Goal: Information Seeking & Learning: Learn about a topic

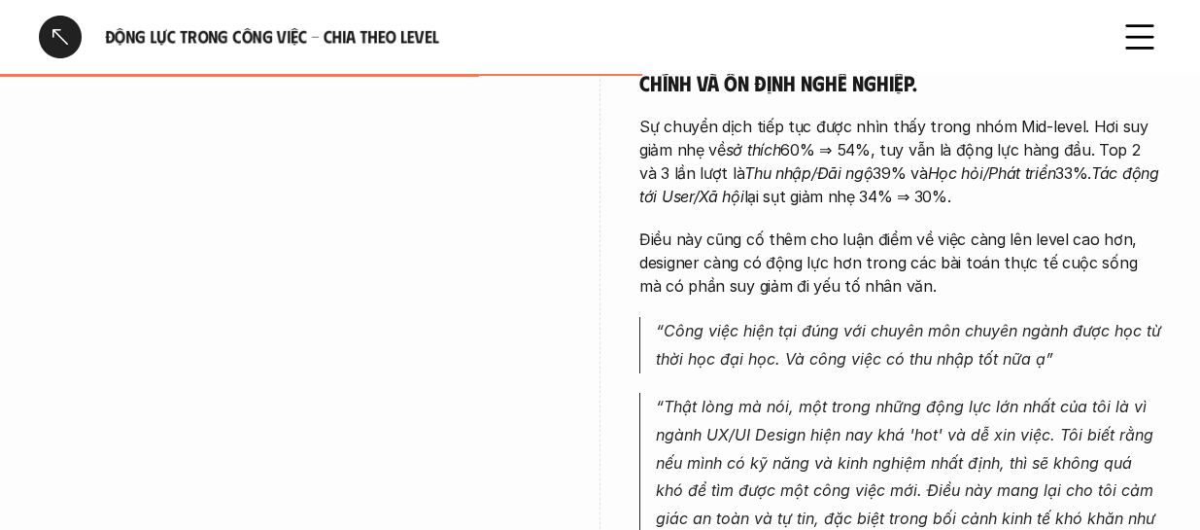
scroll to position [3304, 0]
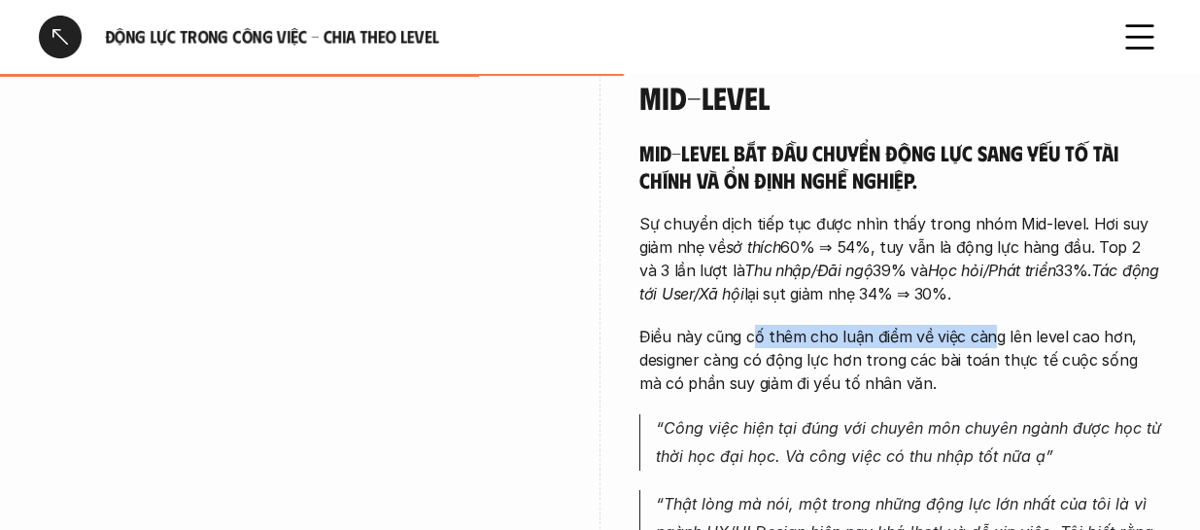
drag, startPoint x: 751, startPoint y: 293, endPoint x: 1004, endPoint y: 298, distance: 252.7
click at [996, 325] on p "Điều này cũng cố thêm cho luận điểm về việc càng lên level cao hơn, designer cà…" at bounding box center [900, 360] width 522 height 70
click at [844, 331] on p "Điều này cũng cố thêm cho luận điểm về việc càng lên level cao hơn, designer cà…" at bounding box center [900, 360] width 522 height 70
drag, startPoint x: 790, startPoint y: 301, endPoint x: 889, endPoint y: 291, distance: 99.7
click at [889, 325] on p "Điều này cũng cố thêm cho luận điểm về việc càng lên level cao hơn, designer cà…" at bounding box center [900, 360] width 522 height 70
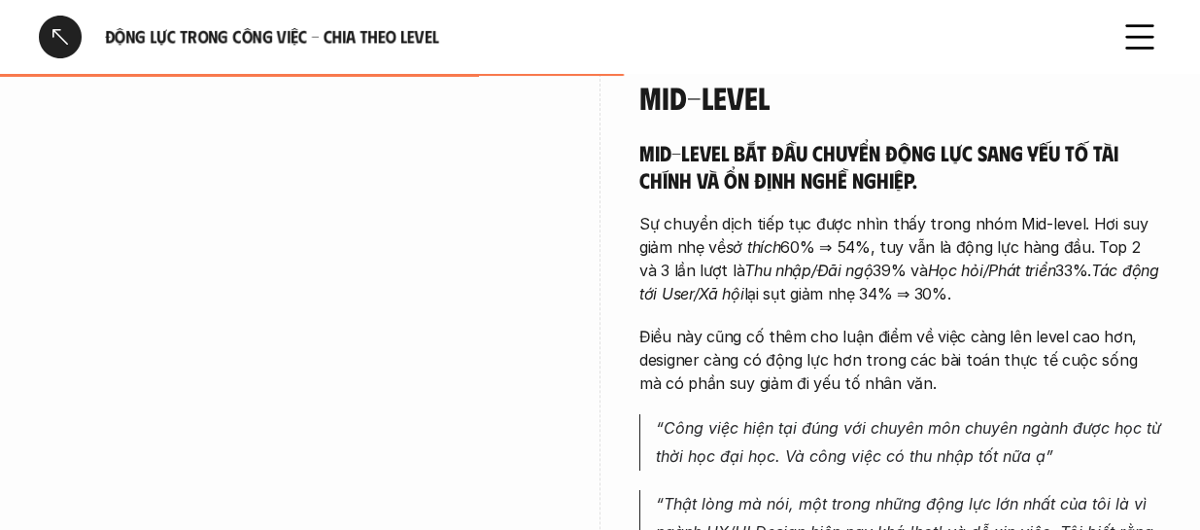
drag, startPoint x: 945, startPoint y: 287, endPoint x: 1038, endPoint y: 288, distance: 92.3
click at [975, 325] on p "Điều này cũng cố thêm cho luận điểm về việc càng lên level cao hơn, designer cà…" at bounding box center [900, 360] width 522 height 70
click at [1038, 325] on p "Điều này cũng cố thêm cho luận điểm về việc càng lên level cao hơn, designer cà…" at bounding box center [900, 360] width 522 height 70
drag, startPoint x: 979, startPoint y: 297, endPoint x: 1081, endPoint y: 297, distance: 102.0
click at [1081, 325] on p "Điều này cũng cố thêm cho luận điểm về việc càng lên level cao hơn, designer cà…" at bounding box center [900, 360] width 522 height 70
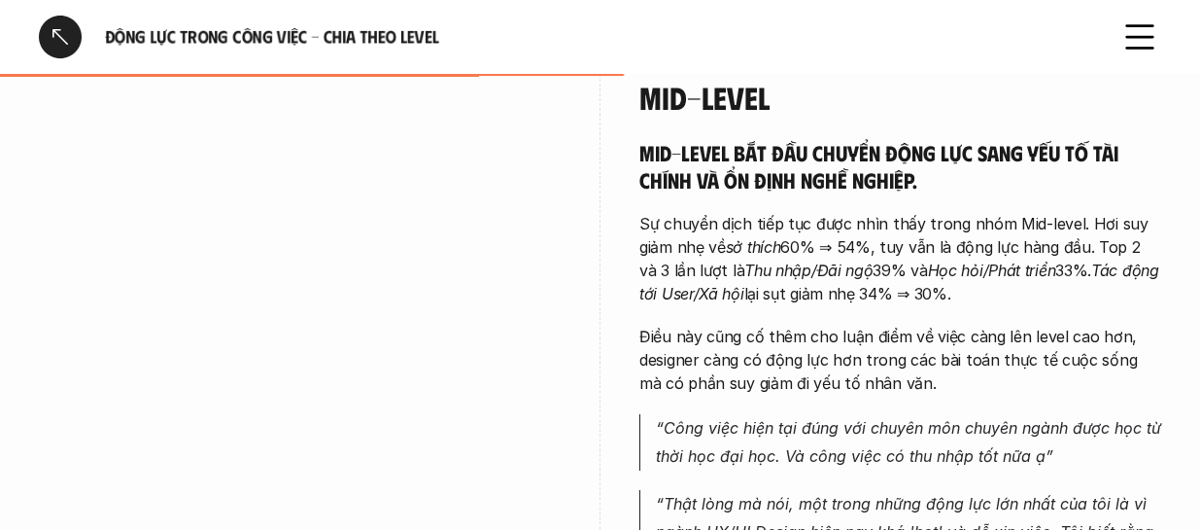
click at [969, 330] on p "Điều này cũng cố thêm cho luận điểm về việc càng lên level cao hơn, designer cà…" at bounding box center [900, 360] width 522 height 70
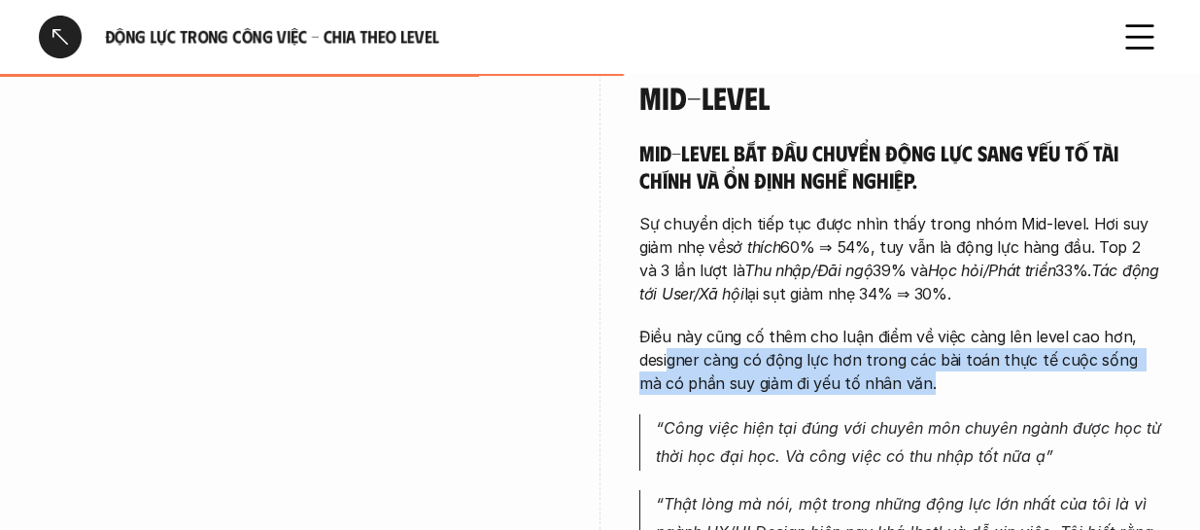
drag, startPoint x: 668, startPoint y: 316, endPoint x: 915, endPoint y: 331, distance: 248.3
click at [915, 331] on p "Điều này cũng cố thêm cho luận điểm về việc càng lên level cao hơn, designer cà…" at bounding box center [900, 360] width 522 height 70
click at [818, 325] on p "Điều này cũng cố thêm cho luận điểm về việc càng lên level cao hơn, designer cà…" at bounding box center [900, 360] width 522 height 70
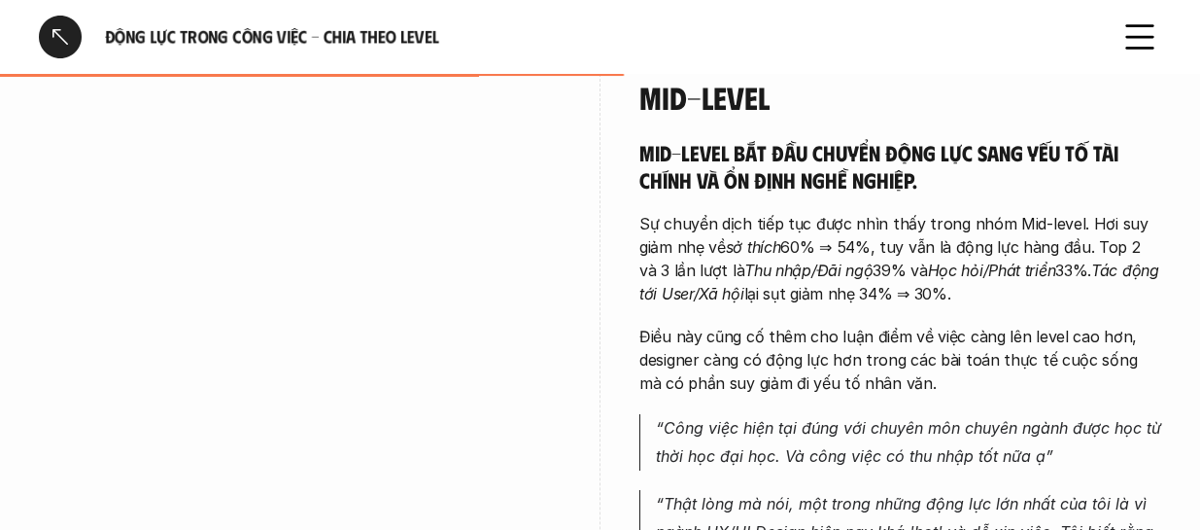
drag, startPoint x: 662, startPoint y: 333, endPoint x: 769, endPoint y: 310, distance: 109.4
click at [697, 333] on p "Điều này cũng cố thêm cho luận điểm về việc càng lên level cao hơn, designer cà…" at bounding box center [900, 360] width 522 height 70
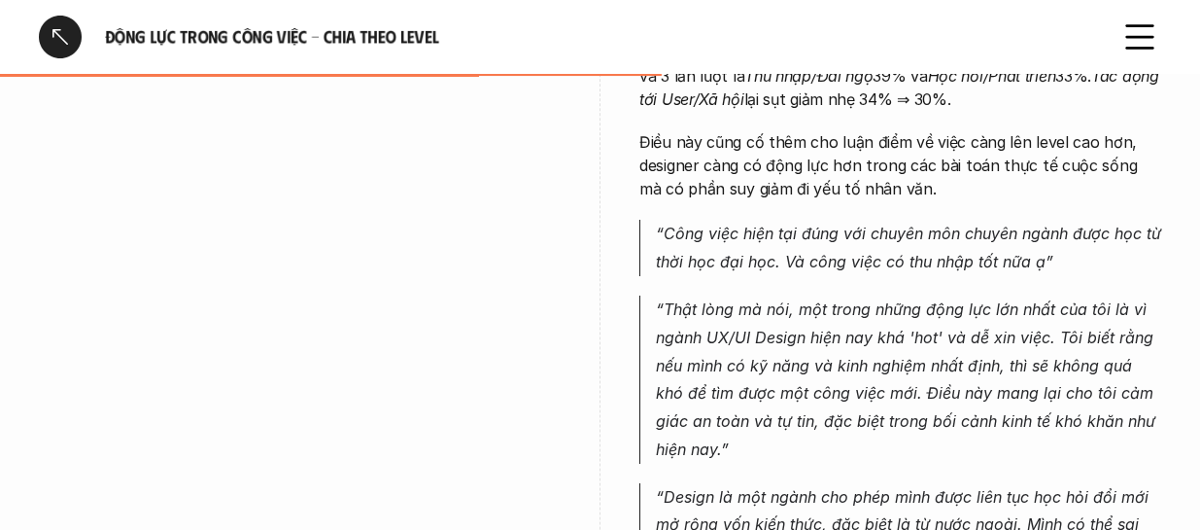
click at [836, 149] on p "Điều này cũng cố thêm cho luận điểm về việc càng lên level cao hơn, designer cà…" at bounding box center [900, 165] width 522 height 70
drag, startPoint x: 828, startPoint y: 139, endPoint x: 856, endPoint y: 146, distance: 29.0
click at [856, 146] on p "Điều này cũng cố thêm cho luận điểm về việc càng lên level cao hơn, designer cà…" at bounding box center [900, 165] width 522 height 70
click at [841, 223] on em "“Công việc hiện tại đúng với chuyên môn chuyên ngành được học từ thời học đại h…" at bounding box center [911, 247] width 510 height 48
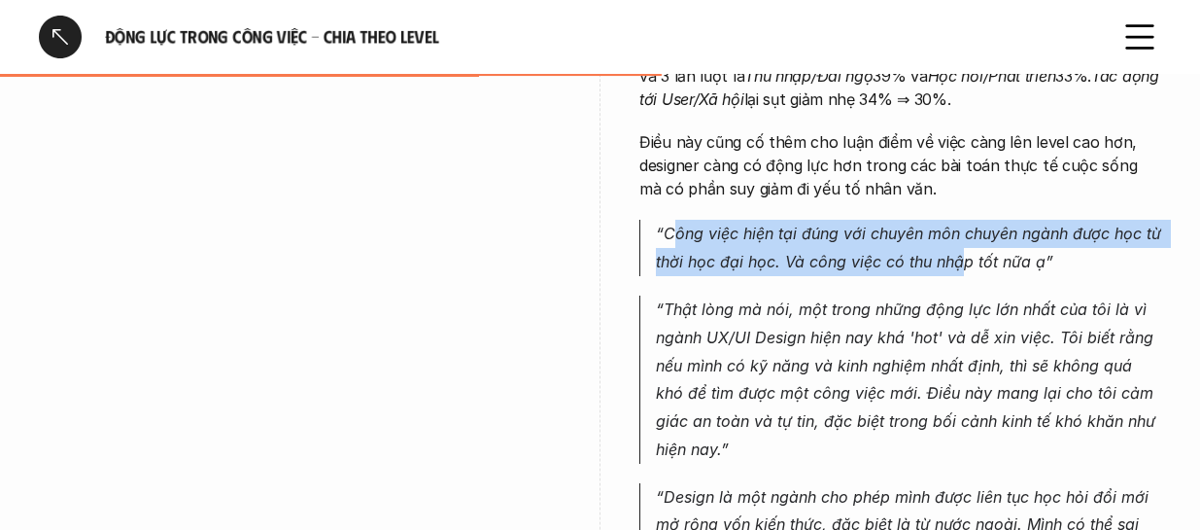
drag, startPoint x: 672, startPoint y: 180, endPoint x: 959, endPoint y: 213, distance: 288.5
click at [959, 223] on em "“Công việc hiện tại đúng với chuyên môn chuyên ngành được học từ thời học đại h…" at bounding box center [911, 247] width 510 height 48
click at [859, 223] on em "“Công việc hiện tại đúng với chuyên môn chuyên ngành được học từ thời học đại h…" at bounding box center [911, 247] width 510 height 48
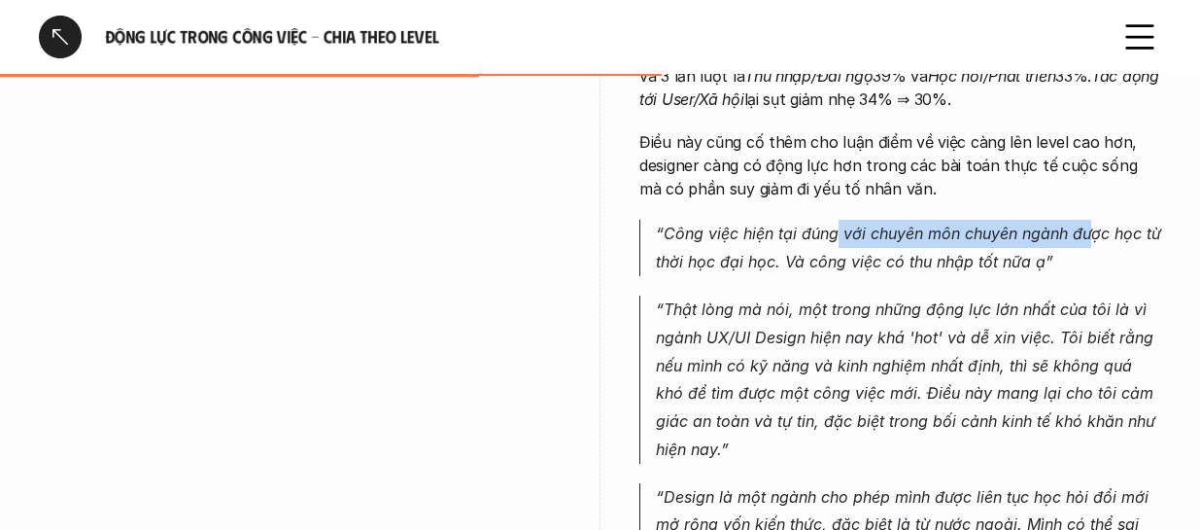
drag, startPoint x: 835, startPoint y: 184, endPoint x: 1091, endPoint y: 194, distance: 256.7
click at [1091, 223] on em "“Công việc hiện tại đúng với chuyên môn chuyên ngành được học từ thời học đại h…" at bounding box center [911, 247] width 510 height 48
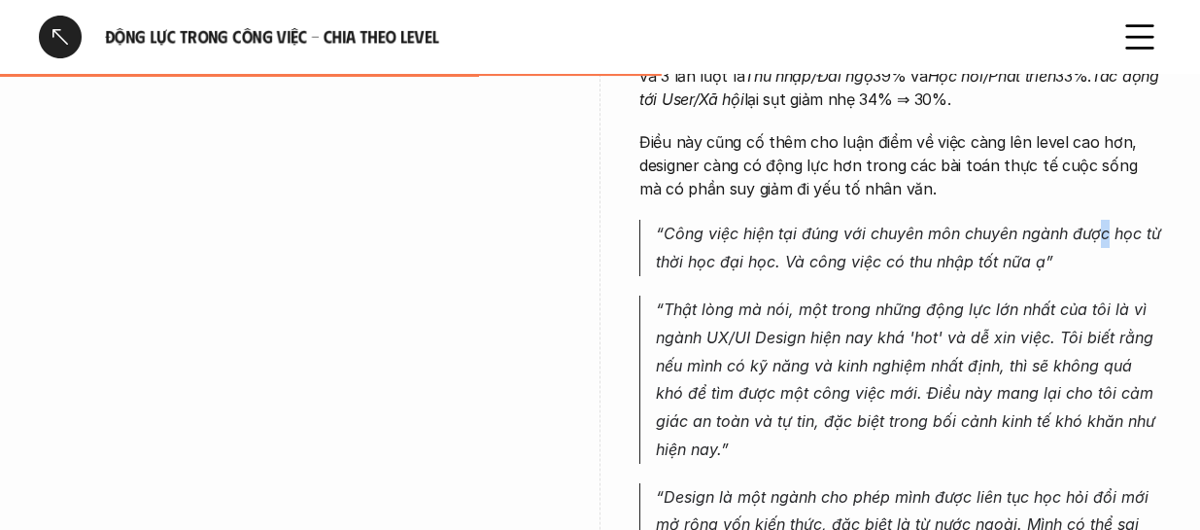
drag, startPoint x: 1104, startPoint y: 191, endPoint x: 1122, endPoint y: 191, distance: 18.5
click at [1114, 223] on em "“Công việc hiện tại đúng với chuyên môn chuyên ngành được học từ thời học đại h…" at bounding box center [911, 247] width 510 height 48
click at [1123, 223] on em "“Công việc hiện tại đúng với chuyên môn chuyên ngành được học từ thời học đại h…" at bounding box center [911, 247] width 510 height 48
drag, startPoint x: 834, startPoint y: 219, endPoint x: 900, endPoint y: 221, distance: 66.1
click at [900, 223] on em "“Công việc hiện tại đúng với chuyên môn chuyên ngành được học từ thời học đại h…" at bounding box center [911, 247] width 510 height 48
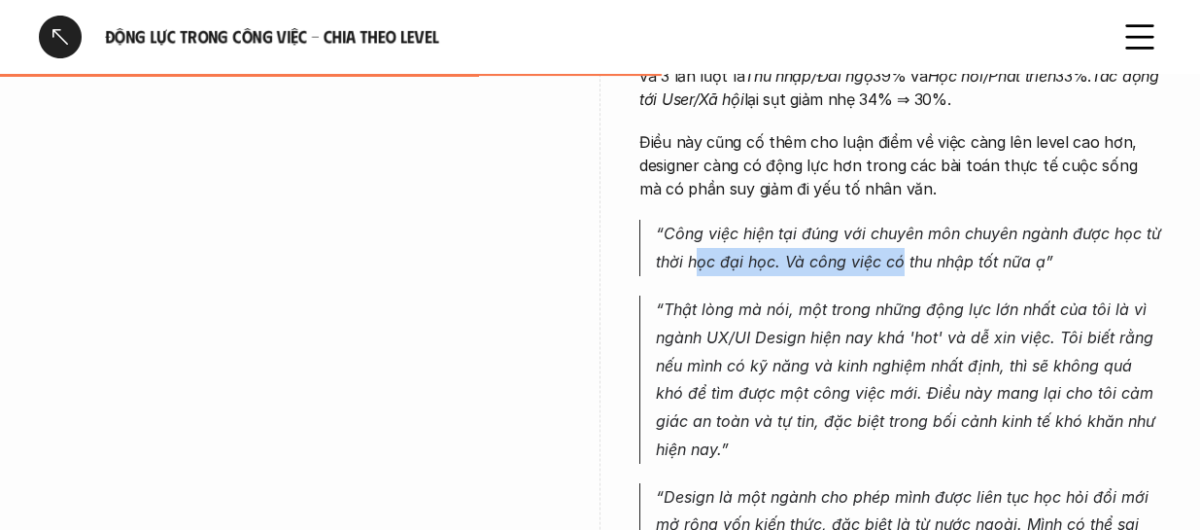
click at [876, 223] on em "“Công việc hiện tại đúng với chuyên môn chuyên ngành được học từ thời học đại h…" at bounding box center [911, 247] width 510 height 48
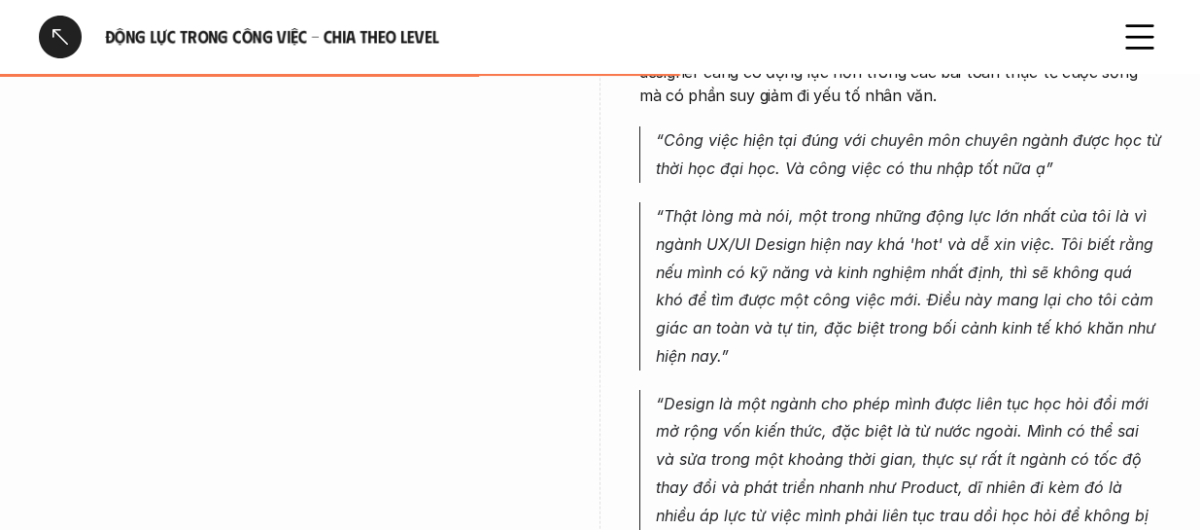
scroll to position [3595, 0]
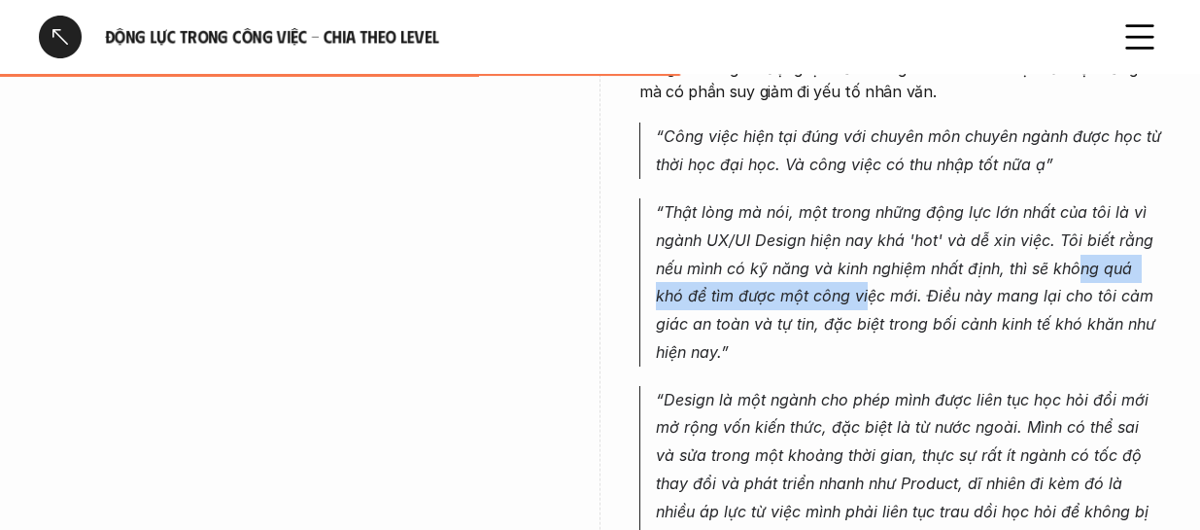
drag, startPoint x: 1076, startPoint y: 208, endPoint x: 863, endPoint y: 245, distance: 216.0
click at [863, 245] on p "“Thật lòng mà nói, một trong những động lực lớn nhất của tôi là vì ngành UX/UI …" at bounding box center [908, 282] width 505 height 168
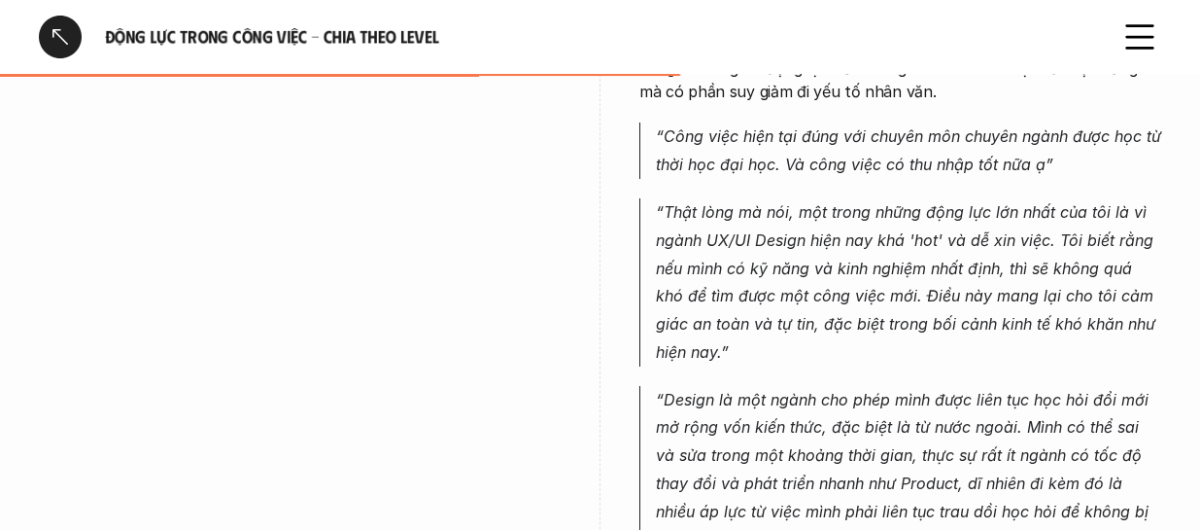
drag, startPoint x: 879, startPoint y: 234, endPoint x: 804, endPoint y: 234, distance: 75.8
click at [873, 234] on p "“Thật lòng mà nói, một trong những động lực lớn nhất của tôi là vì ngành UX/UI …" at bounding box center [908, 282] width 505 height 168
click at [749, 234] on p "“Thật lòng mà nói, một trong những động lực lớn nhất của tôi là vì ngành UX/UI …" at bounding box center [908, 282] width 505 height 168
drag, startPoint x: 793, startPoint y: 227, endPoint x: 922, endPoint y: 227, distance: 129.2
click at [922, 227] on em "“Thật lòng mà nói, một trong những động lực lớn nhất của tôi là vì ngành UX/UI …" at bounding box center [908, 281] width 504 height 159
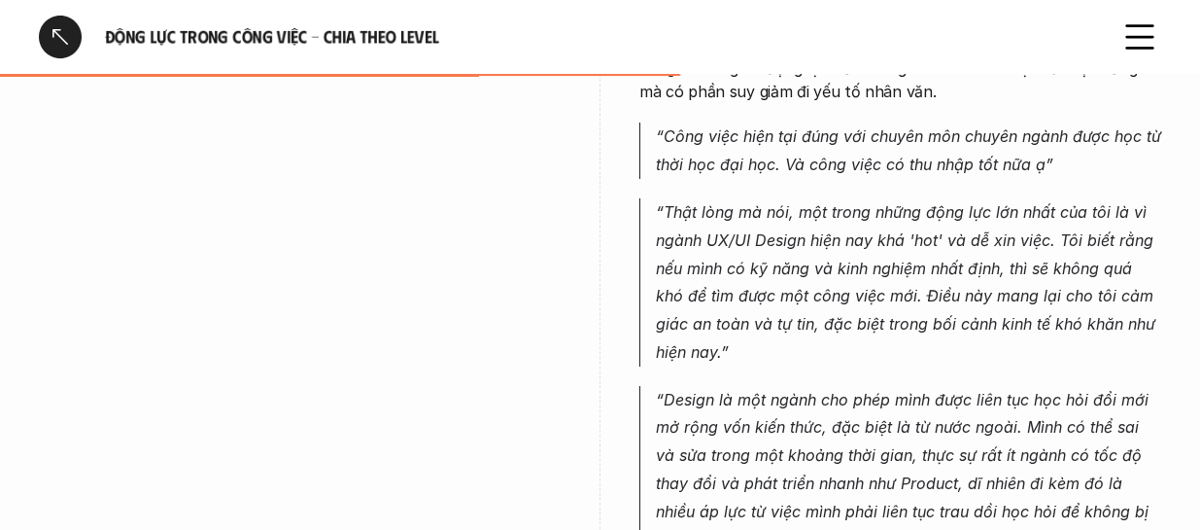
click at [1073, 250] on em "“Thật lòng mà nói, một trong những động lực lớn nhất của tôi là vì ngành UX/UI …" at bounding box center [908, 281] width 504 height 159
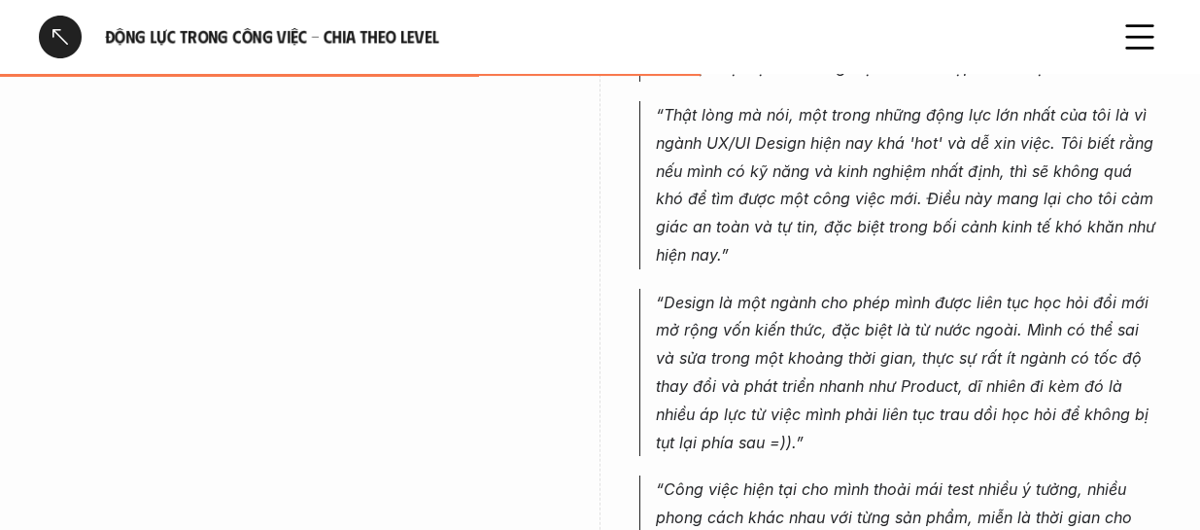
scroll to position [3789, 0]
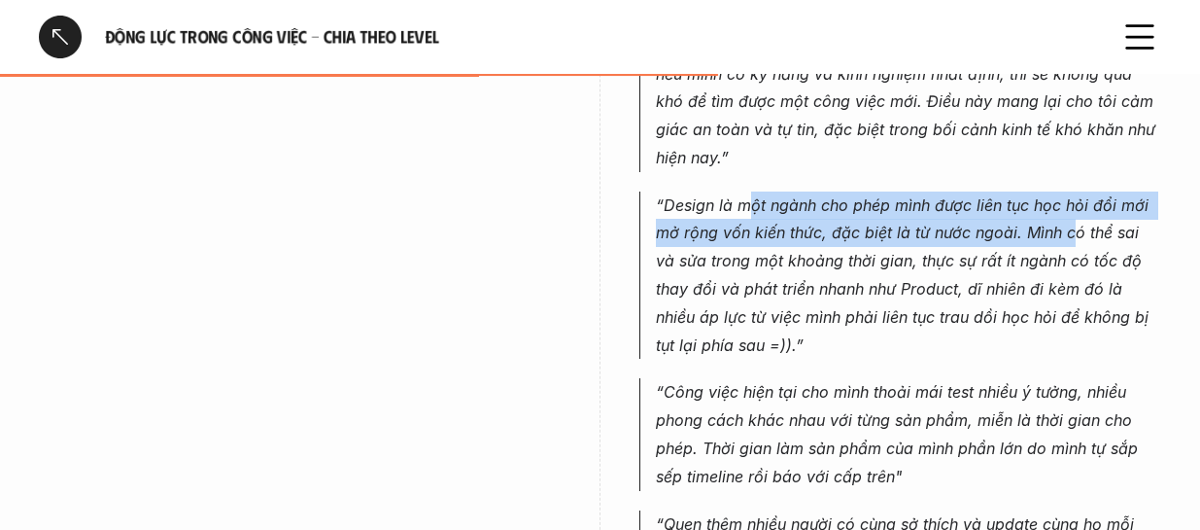
drag, startPoint x: 792, startPoint y: 158, endPoint x: 1075, endPoint y: 196, distance: 285.3
click at [1075, 196] on p "“Design là một ngành cho phép mình được liên tục học hỏi đổi mới mở rộng vốn ki…" at bounding box center [908, 275] width 505 height 168
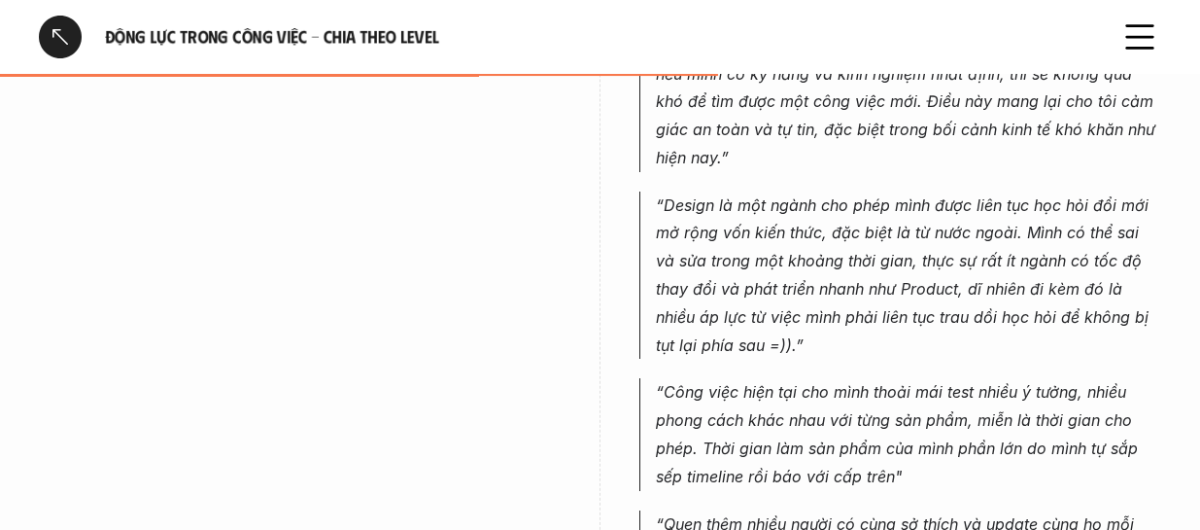
click at [1026, 205] on em "“Design là một ngành cho phép mình được liên tục học hỏi đổi mới mở rộng vốn ki…" at bounding box center [904, 274] width 497 height 159
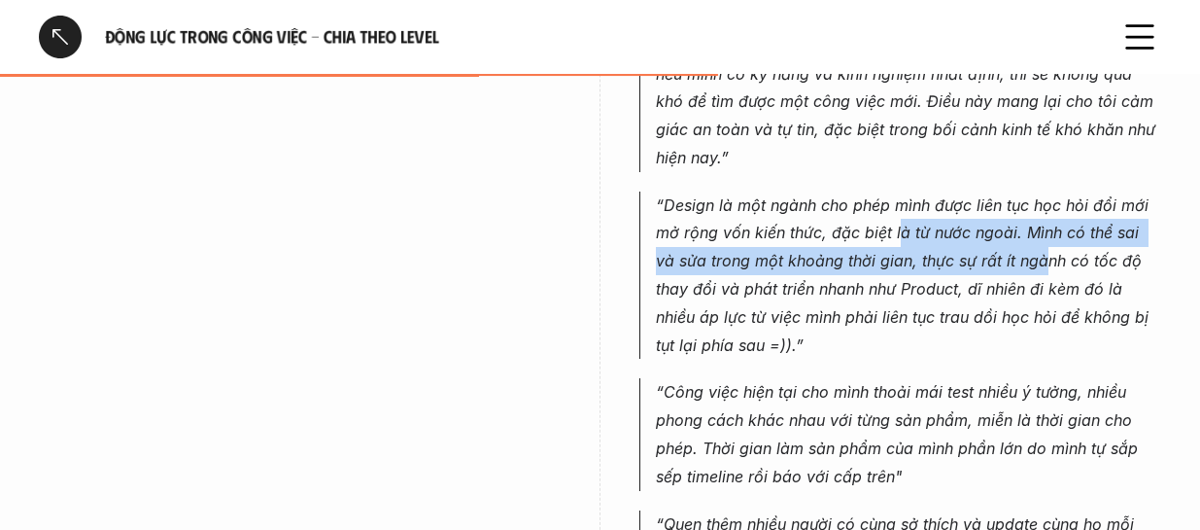
drag, startPoint x: 899, startPoint y: 175, endPoint x: 1023, endPoint y: 211, distance: 129.5
click at [1023, 211] on p "“Design là một ngành cho phép mình được liên tục học hỏi đổi mới mở rộng vốn ki…" at bounding box center [908, 275] width 505 height 168
click at [1046, 197] on p "“Design là một ngành cho phép mình được liên tục học hỏi đổi mới mở rộng vốn ki…" at bounding box center [908, 275] width 505 height 168
click at [1079, 195] on em "“Design là một ngành cho phép mình được liên tục học hỏi đổi mới mở rộng vốn ki…" at bounding box center [904, 274] width 497 height 159
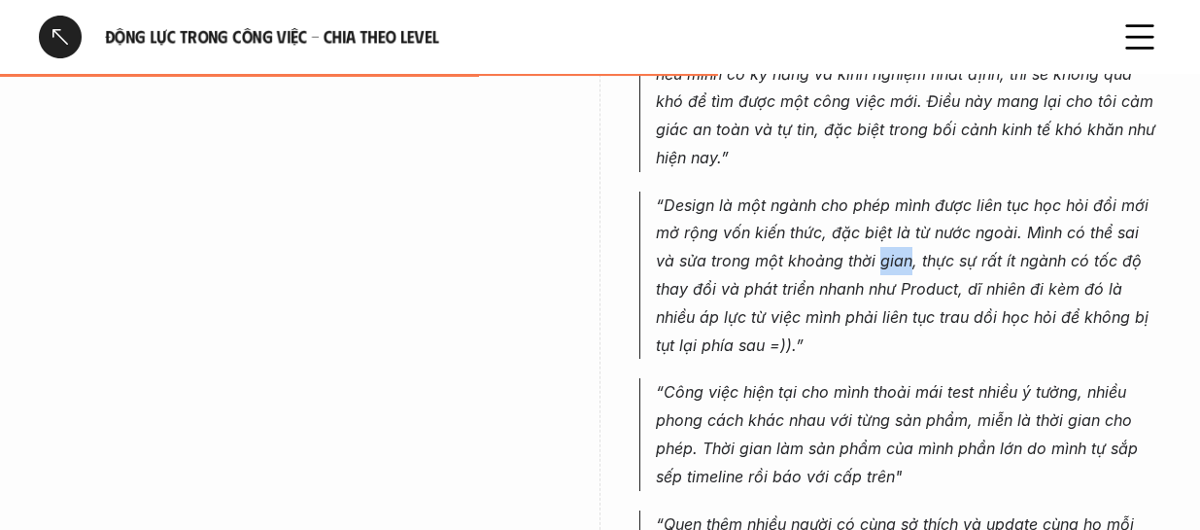
drag, startPoint x: 869, startPoint y: 217, endPoint x: 734, endPoint y: 217, distance: 135.1
click at [810, 217] on em "“Design là một ngành cho phép mình được liên tục học hỏi đổi mới mở rộng vốn ki…" at bounding box center [904, 274] width 497 height 159
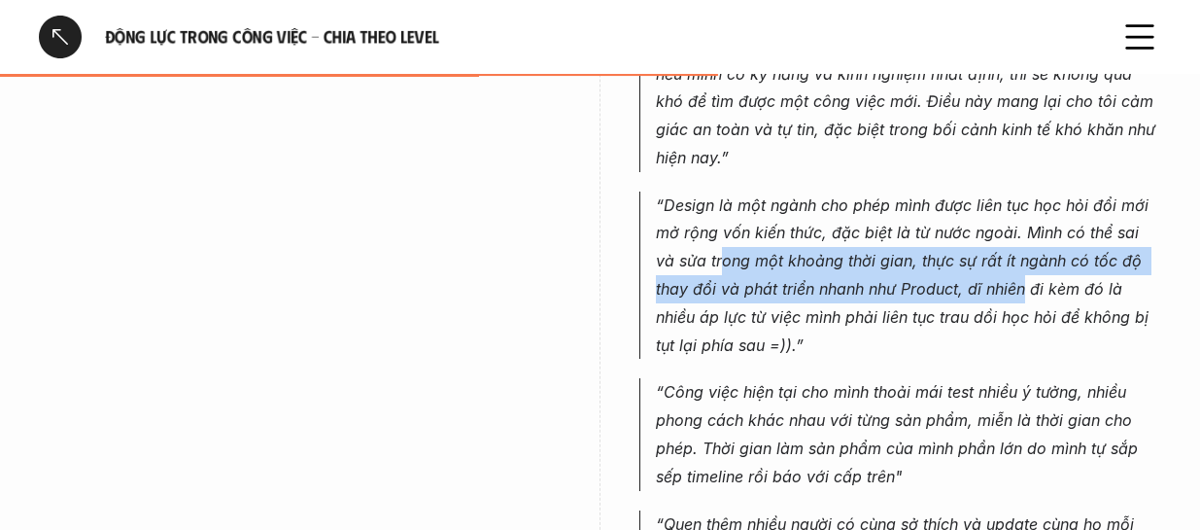
drag, startPoint x: 700, startPoint y: 217, endPoint x: 984, endPoint y: 234, distance: 285.2
click at [984, 234] on em "“Design là một ngành cho phép mình được liên tục học hỏi đổi mới mở rộng vốn ki…" at bounding box center [904, 274] width 497 height 159
click at [851, 241] on em "“Design là một ngành cho phép mình được liên tục học hỏi đổi mới mở rộng vốn ki…" at bounding box center [904, 274] width 497 height 159
drag, startPoint x: 880, startPoint y: 228, endPoint x: 976, endPoint y: 239, distance: 96.8
click at [965, 239] on em "“Design là một ngành cho phép mình được liên tục học hỏi đổi mới mở rộng vốn ki…" at bounding box center [904, 274] width 497 height 159
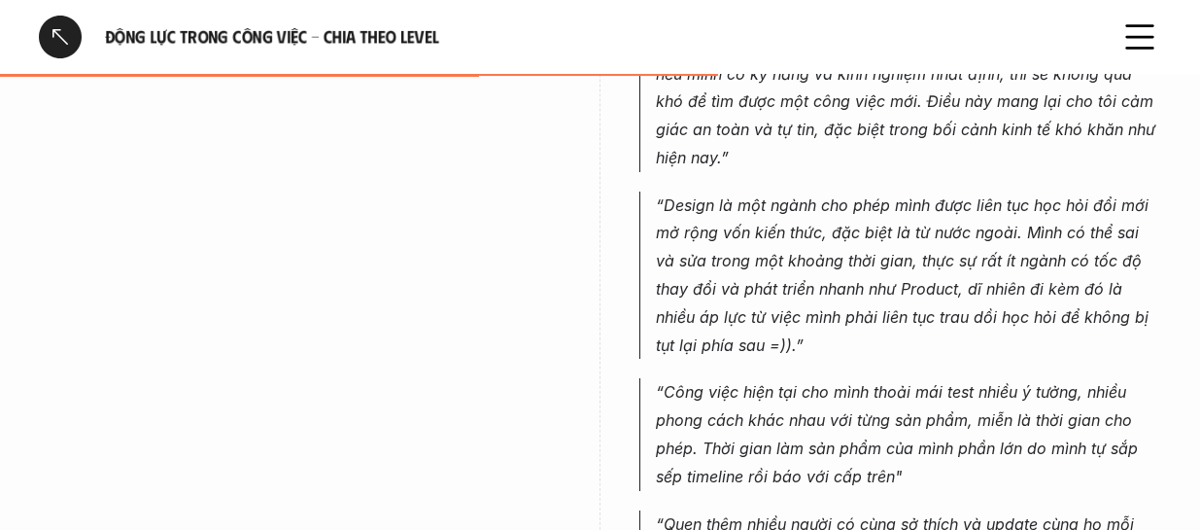
click at [1014, 239] on em "“Design là một ngành cho phép mình được liên tục học hỏi đổi mới mở rộng vốn ki…" at bounding box center [904, 274] width 497 height 159
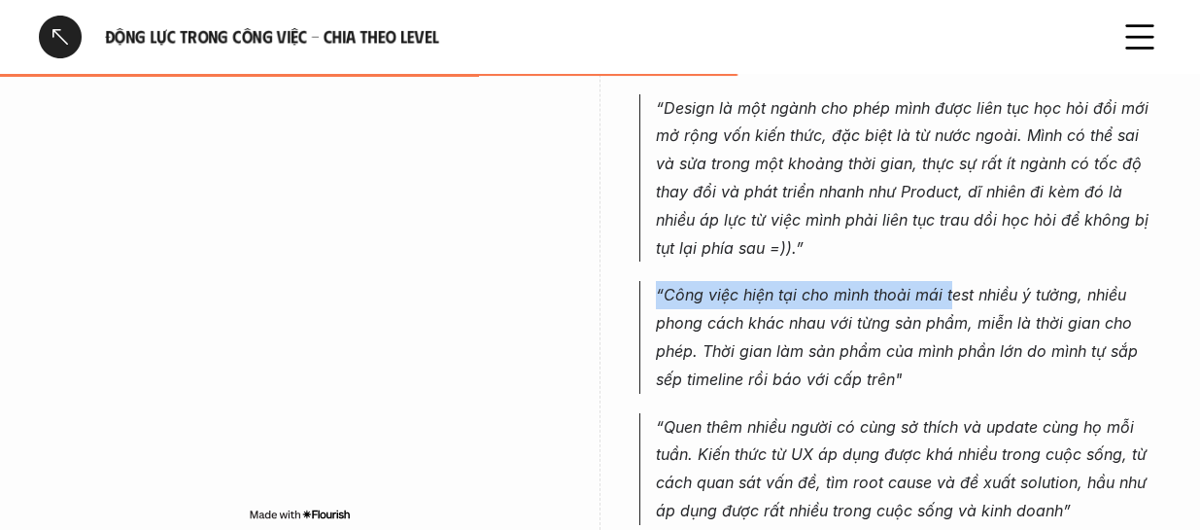
drag, startPoint x: 833, startPoint y: 253, endPoint x: 951, endPoint y: 257, distance: 118.6
click at [951, 281] on blockquote "“Công việc hiện tại cho mình thoải mái test nhiều ý tưởng, nhiều phong cách khá…" at bounding box center [900, 337] width 522 height 112
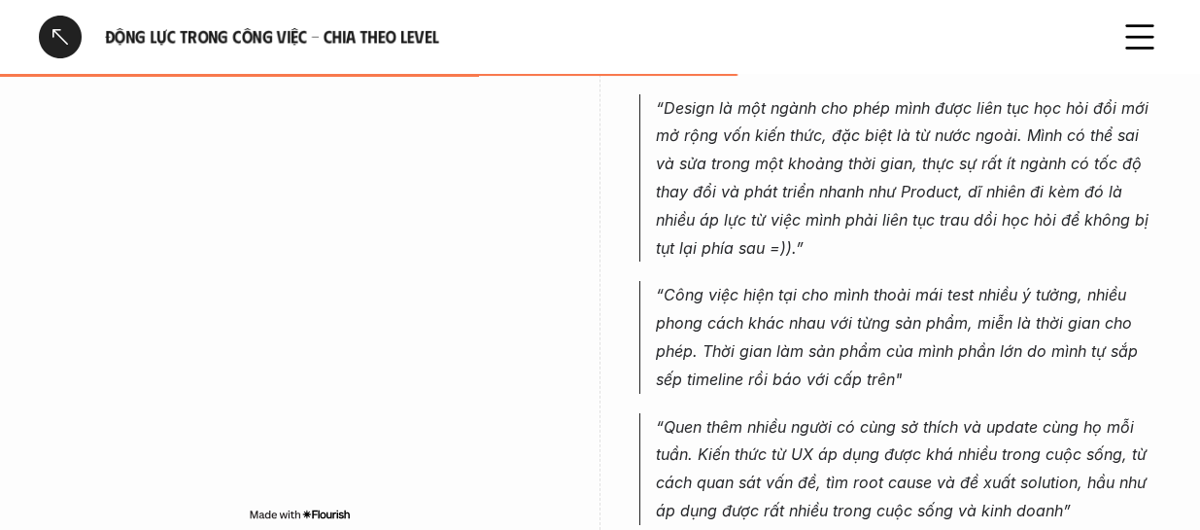
click at [880, 288] on p "“Công việc hiện tại cho mình thoải mái test nhiều ý tưởng, nhiều phong cách khá…" at bounding box center [908, 337] width 505 height 112
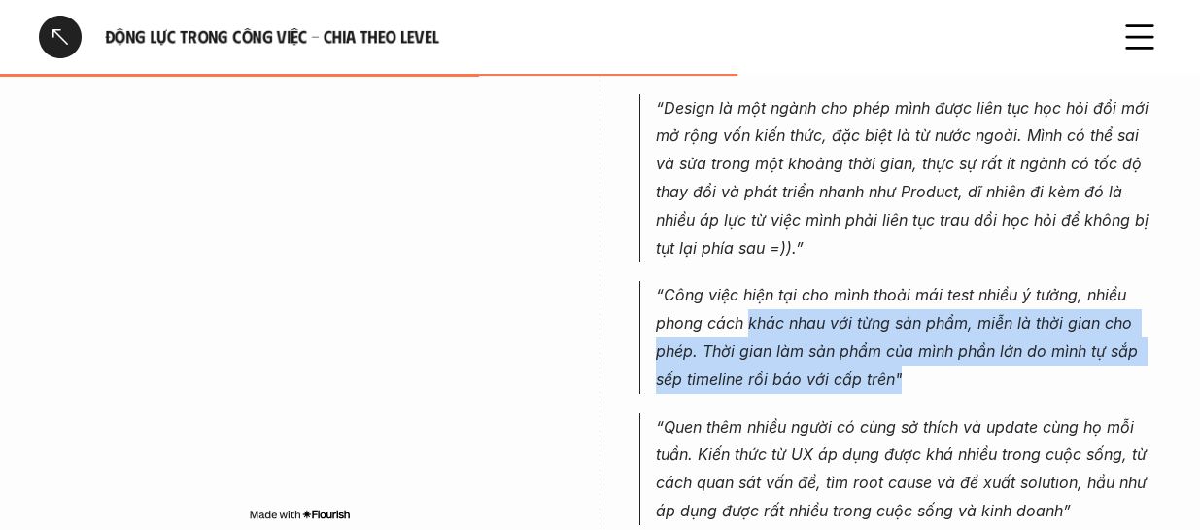
drag, startPoint x: 889, startPoint y: 297, endPoint x: 913, endPoint y: 343, distance: 51.7
click at [913, 343] on p "“Công việc hiện tại cho mình thoải mái test nhiều ý tưởng, nhiều phong cách khá…" at bounding box center [908, 337] width 505 height 112
click at [908, 343] on p "“Công việc hiện tại cho mình thoải mái test nhiều ý tưởng, nhiều phong cách khá…" at bounding box center [908, 337] width 505 height 112
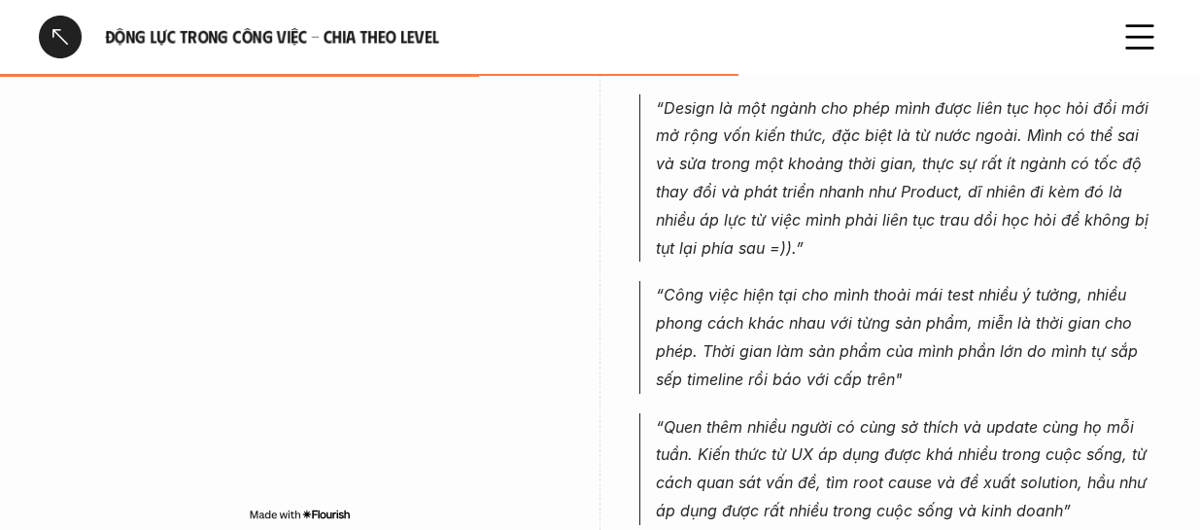
scroll to position [3984, 0]
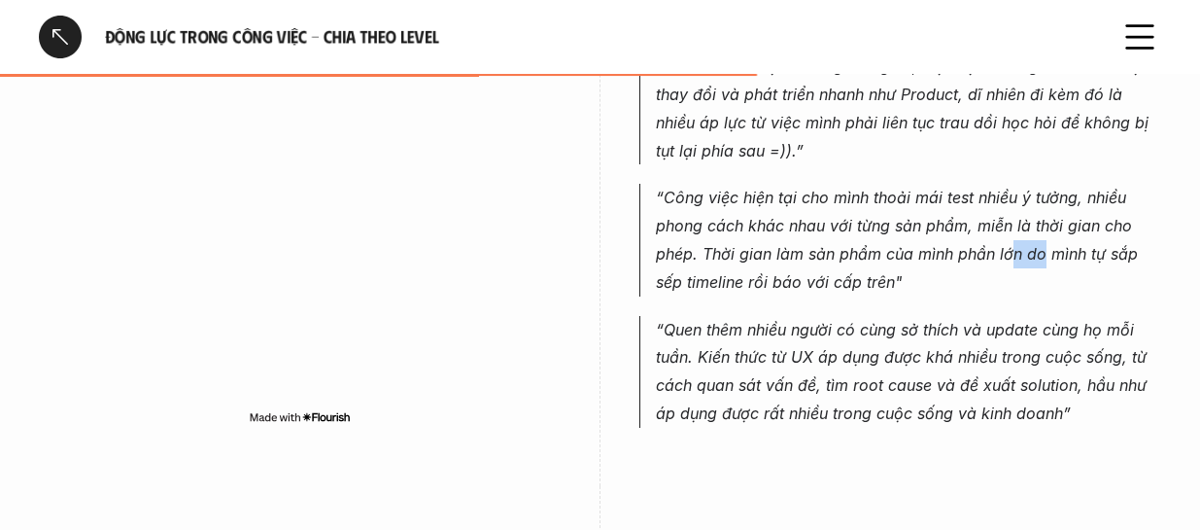
drag, startPoint x: 1010, startPoint y: 207, endPoint x: 1044, endPoint y: 212, distance: 34.4
click at [1044, 212] on em "“Công việc hiện tại cho mình thoải mái test nhiều ý tưởng, nhiều phong cách khá…" at bounding box center [899, 239] width 487 height 103
click at [916, 238] on p "“Công việc hiện tại cho mình thoải mái test nhiều ý tưởng, nhiều phong cách khá…" at bounding box center [908, 240] width 505 height 112
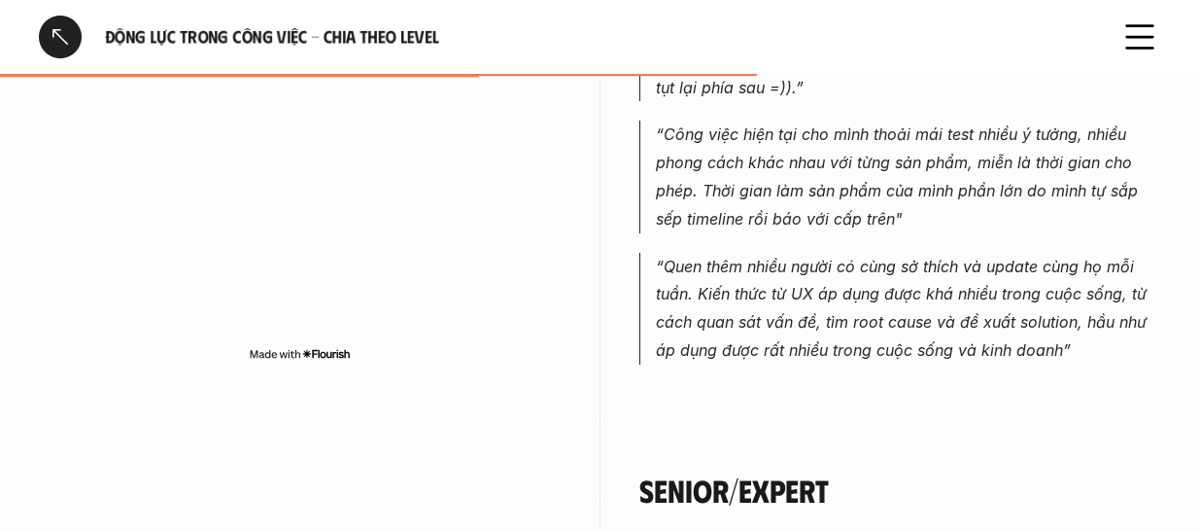
scroll to position [4081, 0]
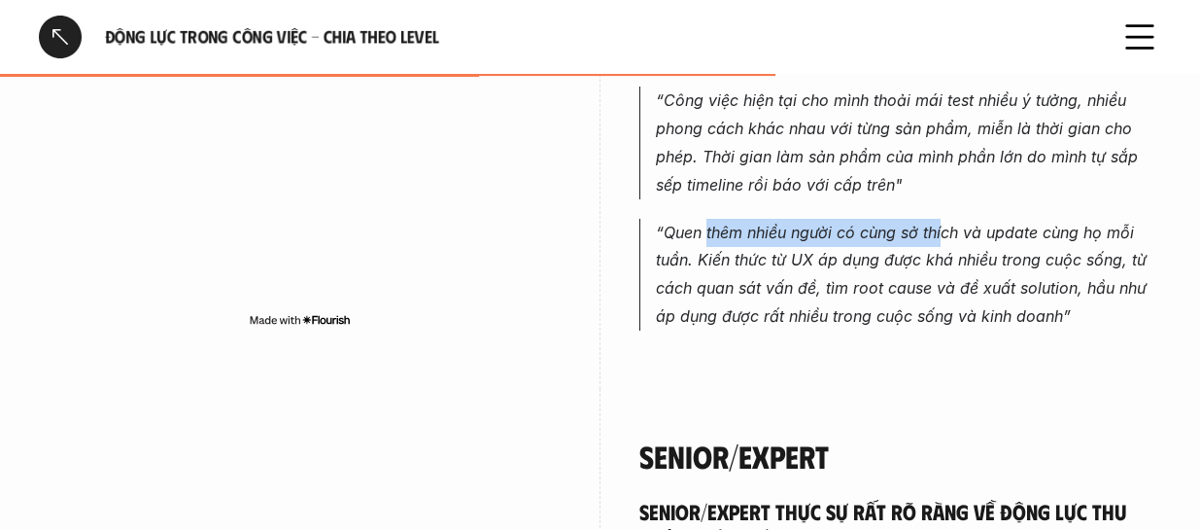
drag, startPoint x: 706, startPoint y: 169, endPoint x: 942, endPoint y: 181, distance: 236.4
click at [929, 223] on em "“Quen thêm nhiều người có cùng sở thích và update cùng họ mỗi tuần. Kiến thức t…" at bounding box center [904, 274] width 496 height 103
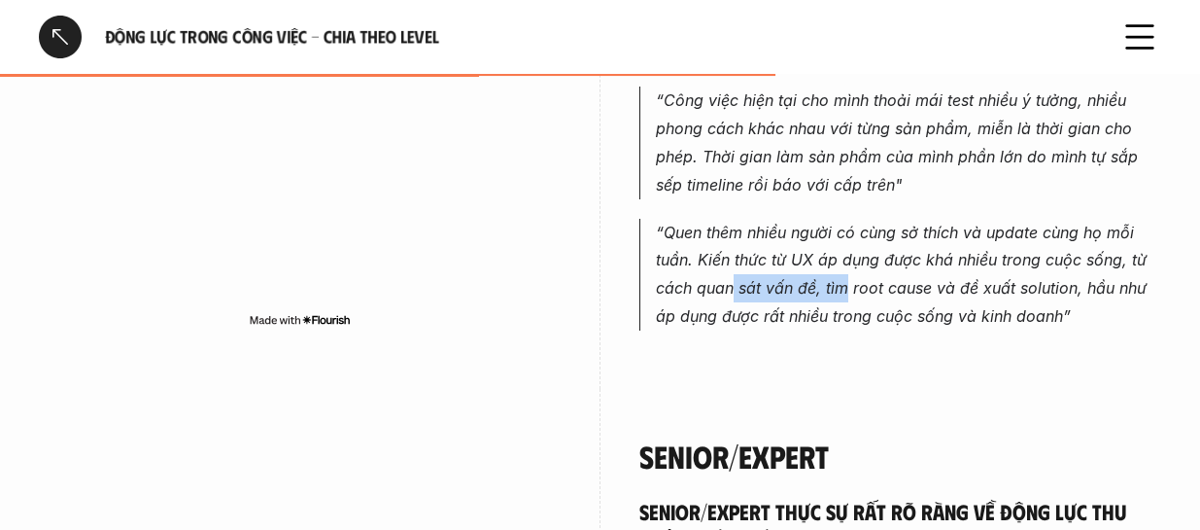
drag, startPoint x: 740, startPoint y: 228, endPoint x: 841, endPoint y: 239, distance: 101.6
click at [841, 239] on p "“Quen thêm nhiều người có cùng sở thích và update cùng họ mỗi tuần. Kiến thức t…" at bounding box center [908, 275] width 505 height 112
click at [837, 223] on em "“Quen thêm nhiều người có cùng sở thích và update cùng họ mỗi tuần. Kiến thức t…" at bounding box center [904, 274] width 496 height 103
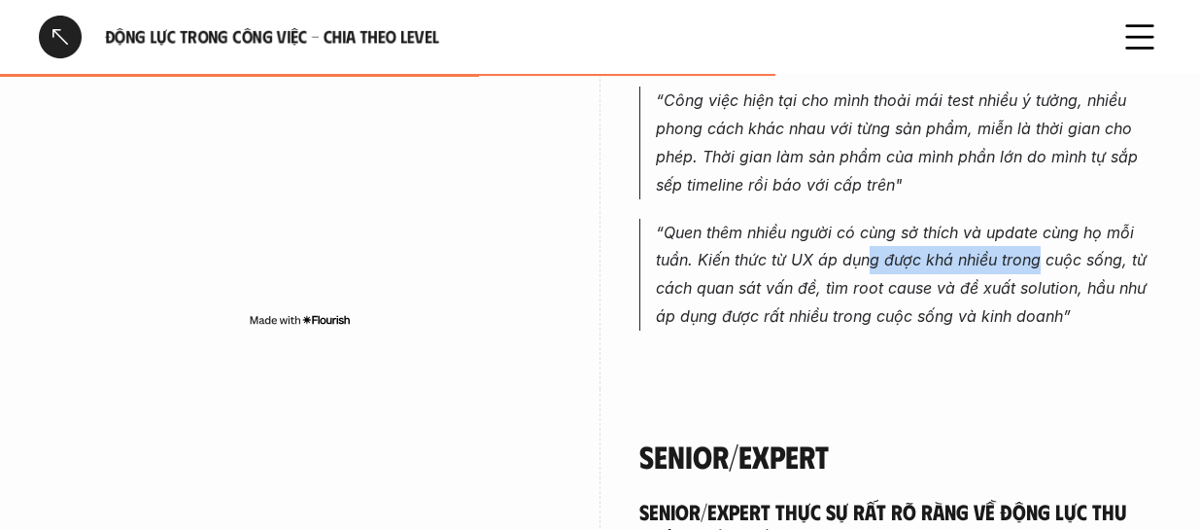
drag, startPoint x: 1009, startPoint y: 218, endPoint x: 1036, endPoint y: 224, distance: 28.0
click at [1036, 224] on p "“Quen thêm nhiều người có cùng sở thích và update cùng họ mỗi tuần. Kiến thức t…" at bounding box center [908, 275] width 505 height 112
click at [1016, 250] on em "“Quen thêm nhiều người có cùng sở thích và update cùng họ mỗi tuần. Kiến thức t…" at bounding box center [904, 274] width 496 height 103
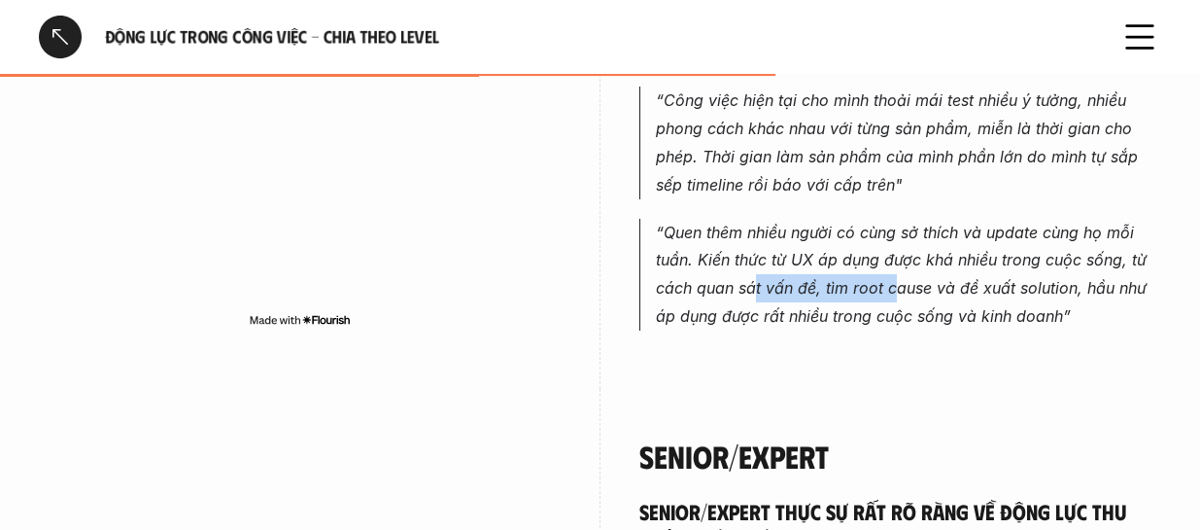
drag, startPoint x: 756, startPoint y: 238, endPoint x: 892, endPoint y: 248, distance: 136.4
click at [892, 248] on em "“Quen thêm nhiều người có cùng sở thích và update cùng họ mỗi tuần. Kiến thức t…" at bounding box center [904, 274] width 496 height 103
click at [958, 252] on p "“Quen thêm nhiều người có cùng sở thích và update cùng họ mỗi tuần. Kiến thức t…" at bounding box center [908, 275] width 505 height 112
click at [942, 255] on p "“Quen thêm nhiều người có cùng sở thích và update cùng họ mỗi tuần. Kiến thức t…" at bounding box center [908, 275] width 505 height 112
drag, startPoint x: 980, startPoint y: 252, endPoint x: 1044, endPoint y: 252, distance: 63.2
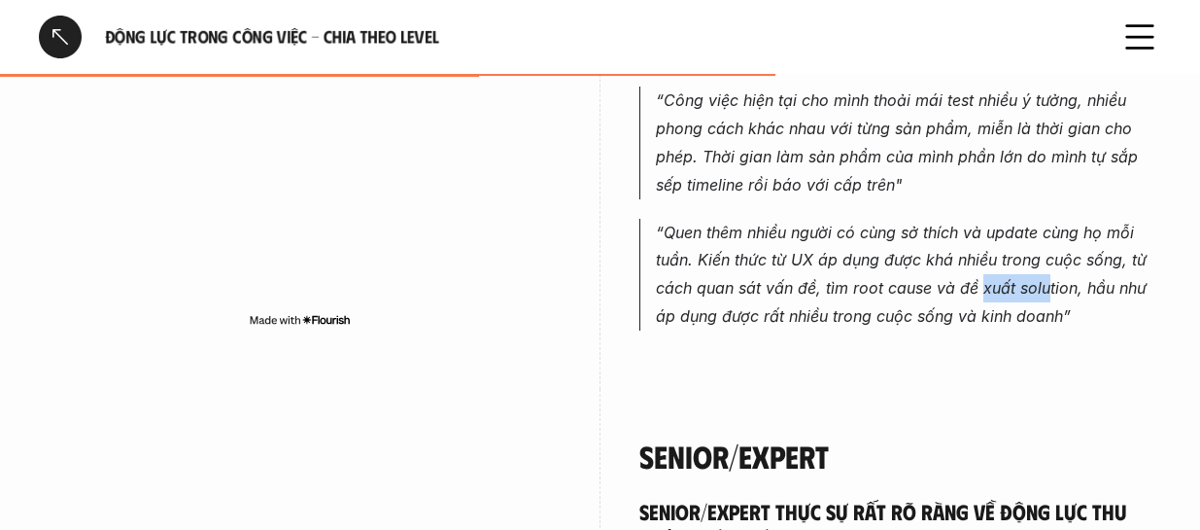
click at [1044, 252] on p "“Quen thêm nhiều người có cùng sở thích và update cùng họ mỗi tuần. Kiến thức t…" at bounding box center [908, 275] width 505 height 112
click at [1078, 241] on em "“Quen thêm nhiều người có cùng sở thích và update cùng họ mỗi tuần. Kiến thức t…" at bounding box center [904, 274] width 496 height 103
drag, startPoint x: 1092, startPoint y: 241, endPoint x: 1130, endPoint y: 251, distance: 39.1
click at [1130, 251] on em "“Quen thêm nhiều người có cùng sở thích và update cùng họ mỗi tuần. Kiến thức t…" at bounding box center [904, 274] width 496 height 103
click at [1079, 259] on p "“Quen thêm nhiều người có cùng sở thích và update cùng họ mỗi tuần. Kiến thức t…" at bounding box center [908, 275] width 505 height 112
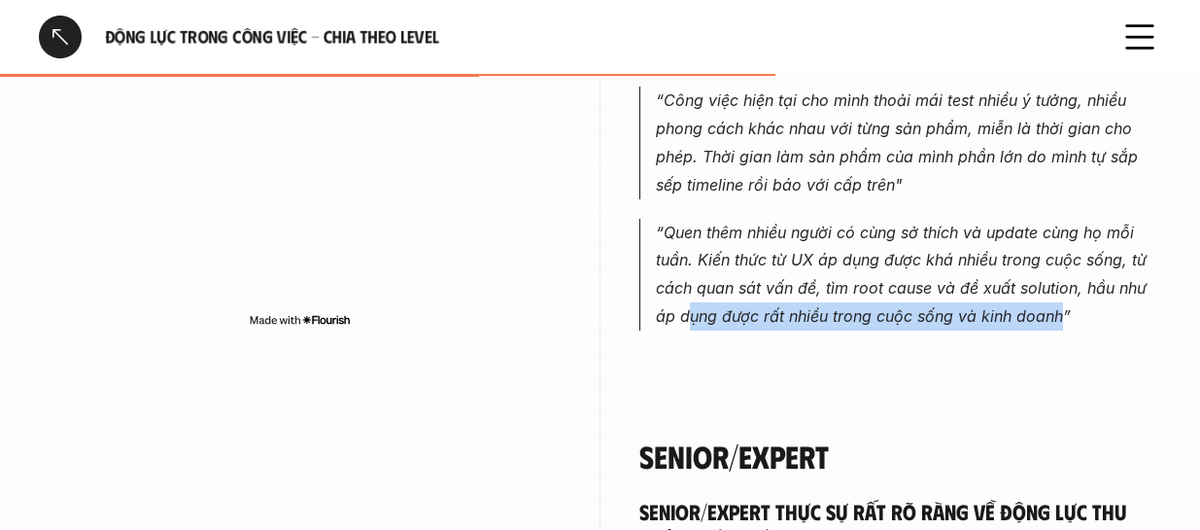
drag, startPoint x: 690, startPoint y: 270, endPoint x: 1057, endPoint y: 274, distance: 367.3
click at [1057, 274] on em "“Quen thêm nhiều người có cùng sở thích và update cùng họ mỗi tuần. Kiến thức t…" at bounding box center [904, 274] width 496 height 103
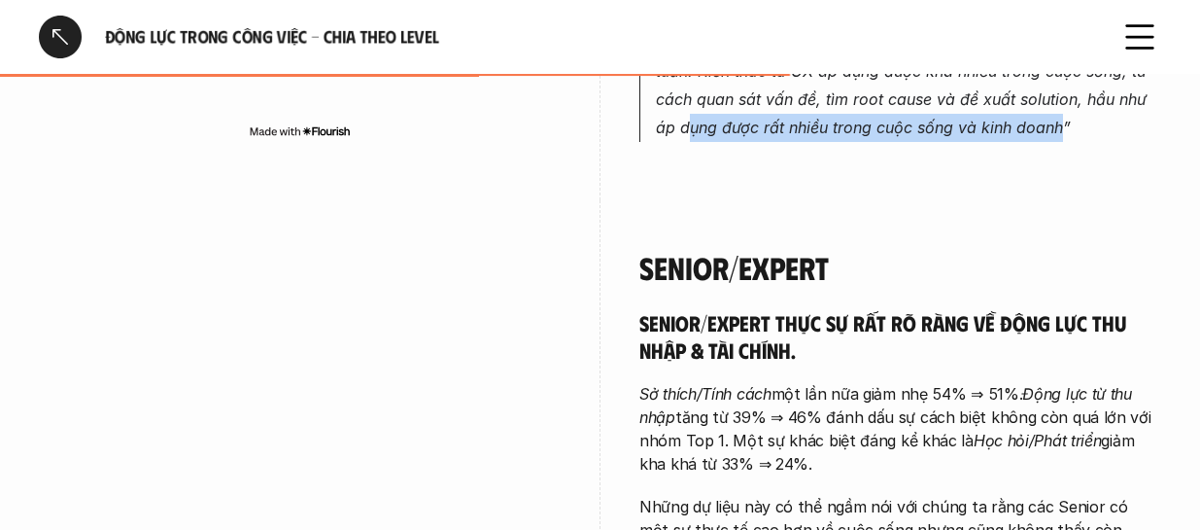
scroll to position [4275, 0]
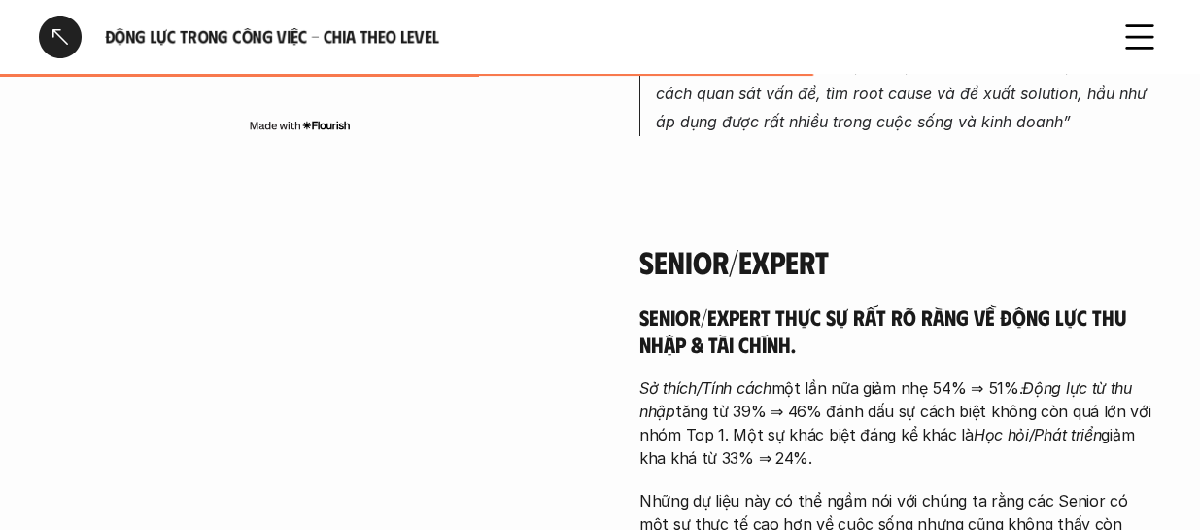
click at [995, 303] on h5 "Senior/Expert thực sự rất rõ ràng về động lực thu nhập & tài chính." at bounding box center [900, 329] width 522 height 53
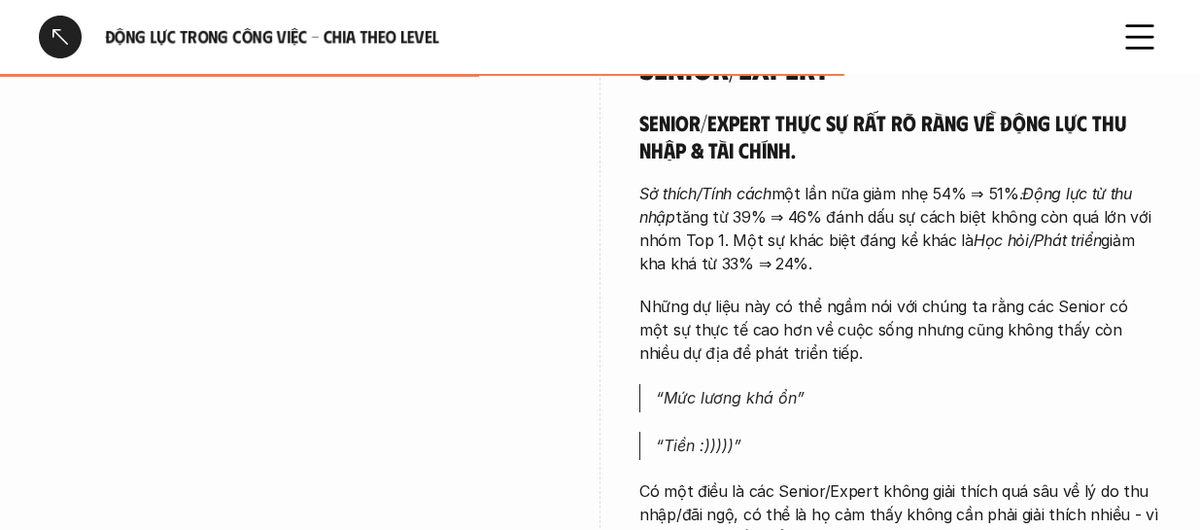
scroll to position [4372, 0]
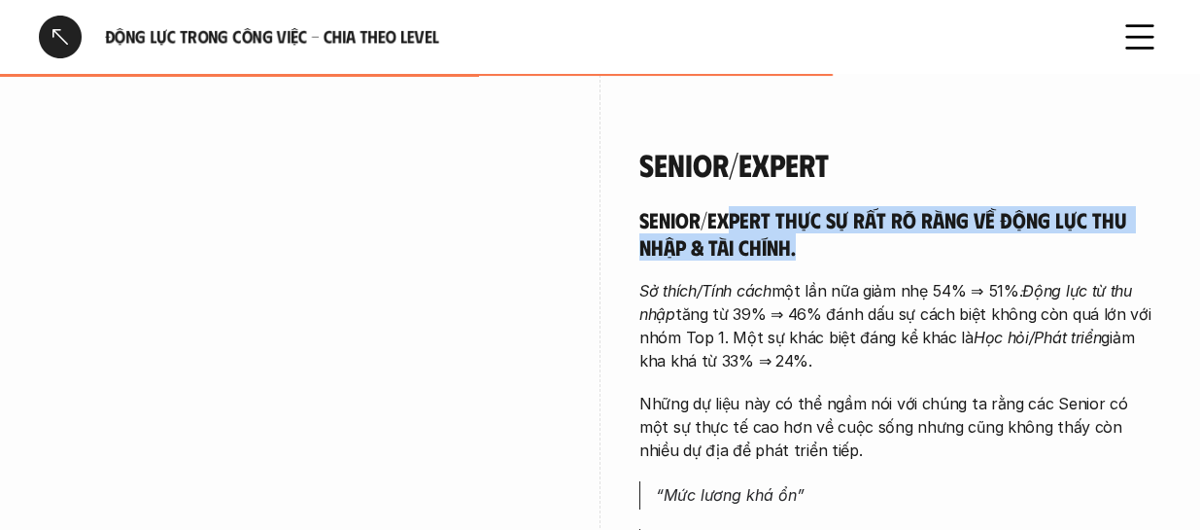
drag, startPoint x: 723, startPoint y: 181, endPoint x: 950, endPoint y: 210, distance: 229.2
click at [950, 210] on h5 "Senior/Expert thực sự rất rõ ràng về động lực thu nhập & tài chính." at bounding box center [900, 232] width 522 height 53
click at [873, 206] on h5 "Senior/Expert thực sự rất rõ ràng về động lực thu nhập & tài chính." at bounding box center [900, 232] width 522 height 53
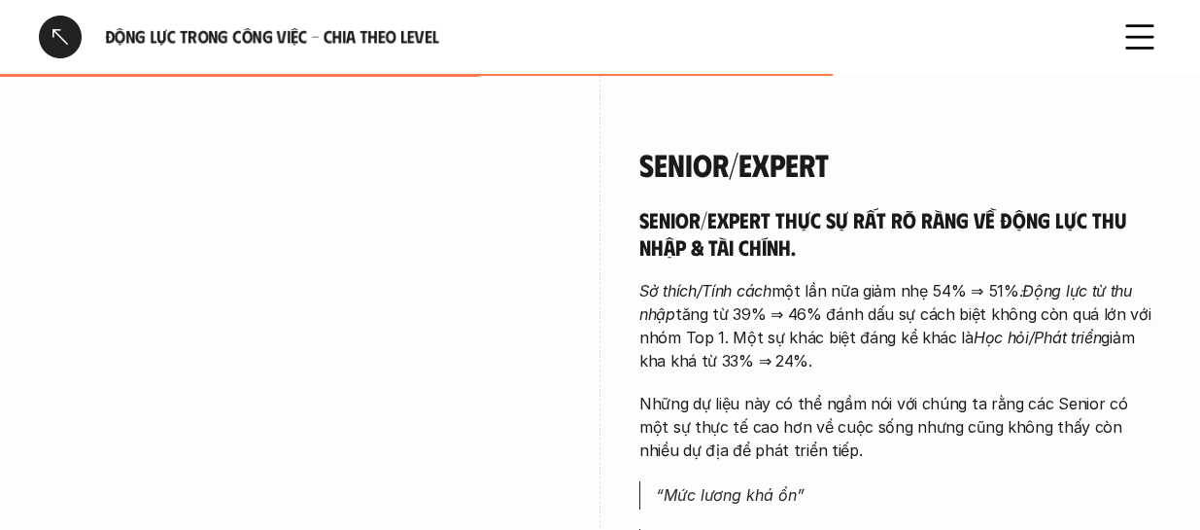
click at [883, 206] on h5 "Senior/Expert thực sự rất rõ ràng về động lực thu nhập & tài chính." at bounding box center [900, 232] width 522 height 53
click at [667, 281] on em "Động lực từ thu nhập" at bounding box center [887, 302] width 497 height 43
drag, startPoint x: 673, startPoint y: 249, endPoint x: 869, endPoint y: 291, distance: 199.7
click at [951, 289] on p "Sở thích/Tính cách một lần nữa giảm nhẹ 54% ⇒ 51%. Động lực từ thu nhập tăng từ…" at bounding box center [900, 325] width 522 height 93
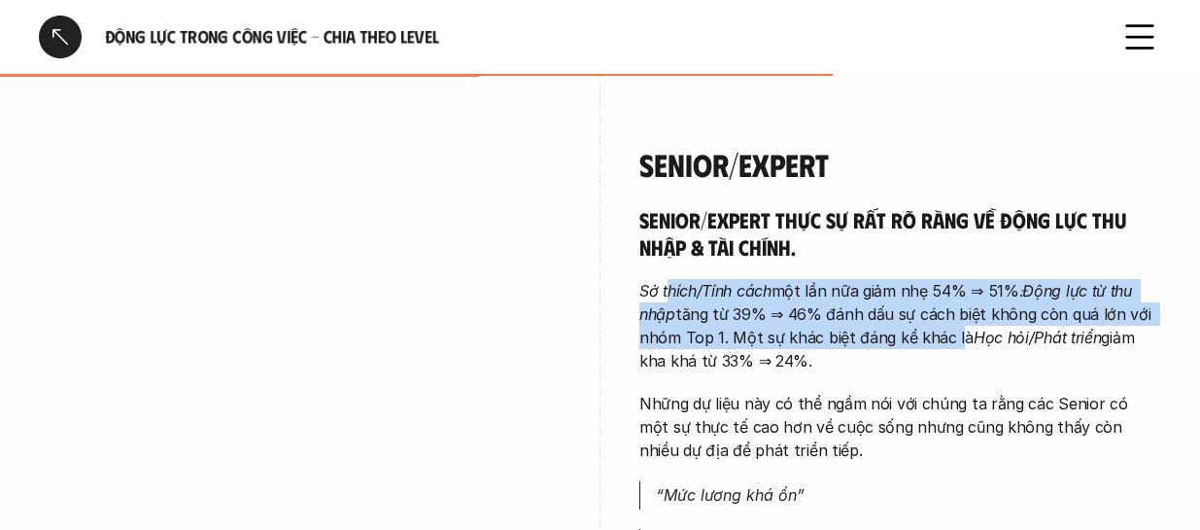
click at [829, 291] on p "Sở thích/Tính cách một lần nữa giảm nhẹ 54% ⇒ 51%. Động lực từ thu nhập tăng từ…" at bounding box center [900, 325] width 522 height 93
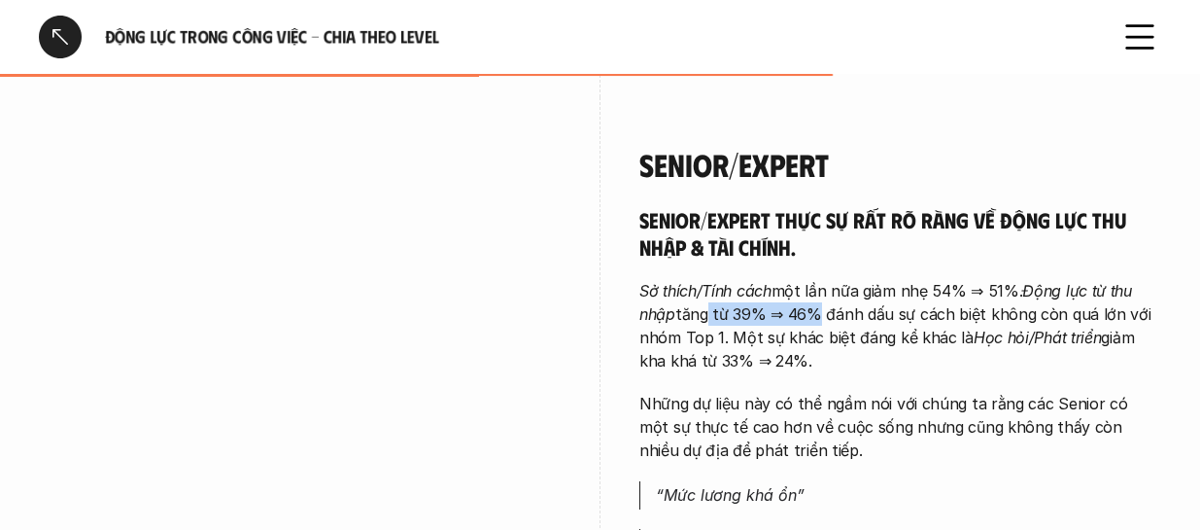
drag, startPoint x: 703, startPoint y: 277, endPoint x: 804, endPoint y: 277, distance: 100.1
click at [804, 279] on p "Sở thích/Tính cách một lần nữa giảm nhẹ 54% ⇒ 51%. Động lực từ thu nhập tăng từ…" at bounding box center [900, 325] width 522 height 93
click at [792, 281] on p "Sở thích/Tính cách một lần nữa giảm nhẹ 54% ⇒ 51%. Động lực từ thu nhập tăng từ…" at bounding box center [900, 325] width 522 height 93
drag, startPoint x: 934, startPoint y: 268, endPoint x: 1056, endPoint y: 315, distance: 131.0
click at [1056, 315] on p "Sở thích/Tính cách một lần nữa giảm nhẹ 54% ⇒ 51%. Động lực từ thu nhập tăng từ…" at bounding box center [900, 325] width 522 height 93
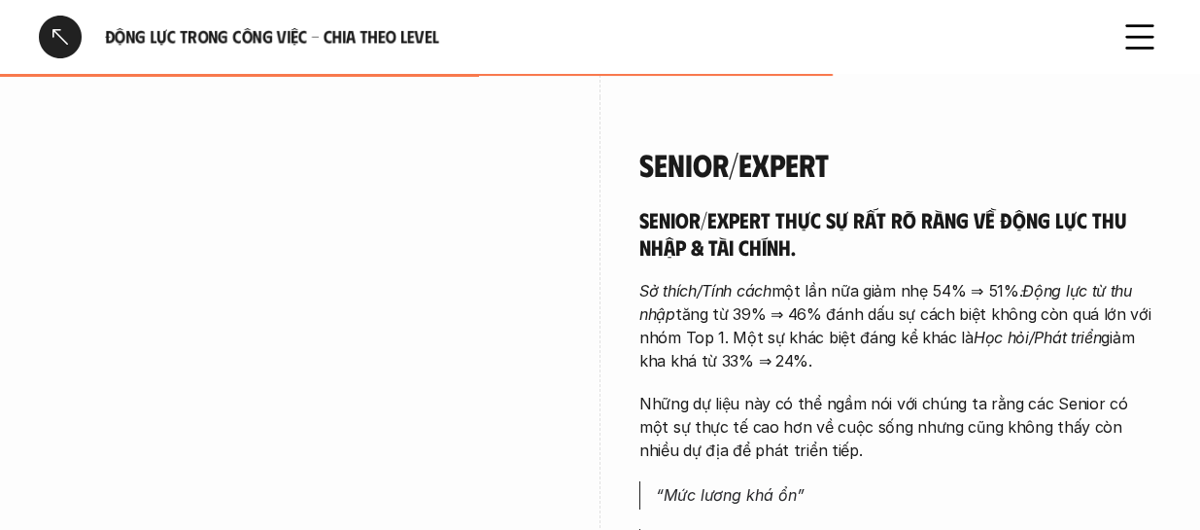
click at [1051, 327] on em "Học hỏi/Phát triển" at bounding box center [1038, 336] width 128 height 19
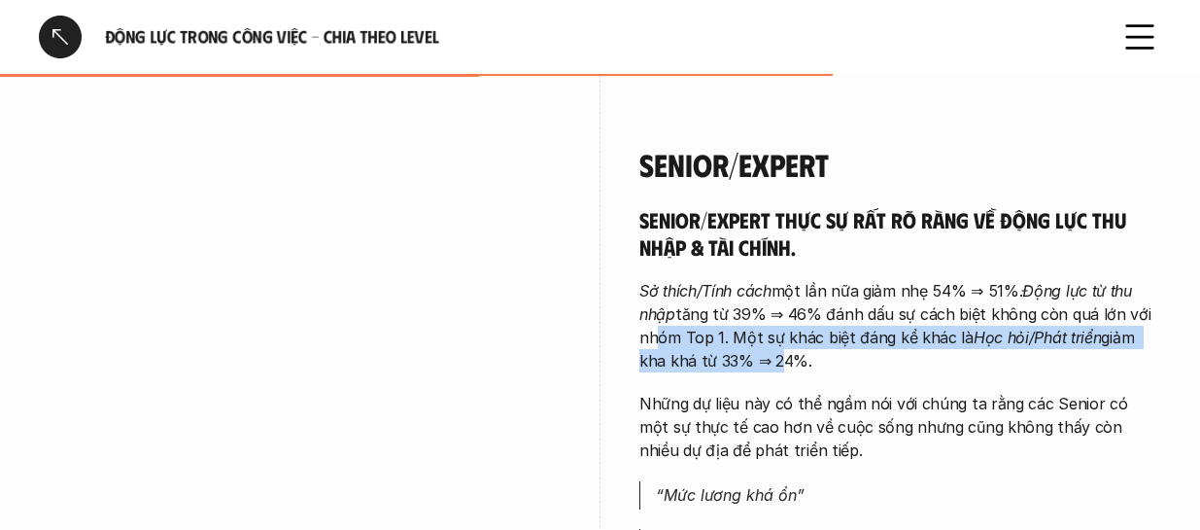
drag, startPoint x: 649, startPoint y: 295, endPoint x: 782, endPoint y: 303, distance: 133.3
click at [776, 306] on p "Sở thích/Tính cách một lần nữa giảm nhẹ 54% ⇒ 51%. Động lực từ thu nhập tăng từ…" at bounding box center [900, 325] width 522 height 93
click at [789, 294] on p "Sở thích/Tính cách một lần nữa giảm nhẹ 54% ⇒ 51%. Động lực từ thu nhập tăng từ…" at bounding box center [900, 325] width 522 height 93
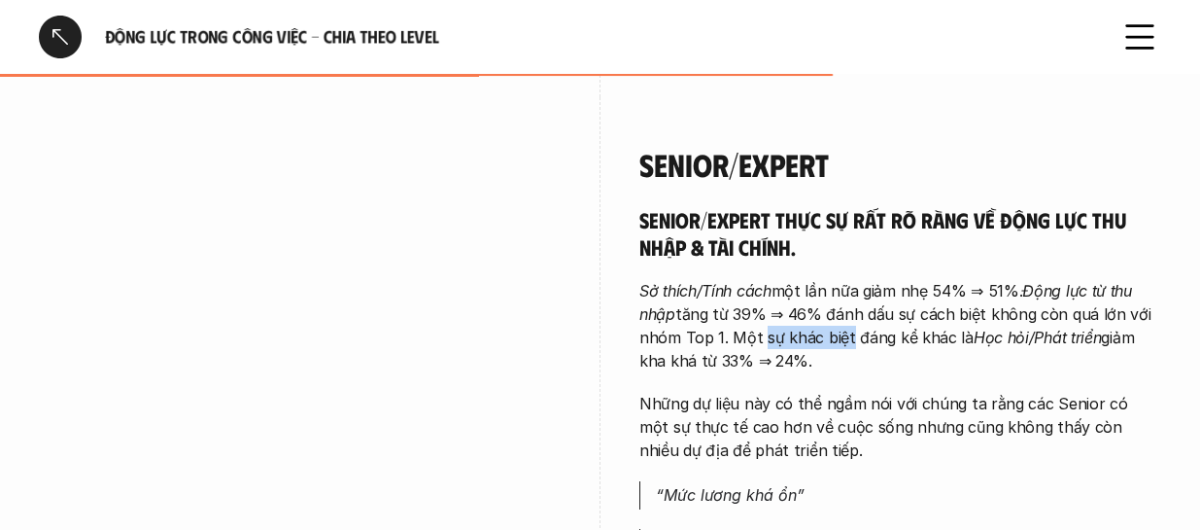
drag, startPoint x: 755, startPoint y: 289, endPoint x: 838, endPoint y: 301, distance: 83.5
click at [838, 301] on p "Sở thích/Tính cách một lần nữa giảm nhẹ 54% ⇒ 51%. Động lực từ thu nhập tăng từ…" at bounding box center [900, 325] width 522 height 93
click at [801, 298] on p "Sở thích/Tính cách một lần nữa giảm nhẹ 54% ⇒ 51%. Động lực từ thu nhập tăng từ…" at bounding box center [900, 325] width 522 height 93
drag, startPoint x: 889, startPoint y: 290, endPoint x: 980, endPoint y: 306, distance: 92.8
click at [980, 306] on p "Sở thích/Tính cách một lần nữa giảm nhẹ 54% ⇒ 51%. Động lực từ thu nhập tăng từ…" at bounding box center [900, 325] width 522 height 93
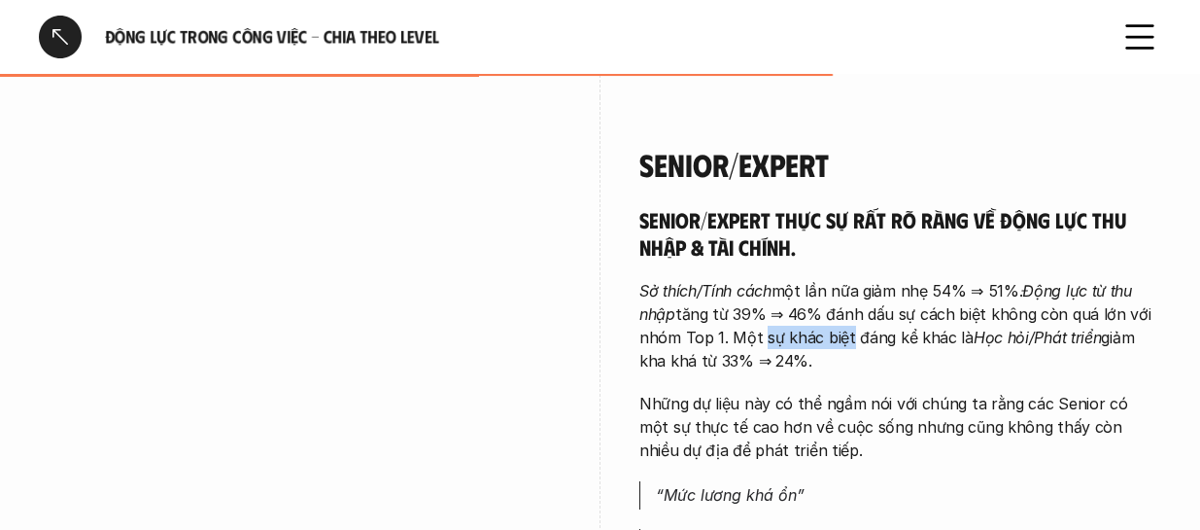
click at [977, 305] on p "Sở thích/Tính cách một lần nữa giảm nhẹ 54% ⇒ 51%. Động lực từ thu nhập tăng từ…" at bounding box center [900, 325] width 522 height 93
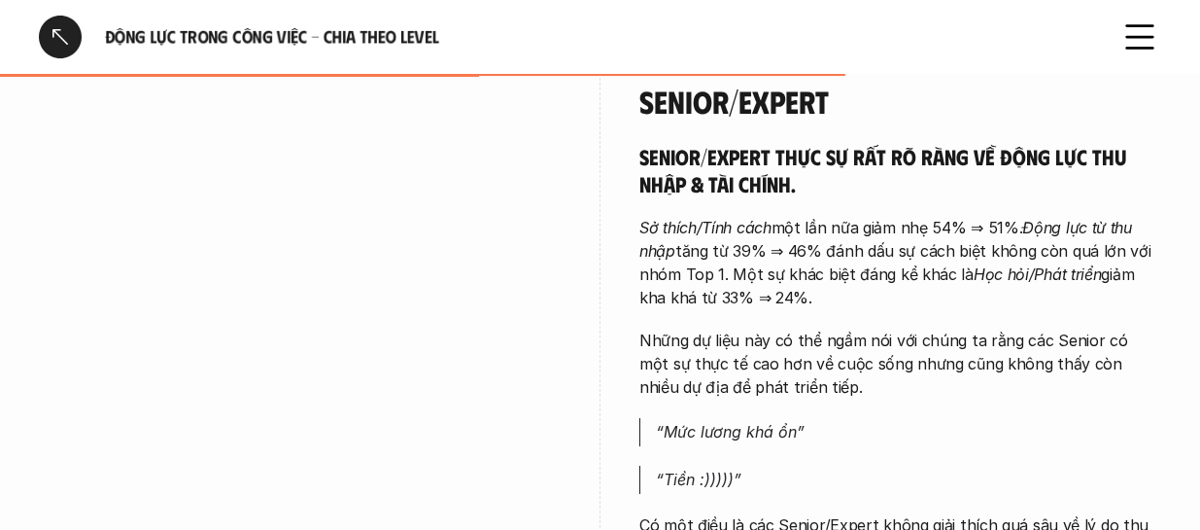
scroll to position [4469, 0]
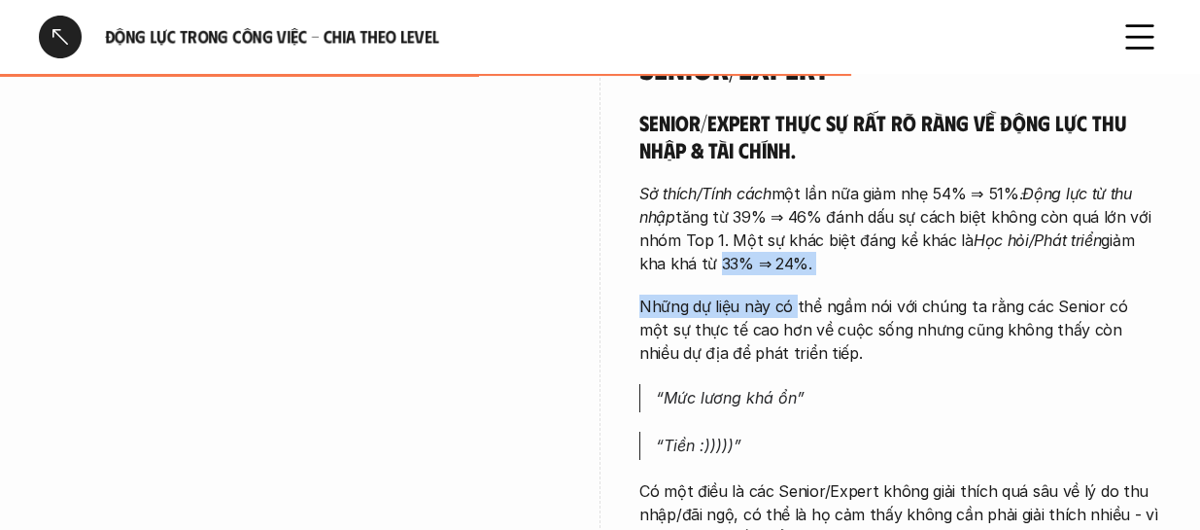
drag, startPoint x: 710, startPoint y: 223, endPoint x: 796, endPoint y: 257, distance: 92.0
click at [796, 257] on div "Senior/Expert thực sự rất rõ ràng về động lực thu nhập & tài chính. Sở thích/Tí…" at bounding box center [900, 329] width 522 height 440
click at [796, 294] on p "Những dự liệu này có thể ngầm nói với chúng ta rằng các Senior có một sự thực t…" at bounding box center [900, 329] width 522 height 70
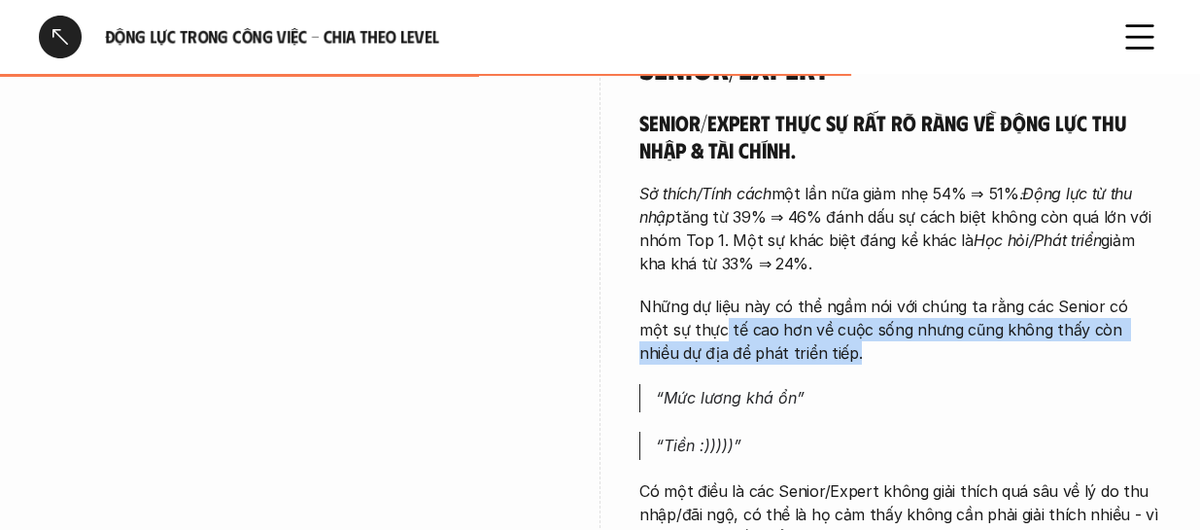
drag, startPoint x: 693, startPoint y: 274, endPoint x: 826, endPoint y: 295, distance: 134.8
click at [826, 295] on p "Những dự liệu này có thể ngầm nói với chúng ta rằng các Senior có một sự thực t…" at bounding box center [900, 329] width 522 height 70
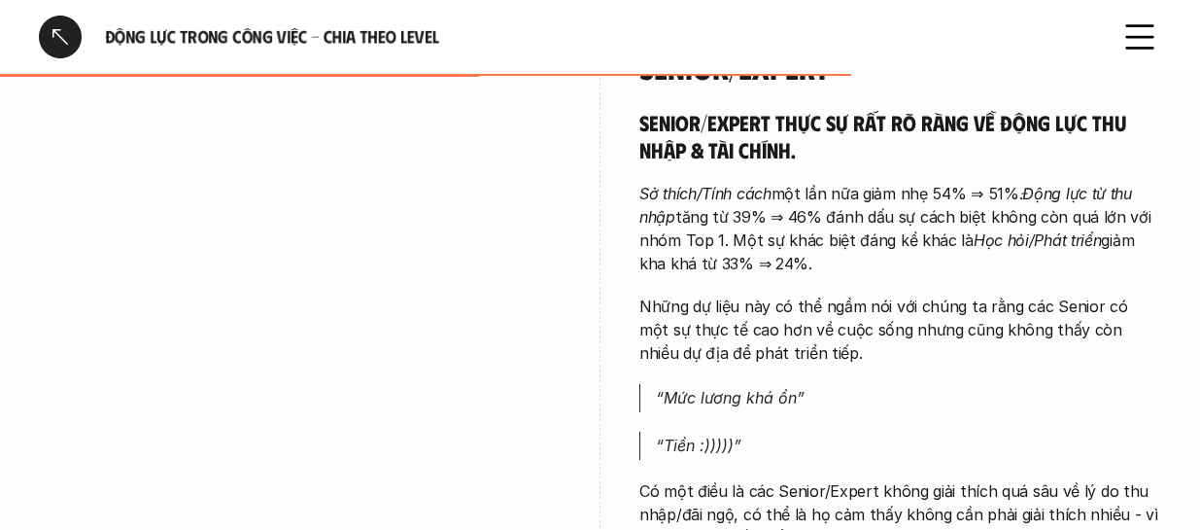
click at [825, 294] on p "Những dự liệu này có thể ngầm nói với chúng ta rằng các Senior có một sự thực t…" at bounding box center [900, 329] width 522 height 70
drag, startPoint x: 837, startPoint y: 260, endPoint x: 973, endPoint y: 290, distance: 139.1
click at [986, 294] on p "Những dự liệu này có thể ngầm nói với chúng ta rằng các Senior có một sự thực t…" at bounding box center [900, 329] width 522 height 70
click at [973, 294] on p "Những dự liệu này có thể ngầm nói với chúng ta rằng các Senior có một sự thực t…" at bounding box center [900, 329] width 522 height 70
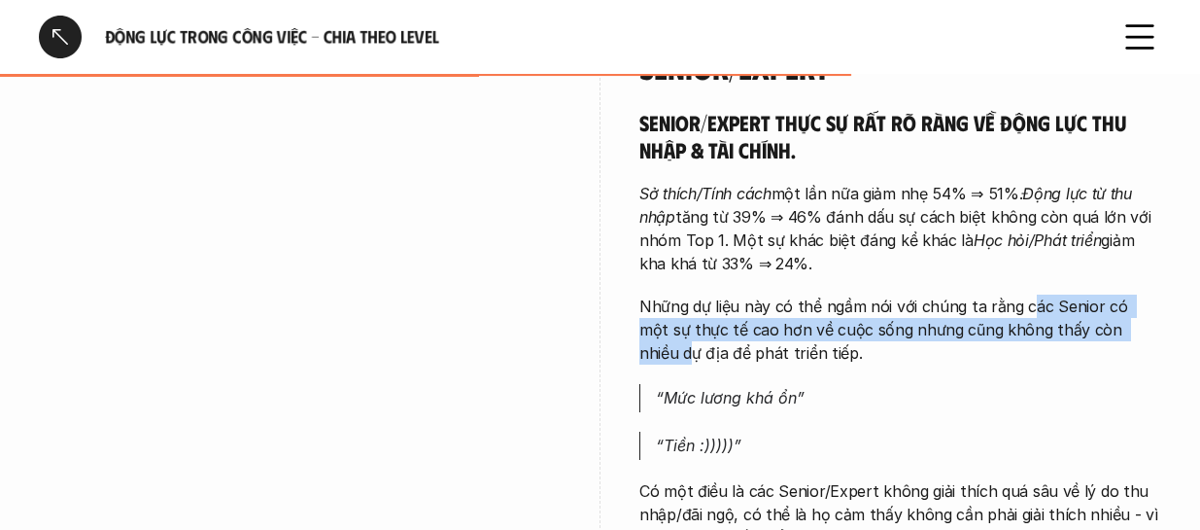
drag, startPoint x: 1030, startPoint y: 259, endPoint x: 1064, endPoint y: 317, distance: 66.7
click at [1113, 312] on p "Những dự liệu này có thể ngầm nói với chúng ta rằng các Senior có một sự thực t…" at bounding box center [900, 329] width 522 height 70
click at [1035, 294] on p "Những dự liệu này có thể ngầm nói với chúng ta rằng các Senior có một sự thực t…" at bounding box center [900, 329] width 522 height 70
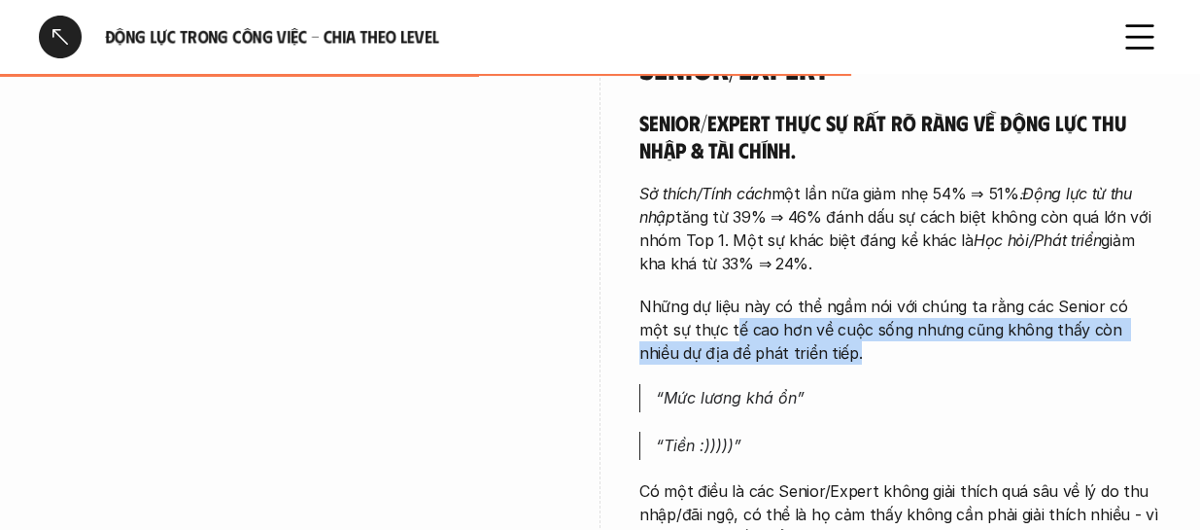
drag, startPoint x: 702, startPoint y: 286, endPoint x: 918, endPoint y: 304, distance: 216.5
click at [918, 304] on p "Những dự liệu này có thể ngầm nói với chúng ta rằng các Senior có một sự thực t…" at bounding box center [900, 329] width 522 height 70
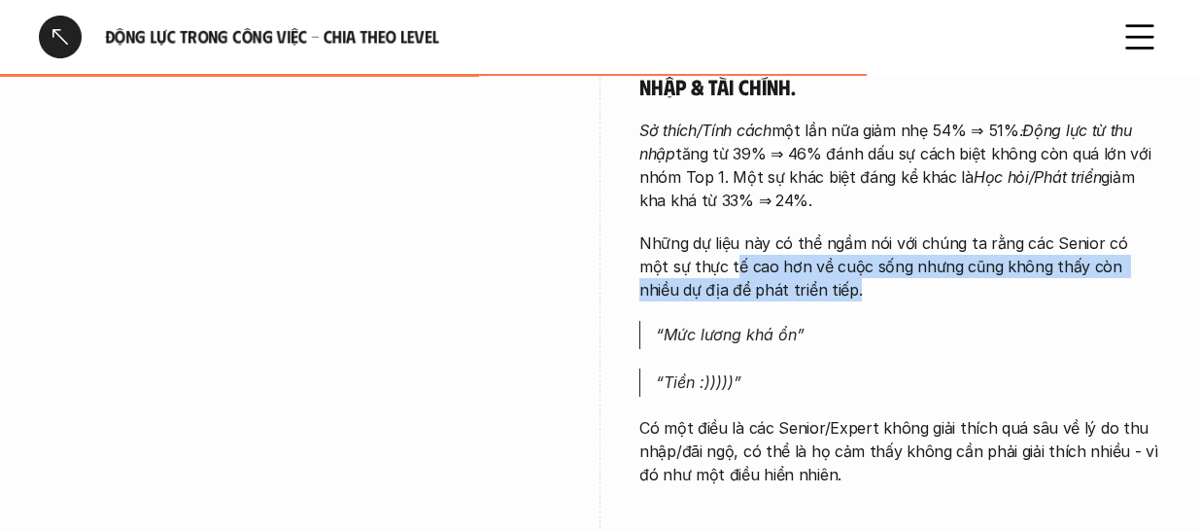
scroll to position [4567, 0]
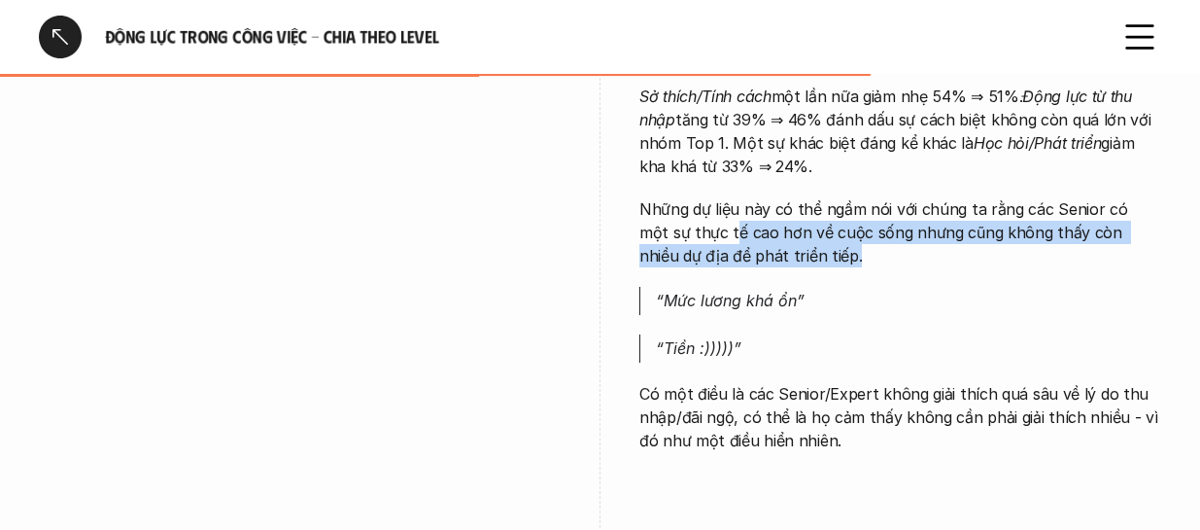
click at [972, 228] on div "Senior/Expert thực sự rất rõ ràng về động lực thu nhập & tài chính. Sở thích/Tí…" at bounding box center [900, 232] width 522 height 440
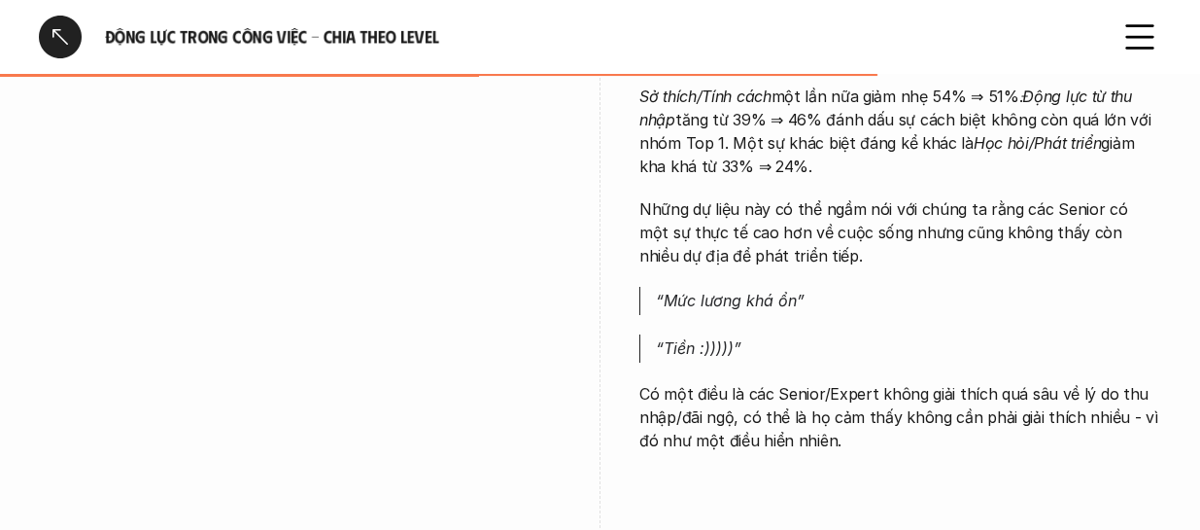
scroll to position [4664, 0]
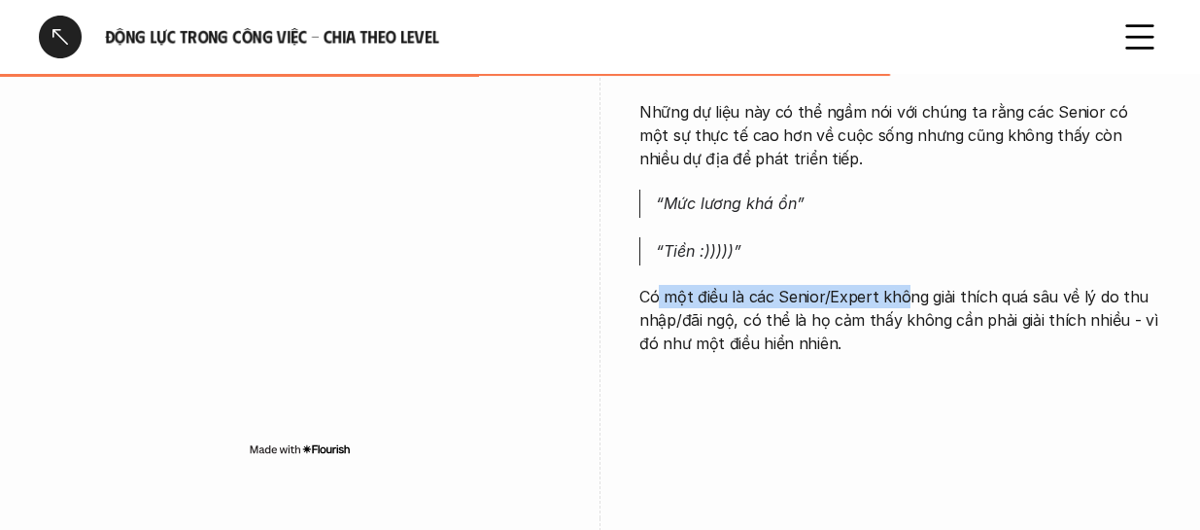
drag, startPoint x: 659, startPoint y: 250, endPoint x: 901, endPoint y: 257, distance: 242.0
click at [901, 285] on p "Có một điều là các Senior/Expert không giải thích quá sâu về lý do thu nhập/đãi…" at bounding box center [900, 320] width 522 height 70
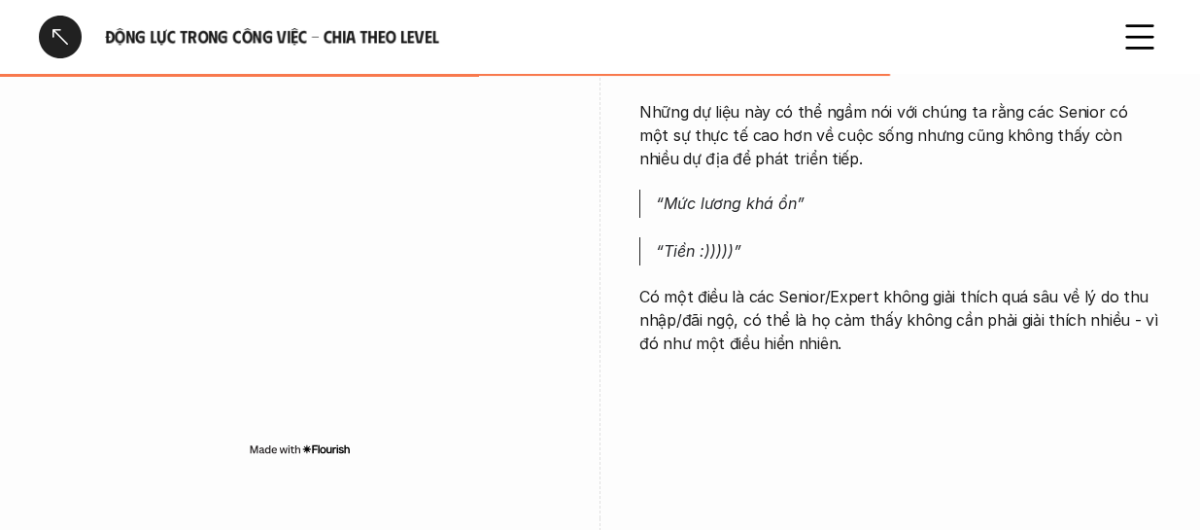
click at [942, 285] on p "Có một điều là các Senior/Expert không giải thích quá sâu về lý do thu nhập/đãi…" at bounding box center [900, 320] width 522 height 70
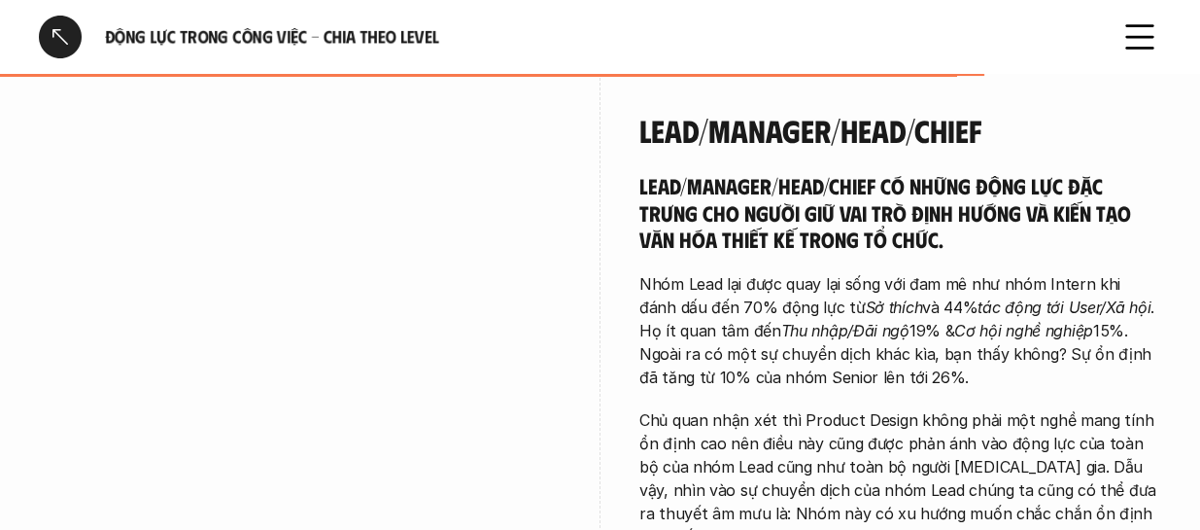
scroll to position [5150, 0]
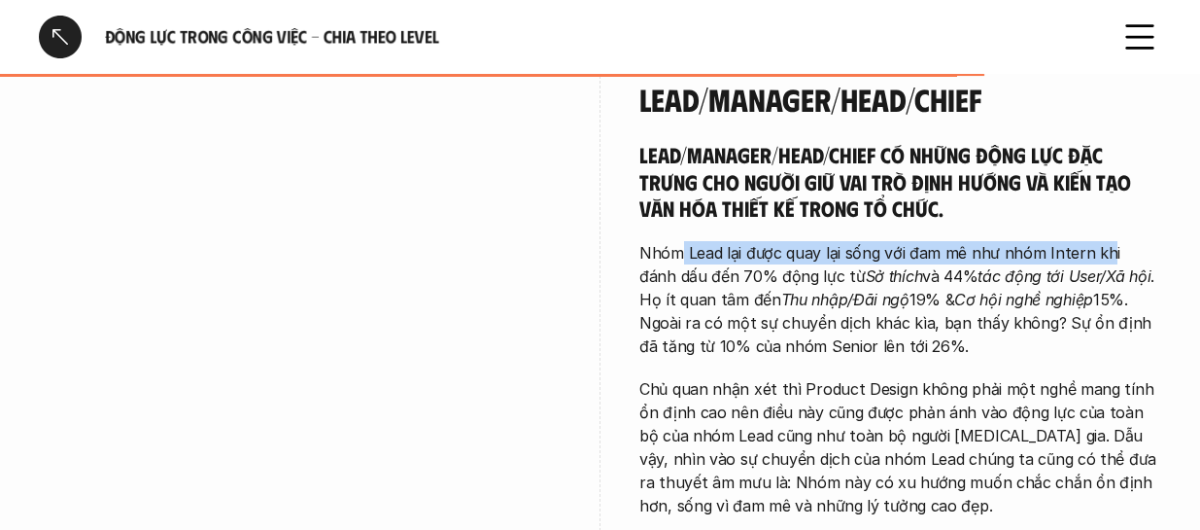
drag, startPoint x: 680, startPoint y: 209, endPoint x: 1107, endPoint y: 217, distance: 426.6
click at [1107, 241] on p "Nhóm Lead lại được quay lại sống với đam mê như nhóm Intern khi đánh dấu đến 70…" at bounding box center [900, 299] width 522 height 117
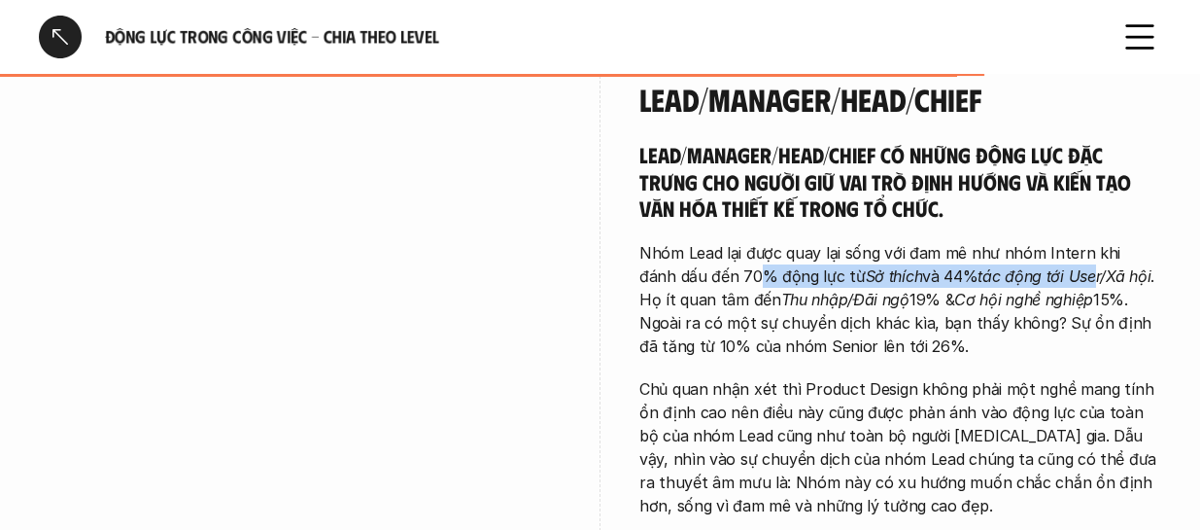
drag, startPoint x: 752, startPoint y: 237, endPoint x: 1054, endPoint y: 235, distance: 302.2
click at [1054, 241] on p "Nhóm Lead lại được quay lại sống với đam mê như nhóm Intern khi đánh dấu đến 70…" at bounding box center [900, 299] width 522 height 117
click at [1027, 266] on em "tác động tới User/Xã hội" at bounding box center [1063, 275] width 173 height 19
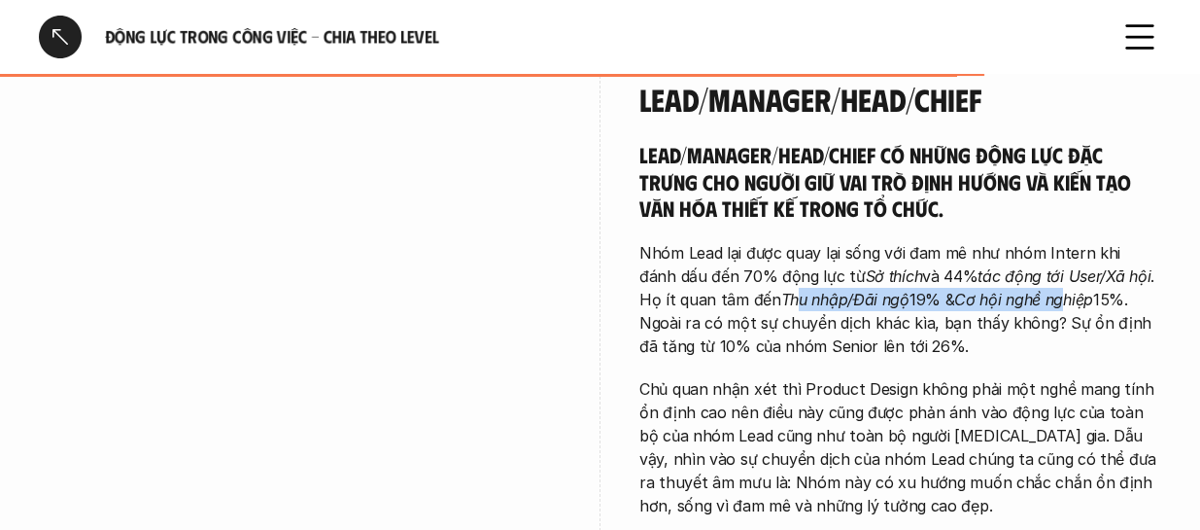
drag, startPoint x: 760, startPoint y: 243, endPoint x: 1025, endPoint y: 246, distance: 265.3
click at [1025, 246] on p "Nhóm Lead lại được quay lại sống với đam mê như nhóm Intern khi đánh dấu đến 70…" at bounding box center [900, 299] width 522 height 117
click at [896, 261] on p "Nhóm Lead lại được quay lại sống với đam mê như nhóm Intern khi đánh dấu đến 70…" at bounding box center [900, 299] width 522 height 117
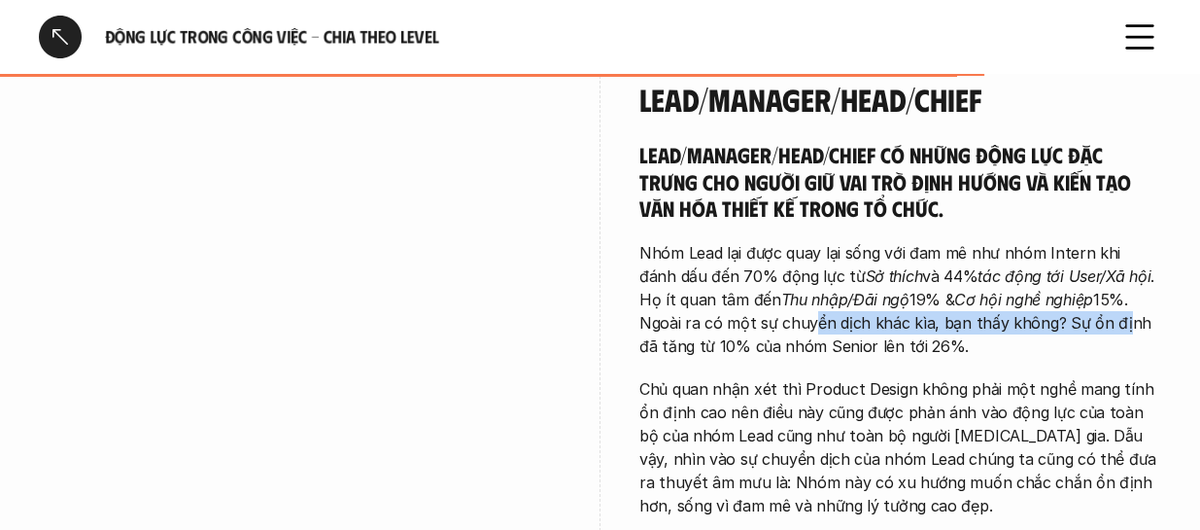
drag, startPoint x: 819, startPoint y: 283, endPoint x: 1065, endPoint y: 277, distance: 245.9
click at [1065, 277] on p "Nhóm Lead lại được quay lại sống với đam mê như nhóm Intern khi đánh dấu đến 70…" at bounding box center [900, 299] width 522 height 117
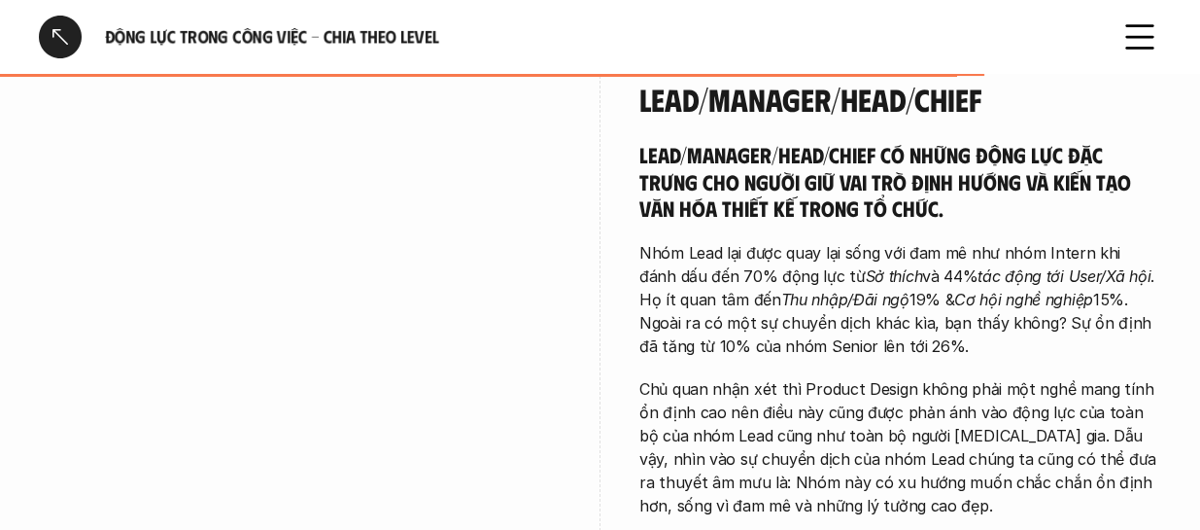
click at [911, 302] on p "Nhóm Lead lại được quay lại sống với đam mê như nhóm Intern khi đánh dấu đến 70…" at bounding box center [900, 299] width 522 height 117
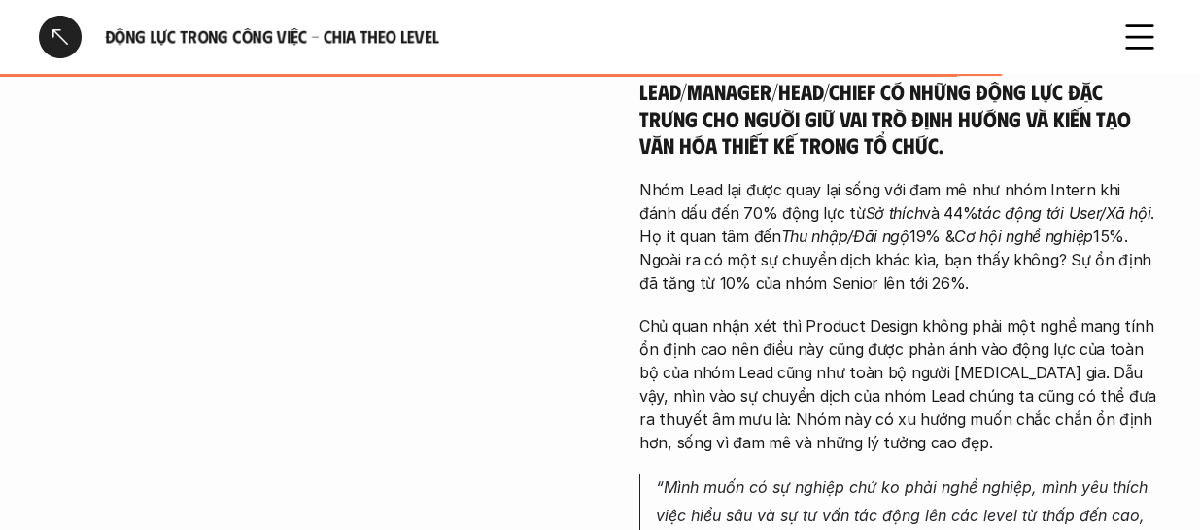
scroll to position [5247, 0]
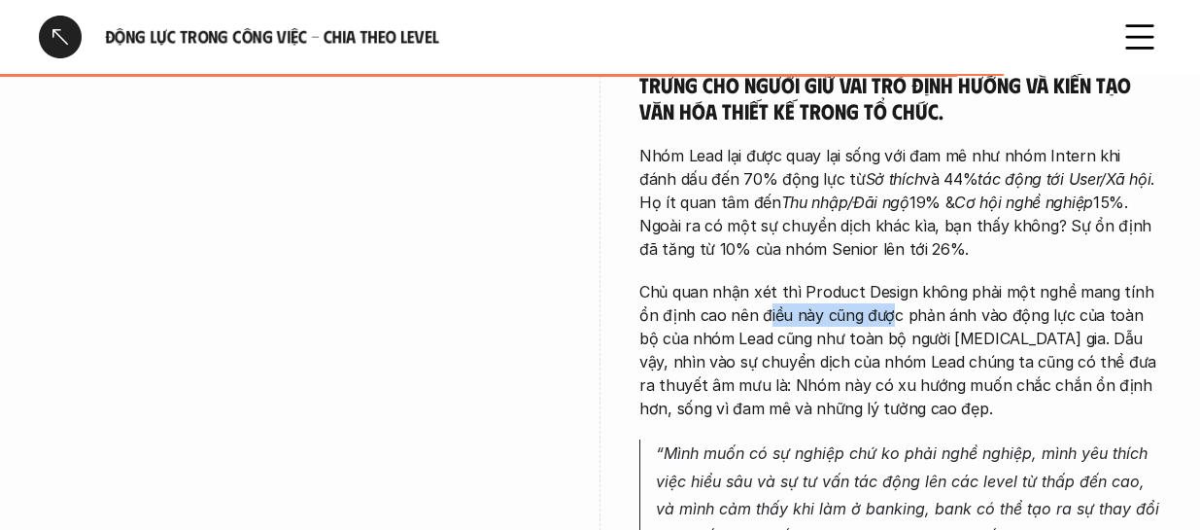
drag, startPoint x: 742, startPoint y: 264, endPoint x: 866, endPoint y: 257, distance: 123.6
click at [865, 280] on p "Chủ quan nhận xét thì Product Design không phải một nghề mang tính ổn định cao …" at bounding box center [900, 350] width 522 height 140
click at [816, 280] on p "Chủ quan nhận xét thì Product Design không phải một nghề mang tính ổn định cao …" at bounding box center [900, 350] width 522 height 140
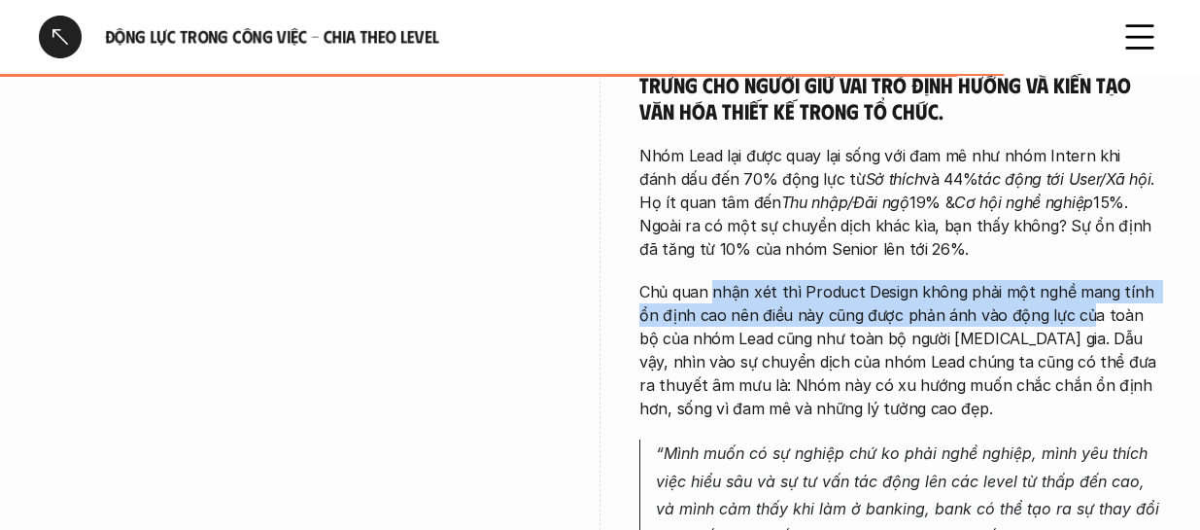
drag, startPoint x: 710, startPoint y: 252, endPoint x: 1065, endPoint y: 257, distance: 354.7
click at [1065, 280] on p "Chủ quan nhận xét thì Product Design không phải một nghề mang tính ổn định cao …" at bounding box center [900, 350] width 522 height 140
click at [1046, 280] on p "Chủ quan nhận xét thì Product Design không phải một nghề mang tính ổn định cao …" at bounding box center [900, 350] width 522 height 140
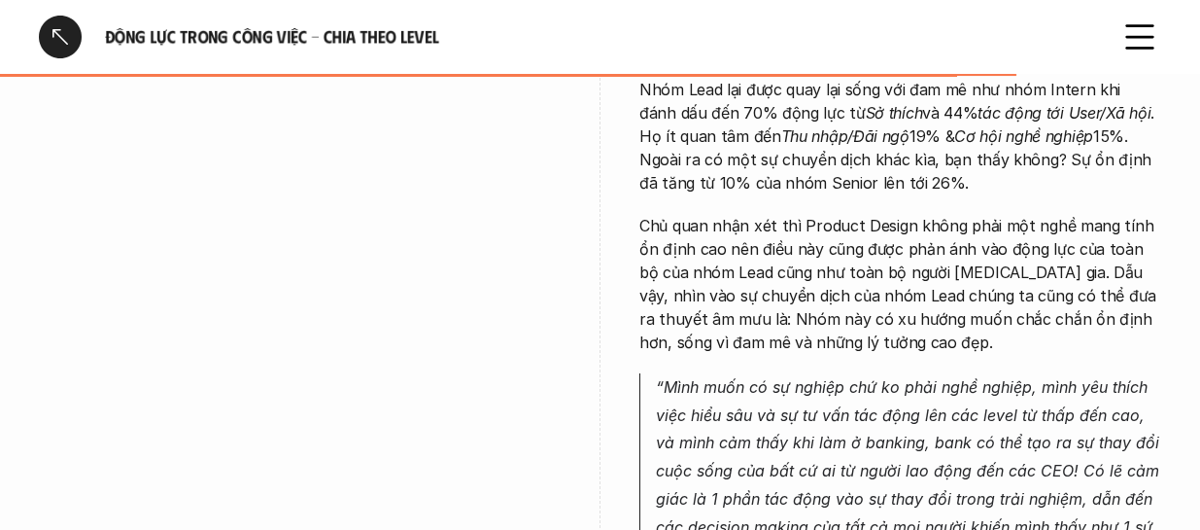
scroll to position [5344, 0]
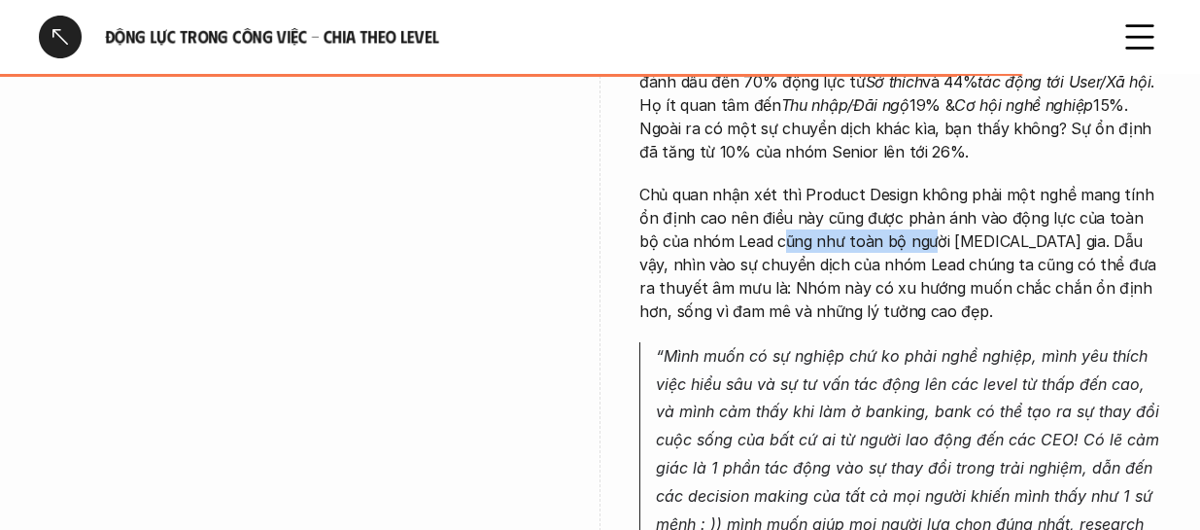
drag, startPoint x: 766, startPoint y: 185, endPoint x: 878, endPoint y: 186, distance: 112.7
click at [878, 186] on p "Chủ quan nhận xét thì Product Design không phải một nghề mang tính ổn định cao …" at bounding box center [900, 253] width 522 height 140
click at [783, 186] on p "Chủ quan nhận xét thì Product Design không phải một nghề mang tính ổn định cao …" at bounding box center [900, 253] width 522 height 140
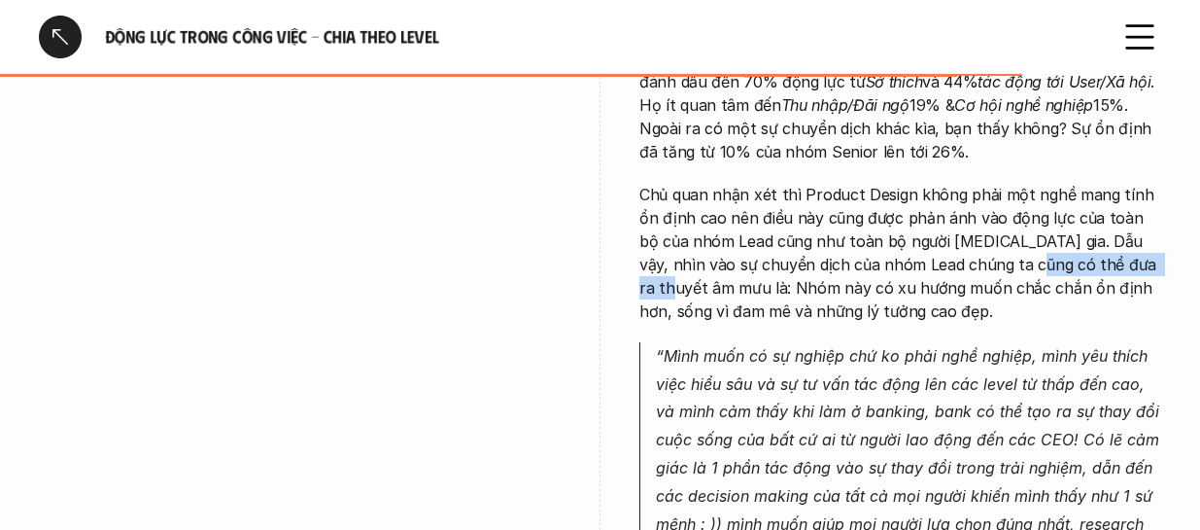
drag, startPoint x: 1019, startPoint y: 218, endPoint x: 1142, endPoint y: 218, distance: 122.4
click at [1142, 218] on p "Chủ quan nhận xét thì Product Design không phải một nghề mang tính ổn định cao …" at bounding box center [900, 253] width 522 height 140
click at [882, 241] on p "Chủ quan nhận xét thì Product Design không phải một nghề mang tính ổn định cao …" at bounding box center [900, 253] width 522 height 140
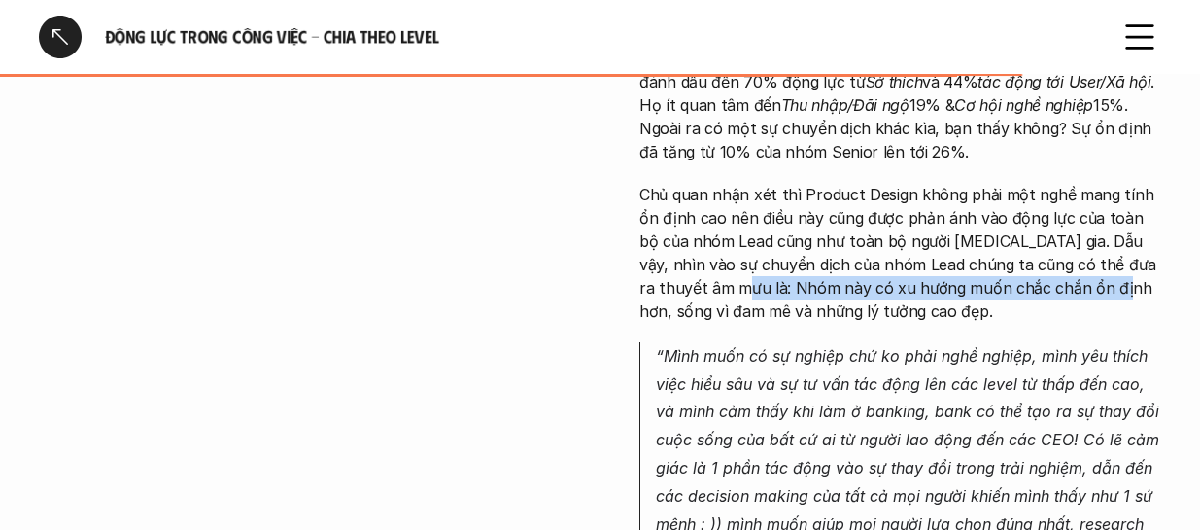
drag, startPoint x: 829, startPoint y: 244, endPoint x: 959, endPoint y: 230, distance: 130.9
click at [1064, 231] on p "Chủ quan nhận xét thì Product Design không phải một nghề mang tính ổn định cao …" at bounding box center [900, 253] width 522 height 140
click at [940, 230] on p "Chủ quan nhận xét thì Product Design không phải một nghề mang tính ổn định cao …" at bounding box center [900, 253] width 522 height 140
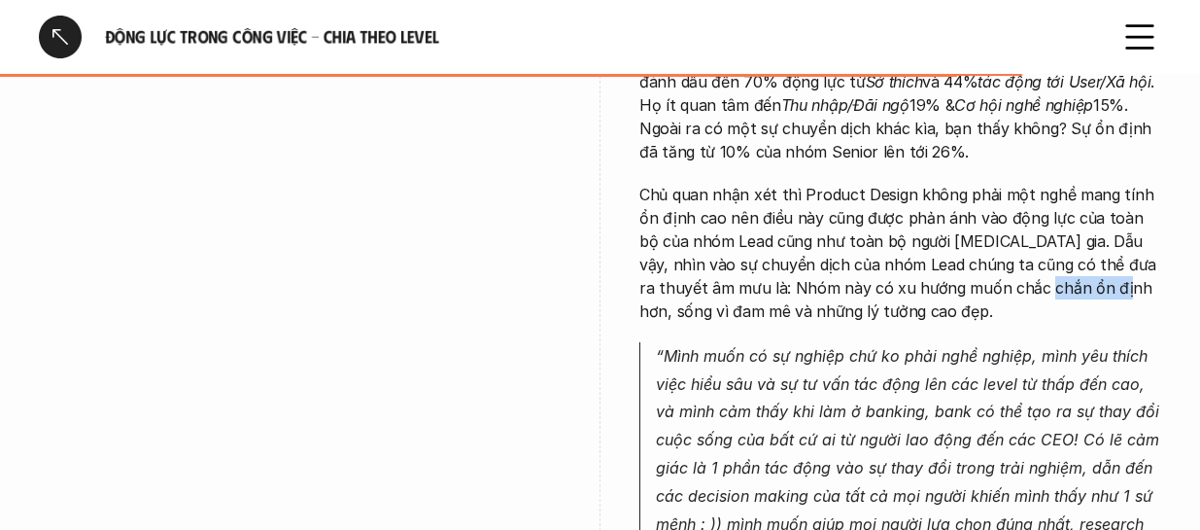
drag, startPoint x: 987, startPoint y: 236, endPoint x: 1060, endPoint y: 243, distance: 73.2
click at [1055, 242] on p "Chủ quan nhận xét thì Product Design không phải một nghề mang tính ổn định cao …" at bounding box center [900, 253] width 522 height 140
drag, startPoint x: 1084, startPoint y: 246, endPoint x: 945, endPoint y: 243, distance: 139.0
click at [1085, 246] on p "Chủ quan nhận xét thì Product Design không phải một nghề mang tính ổn định cao …" at bounding box center [900, 253] width 522 height 140
click at [805, 250] on p "Chủ quan nhận xét thì Product Design không phải một nghề mang tính ổn định cao …" at bounding box center [900, 253] width 522 height 140
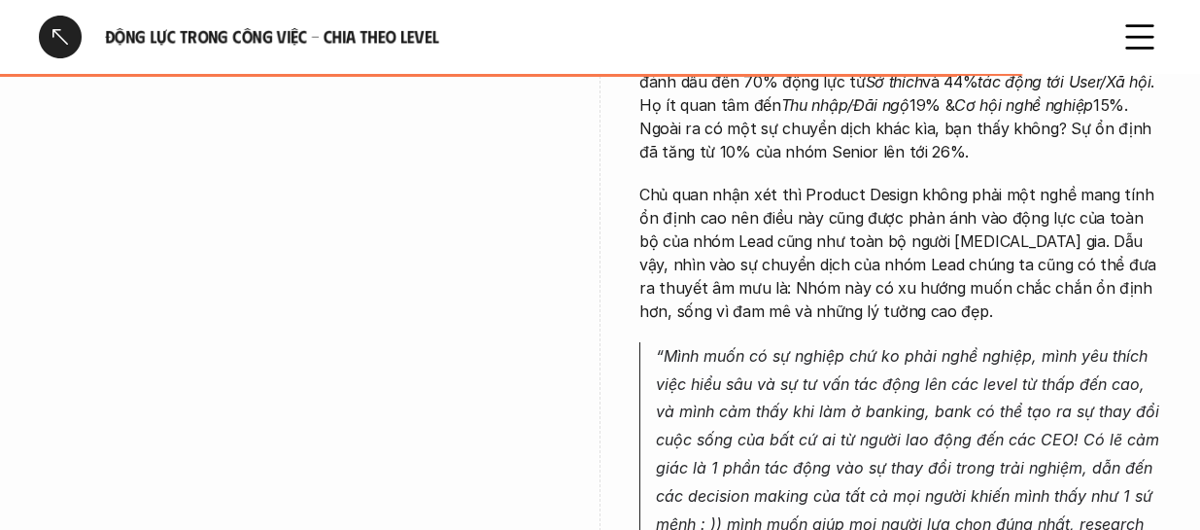
click at [695, 265] on p "Chủ quan nhận xét thì Product Design không phải một nghề mang tính ổn định cao …" at bounding box center [900, 253] width 522 height 140
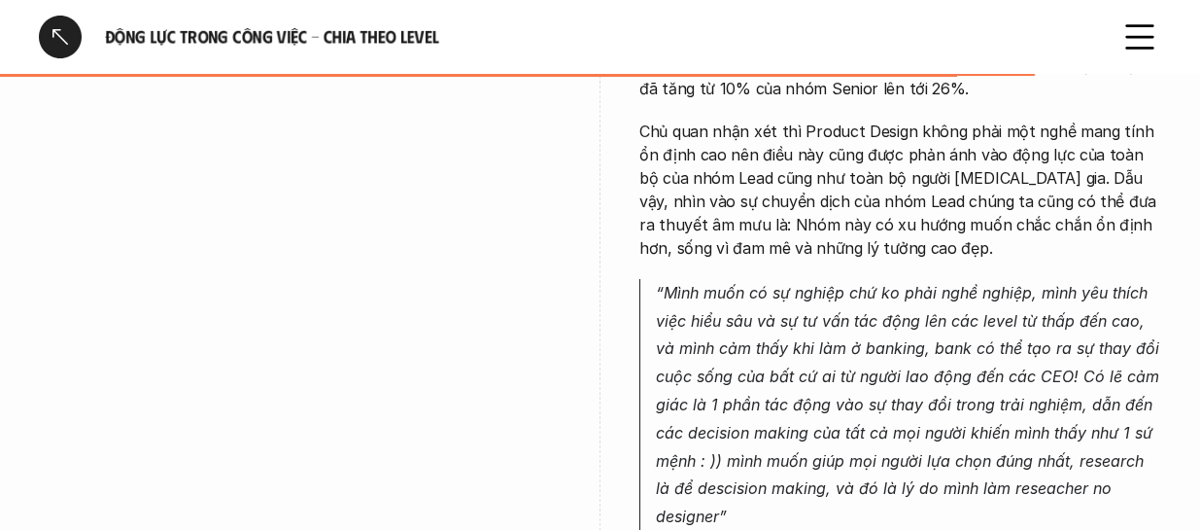
scroll to position [5441, 0]
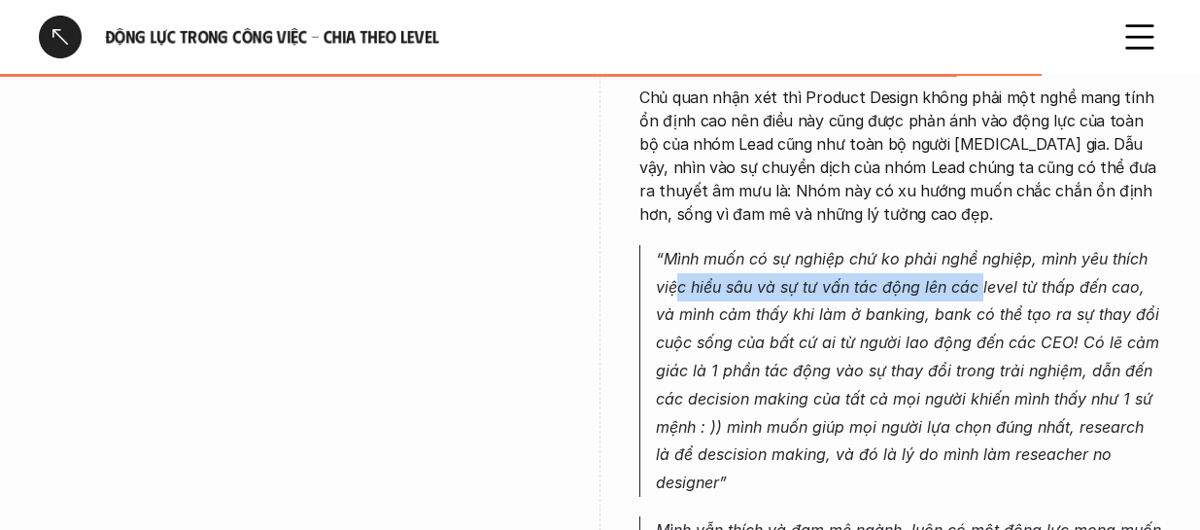
drag, startPoint x: 673, startPoint y: 226, endPoint x: 980, endPoint y: 228, distance: 307.0
click at [980, 245] on p "“Mình muốn có sự nghiệp chứ ko phải nghề nghiệp, mình yêu thích việc hiểu sâu v…" at bounding box center [908, 371] width 505 height 252
click at [817, 249] on em "“Mình muốn có sự nghiệp chứ ko phải nghề nghiệp, mình yêu thích việc hiểu sâu v…" at bounding box center [910, 370] width 508 height 243
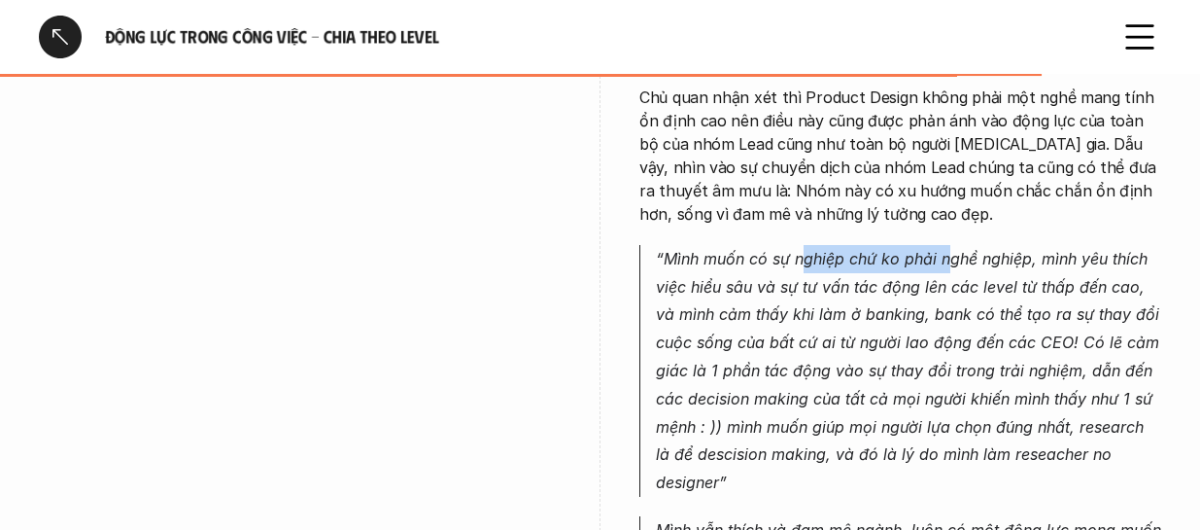
drag, startPoint x: 805, startPoint y: 210, endPoint x: 949, endPoint y: 204, distance: 144.9
click at [949, 249] on em "“Mình muốn có sự nghiệp chứ ko phải nghề nghiệp, mình yêu thích việc hiểu sâu v…" at bounding box center [910, 370] width 508 height 243
click at [974, 249] on em "“Mình muốn có sự nghiệp chứ ko phải nghề nghiệp, mình yêu thích việc hiểu sâu v…" at bounding box center [910, 370] width 508 height 243
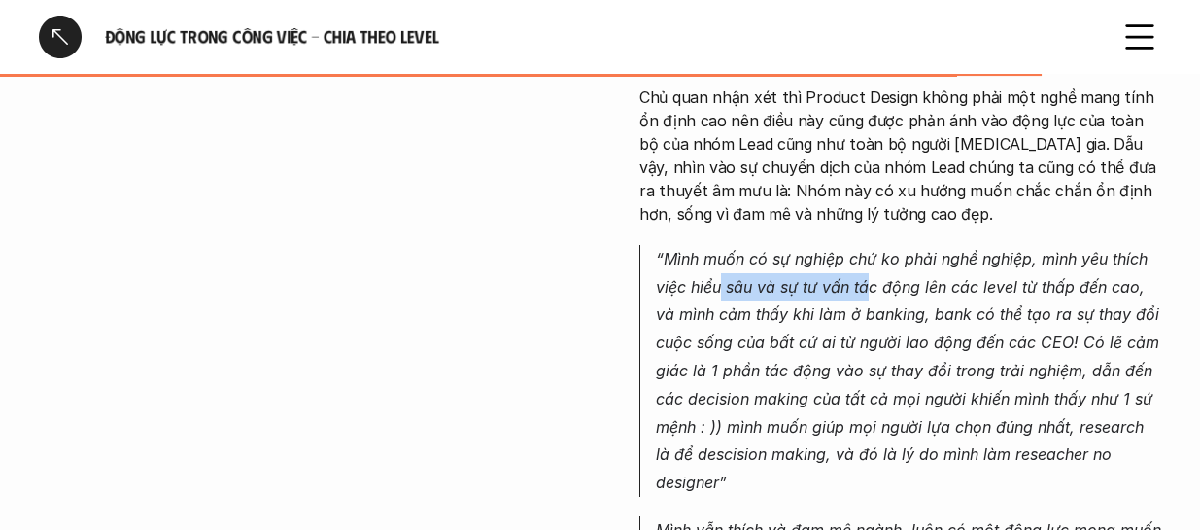
drag, startPoint x: 764, startPoint y: 255, endPoint x: 867, endPoint y: 246, distance: 103.4
click at [867, 246] on p "“Mình muốn có sự nghiệp chứ ko phải nghề nghiệp, mình yêu thích việc hiểu sâu v…" at bounding box center [908, 371] width 505 height 252
click at [897, 249] on em "“Mình muốn có sự nghiệp chứ ko phải nghề nghiệp, mình yêu thích việc hiểu sâu v…" at bounding box center [910, 370] width 508 height 243
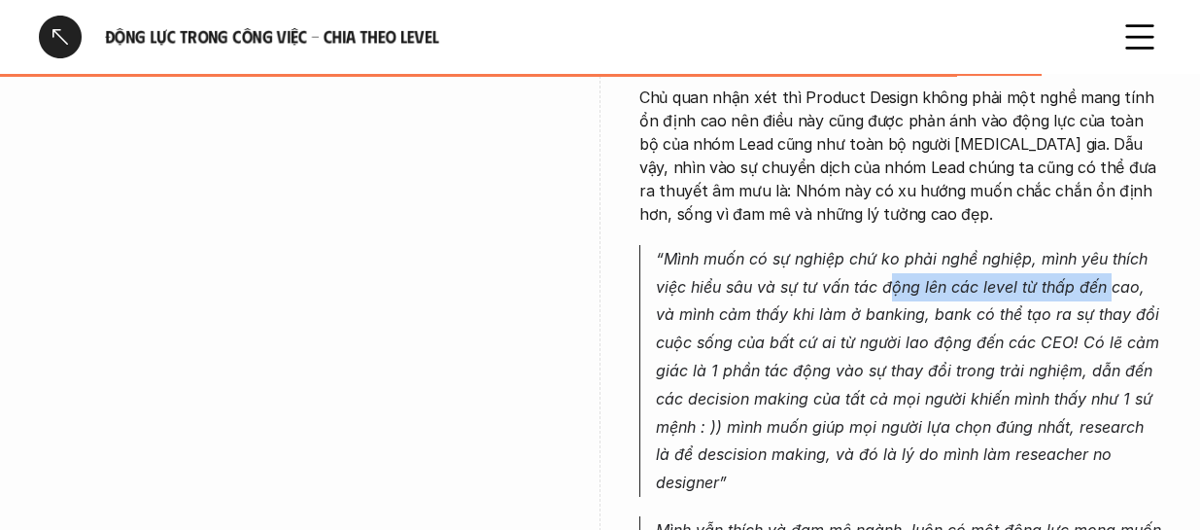
drag, startPoint x: 890, startPoint y: 242, endPoint x: 1111, endPoint y: 238, distance: 220.6
click at [1111, 249] on em "“Mình muốn có sự nghiệp chứ ko phải nghề nghiệp, mình yêu thích việc hiểu sâu v…" at bounding box center [910, 370] width 508 height 243
click at [873, 258] on em "“Mình muốn có sự nghiệp chứ ko phải nghề nghiệp, mình yêu thích việc hiểu sâu v…" at bounding box center [910, 370] width 508 height 243
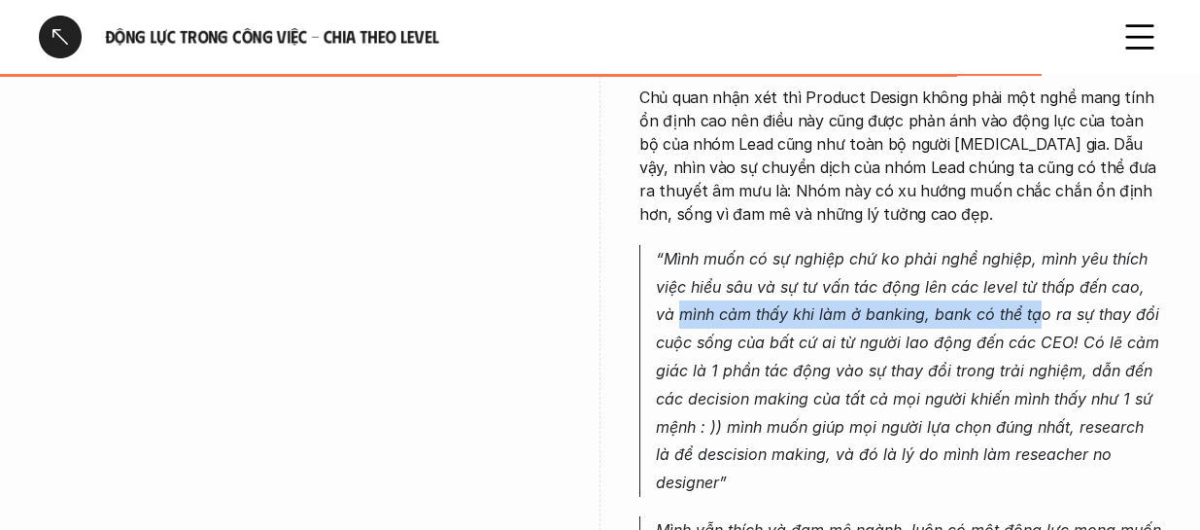
drag, startPoint x: 751, startPoint y: 270, endPoint x: 1041, endPoint y: 271, distance: 289.5
click at [1041, 271] on em "“Mình muốn có sự nghiệp chứ ko phải nghề nghiệp, mình yêu thích việc hiểu sâu v…" at bounding box center [910, 370] width 508 height 243
click at [1017, 271] on em "“Mình muốn có sự nghiệp chứ ko phải nghề nghiệp, mình yêu thích việc hiểu sâu v…" at bounding box center [910, 370] width 508 height 243
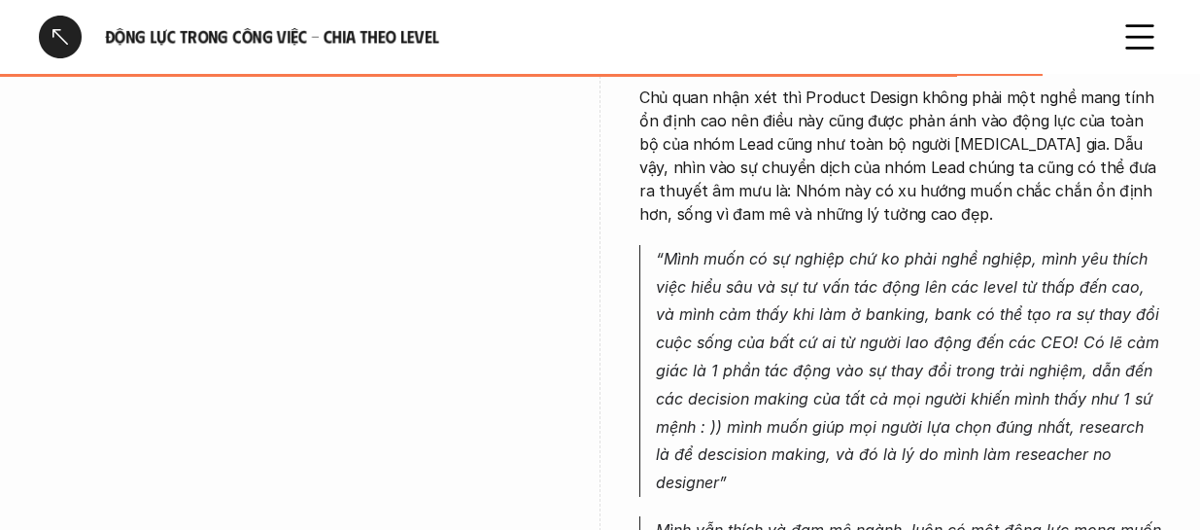
scroll to position [5538, 0]
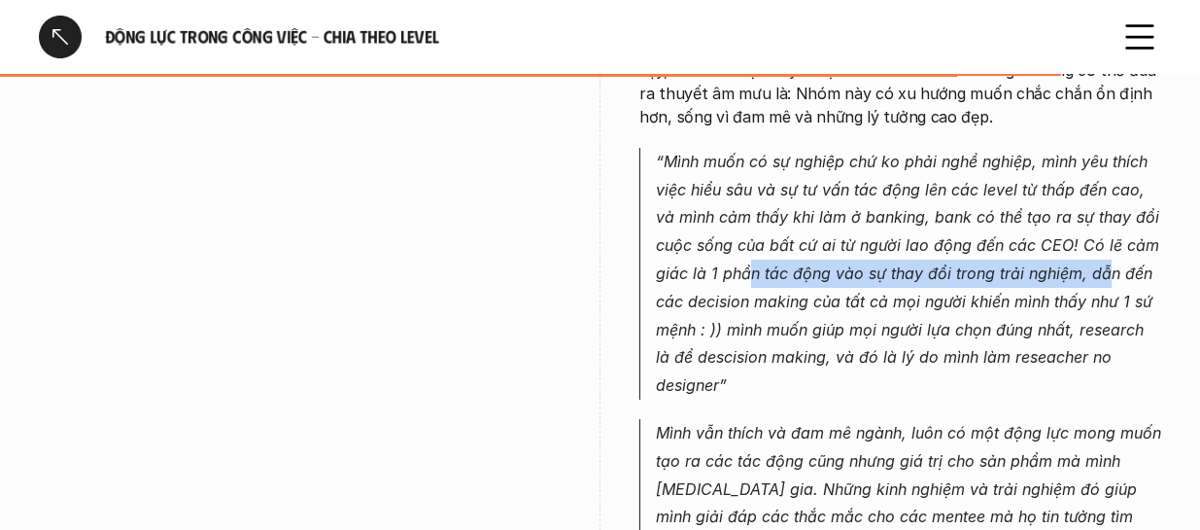
drag, startPoint x: 824, startPoint y: 212, endPoint x: 1104, endPoint y: 231, distance: 280.5
click at [1104, 231] on em "“Mình muốn có sự nghiệp chứ ko phải nghề nghiệp, mình yêu thích việc hiểu sâu v…" at bounding box center [910, 273] width 508 height 243
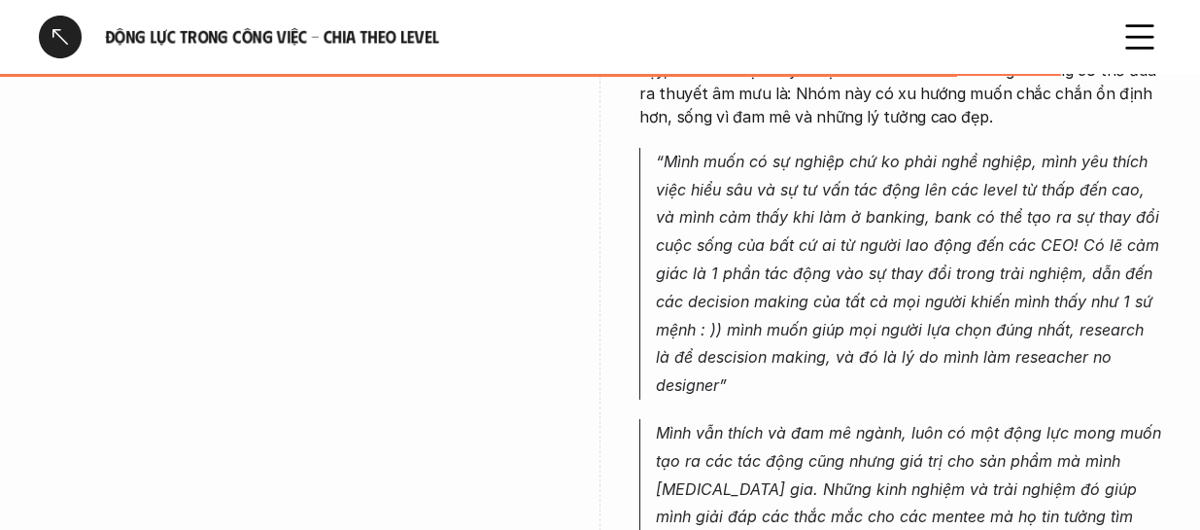
click at [970, 247] on em "“Mình muốn có sự nghiệp chứ ko phải nghề nghiệp, mình yêu thích việc hiểu sâu v…" at bounding box center [910, 273] width 508 height 243
drag, startPoint x: 959, startPoint y: 235, endPoint x: 1099, endPoint y: 221, distance: 140.7
click at [1099, 221] on em "“Mình muốn có sự nghiệp chứ ko phải nghề nghiệp, mình yêu thích việc hiểu sâu v…" at bounding box center [910, 273] width 508 height 243
click at [1030, 238] on p "“Mình muốn có sự nghiệp chứ ko phải nghề nghiệp, mình yêu thích việc hiểu sâu v…" at bounding box center [908, 274] width 505 height 252
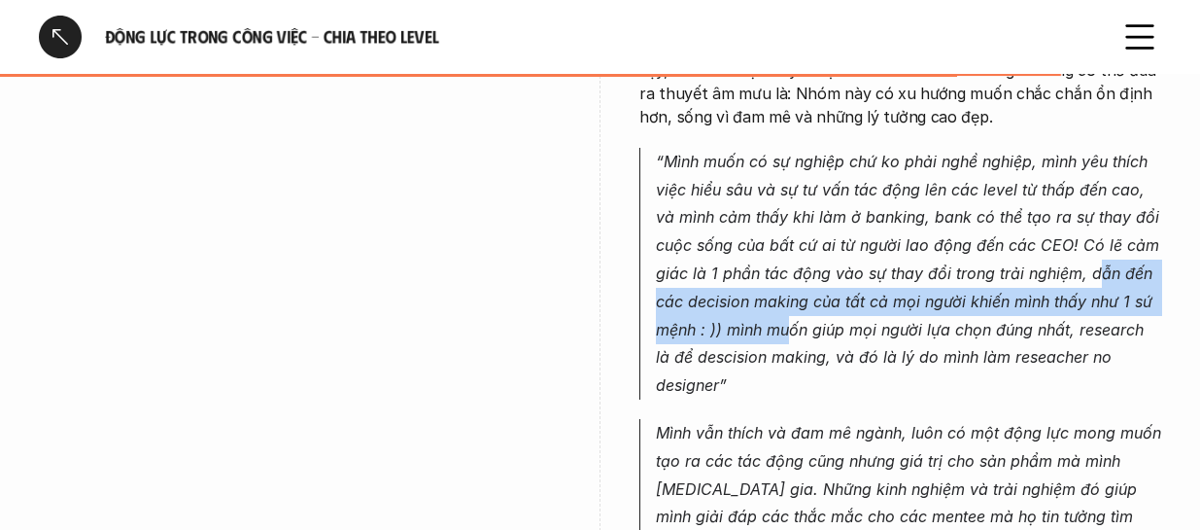
drag, startPoint x: 1098, startPoint y: 230, endPoint x: 766, endPoint y: 273, distance: 335.0
click at [786, 271] on p "“Mình muốn có sự nghiệp chứ ko phải nghề nghiệp, mình yêu thích việc hiểu sâu v…" at bounding box center [908, 274] width 505 height 252
click at [717, 279] on em "“Mình muốn có sự nghiệp chứ ko phải nghề nghiệp, mình yêu thích việc hiểu sâu v…" at bounding box center [910, 273] width 508 height 243
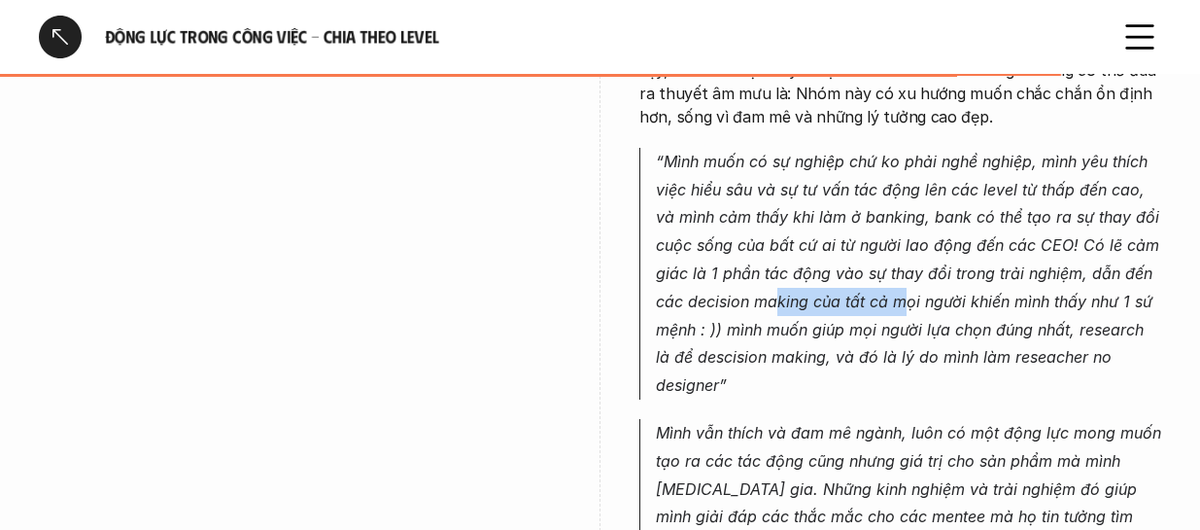
drag, startPoint x: 831, startPoint y: 241, endPoint x: 888, endPoint y: 248, distance: 57.7
click at [907, 248] on em "“Mình muốn có sự nghiệp chứ ko phải nghề nghiệp, mình yêu thích việc hiểu sâu v…" at bounding box center [910, 273] width 508 height 243
click at [870, 248] on em "“Mình muốn có sự nghiệp chứ ko phải nghề nghiệp, mình yêu thích việc hiểu sâu v…" at bounding box center [910, 273] width 508 height 243
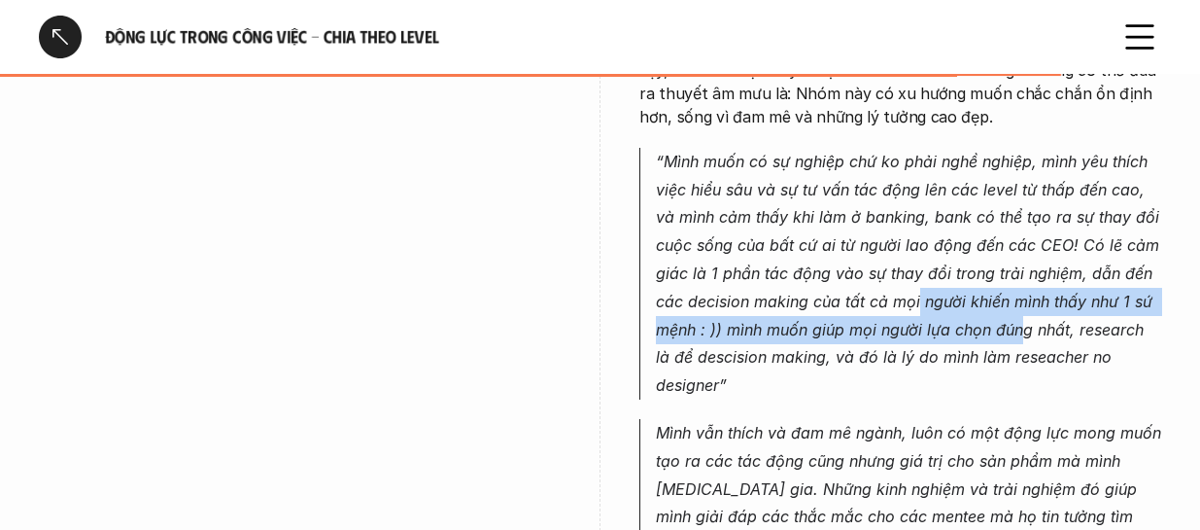
drag, startPoint x: 919, startPoint y: 248, endPoint x: 1023, endPoint y: 279, distance: 108.5
click at [1023, 279] on em "“Mình muốn có sự nghiệp chứ ko phải nghề nghiệp, mình yêu thích việc hiểu sâu v…" at bounding box center [910, 273] width 508 height 243
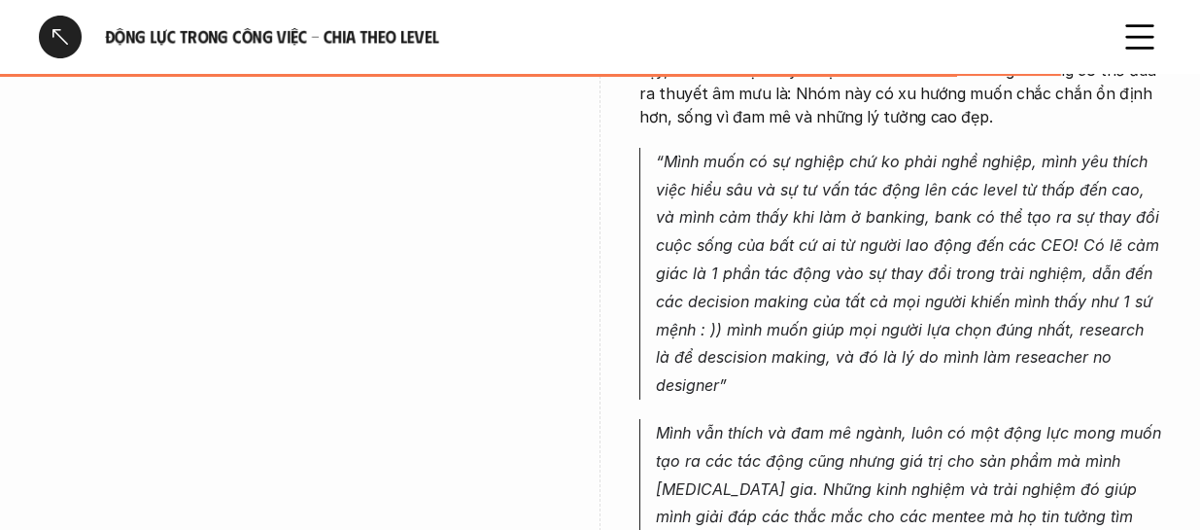
click at [824, 308] on em "“Mình muốn có sự nghiệp chứ ko phải nghề nghiệp, mình yêu thích việc hiểu sâu v…" at bounding box center [910, 273] width 508 height 243
drag, startPoint x: 677, startPoint y: 285, endPoint x: 781, endPoint y: 286, distance: 104.0
click at [781, 286] on em "“Mình muốn có sự nghiệp chứ ko phải nghề nghiệp, mình yêu thích việc hiểu sâu v…" at bounding box center [910, 273] width 508 height 243
click at [783, 286] on em "“Mình muốn có sự nghiệp chứ ko phải nghề nghiệp, mình yêu thích việc hiểu sâu v…" at bounding box center [910, 273] width 508 height 243
drag, startPoint x: 873, startPoint y: 282, endPoint x: 953, endPoint y: 282, distance: 79.7
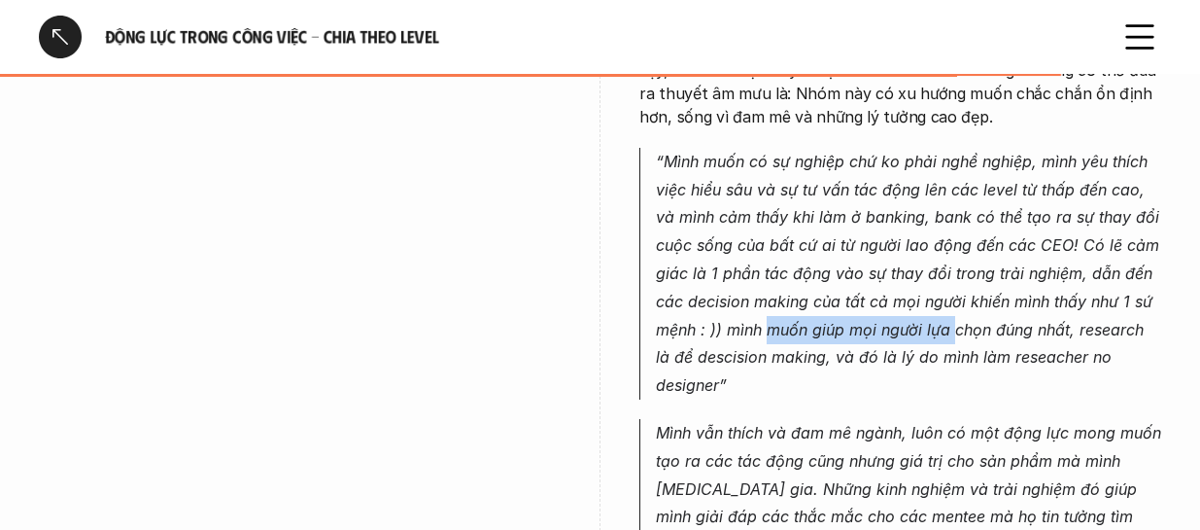
click at [953, 282] on em "“Mình muốn có sự nghiệp chứ ko phải nghề nghiệp, mình yêu thích việc hiểu sâu v…" at bounding box center [910, 273] width 508 height 243
click at [896, 284] on em "“Mình muốn có sự nghiệp chứ ko phải nghề nghiệp, mình yêu thích việc hiểu sâu v…" at bounding box center [910, 273] width 508 height 243
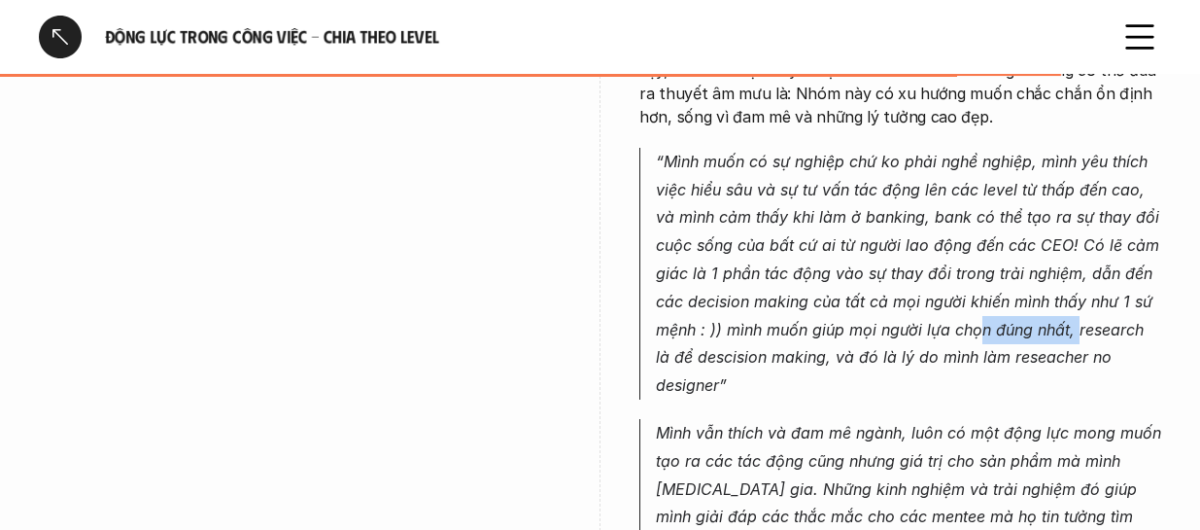
drag, startPoint x: 976, startPoint y: 281, endPoint x: 1082, endPoint y: 278, distance: 105.9
click at [1082, 278] on em "“Mình muốn có sự nghiệp chứ ko phải nghề nghiệp, mình yêu thích việc hiểu sâu v…" at bounding box center [910, 273] width 508 height 243
click at [1131, 275] on em "“Mình muốn có sự nghiệp chứ ko phải nghề nghiệp, mình yêu thích việc hiểu sâu v…" at bounding box center [910, 273] width 508 height 243
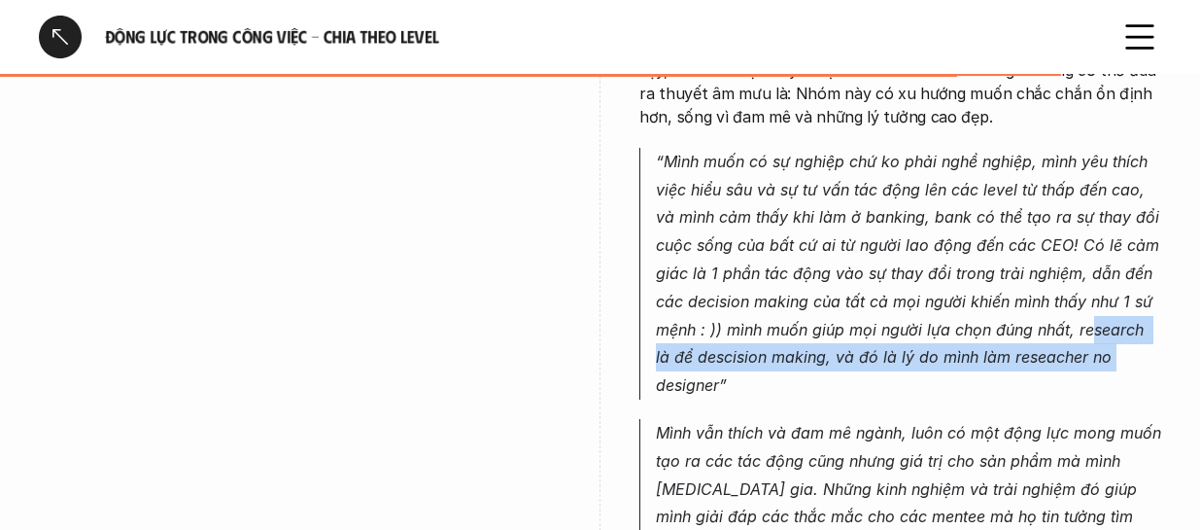
drag, startPoint x: 1094, startPoint y: 278, endPoint x: 1008, endPoint y: 310, distance: 92.2
click at [1062, 306] on em "“Mình muốn có sự nghiệp chứ ko phải nghề nghiệp, mình yêu thích việc hiểu sâu v…" at bounding box center [910, 273] width 508 height 243
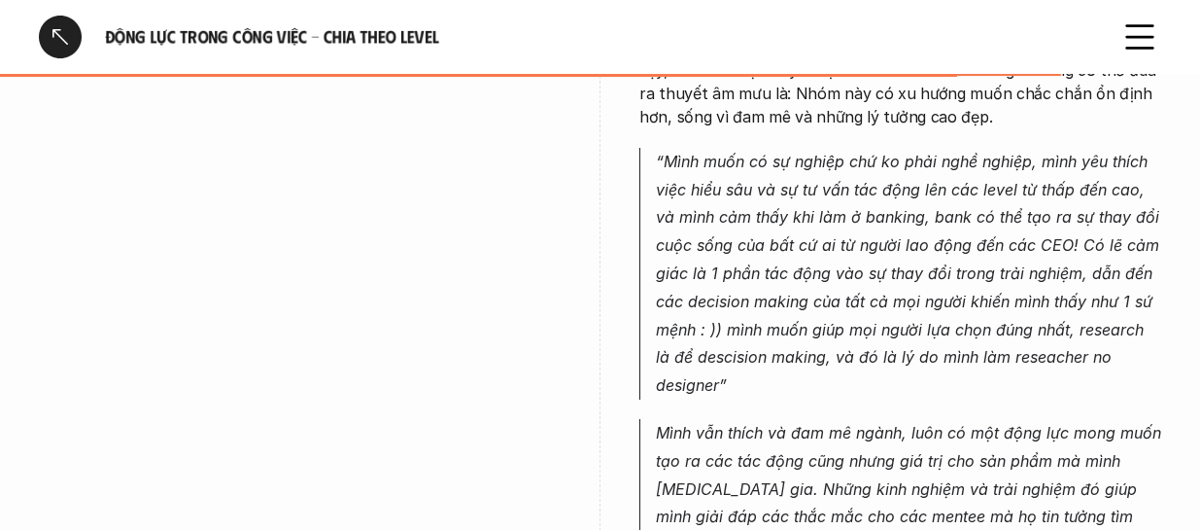
click at [786, 328] on p "“Mình muốn có sự nghiệp chứ ko phải nghề nghiệp, mình yêu thích việc hiểu sâu v…" at bounding box center [908, 274] width 505 height 252
drag, startPoint x: 757, startPoint y: 307, endPoint x: 811, endPoint y: 316, distance: 55.1
click at [811, 316] on em "“Mình muốn có sự nghiệp chứ ko phải nghề nghiệp, mình yêu thích việc hiểu sâu v…" at bounding box center [910, 273] width 508 height 243
click at [864, 316] on em "“Mình muốn có sự nghiệp chứ ko phải nghề nghiệp, mình yêu thích việc hiểu sâu v…" at bounding box center [910, 273] width 508 height 243
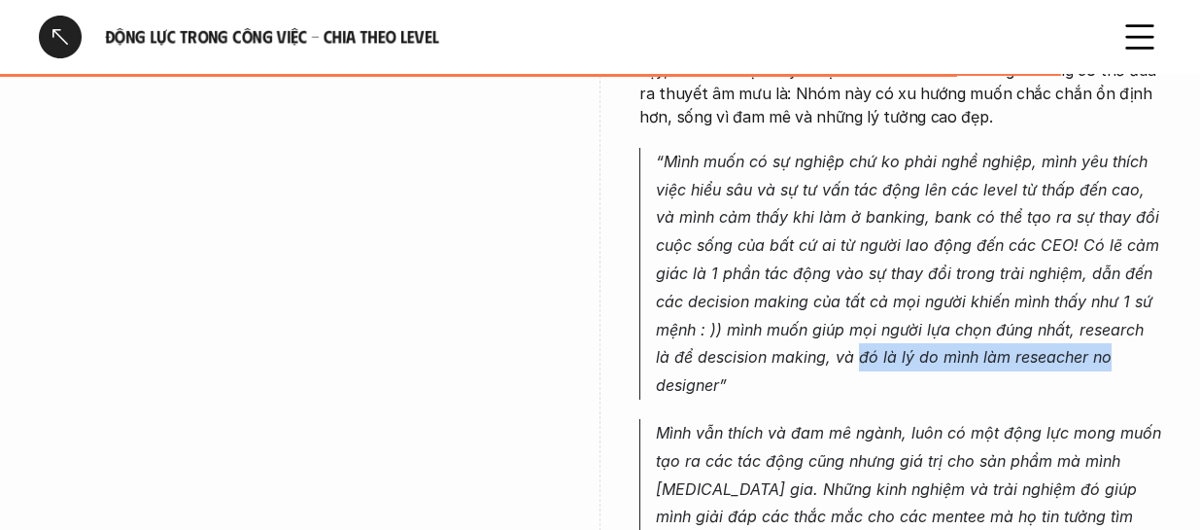
drag, startPoint x: 837, startPoint y: 311, endPoint x: 1086, endPoint y: 309, distance: 249.7
click at [1086, 309] on em "“Mình muốn có sự nghiệp chứ ko phải nghề nghiệp, mình yêu thích việc hiểu sâu v…" at bounding box center [910, 273] width 508 height 243
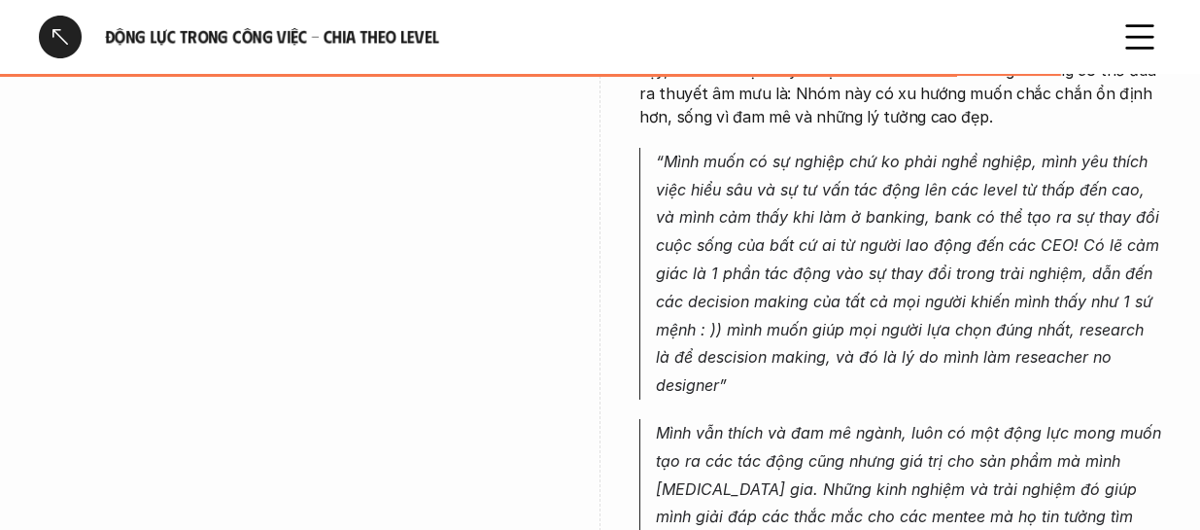
click at [950, 326] on p "“Mình muốn có sự nghiệp chứ ko phải nghề nghiệp, mình yêu thích việc hiểu sâu v…" at bounding box center [908, 274] width 505 height 252
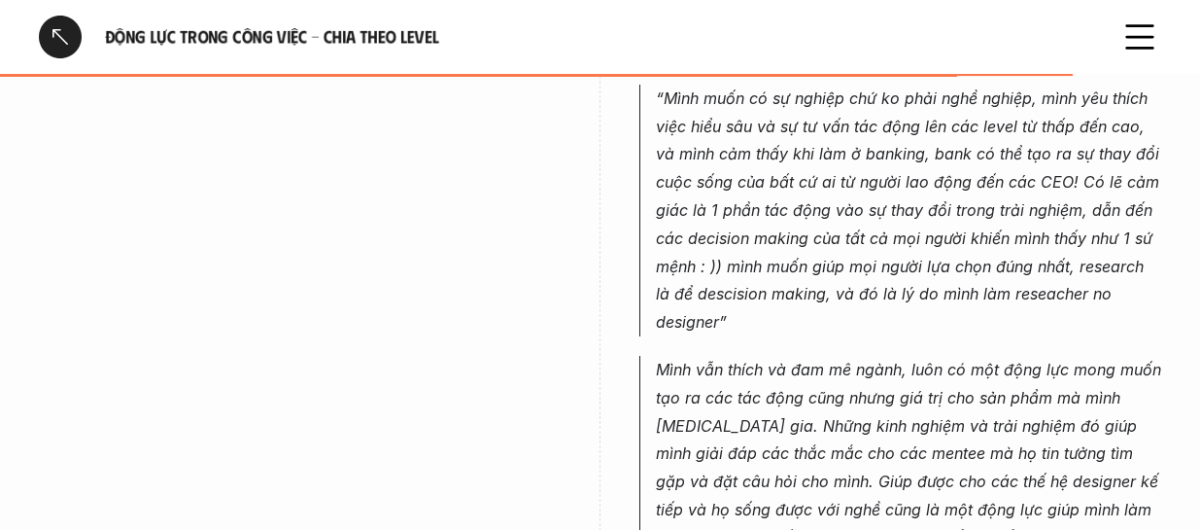
scroll to position [5635, 0]
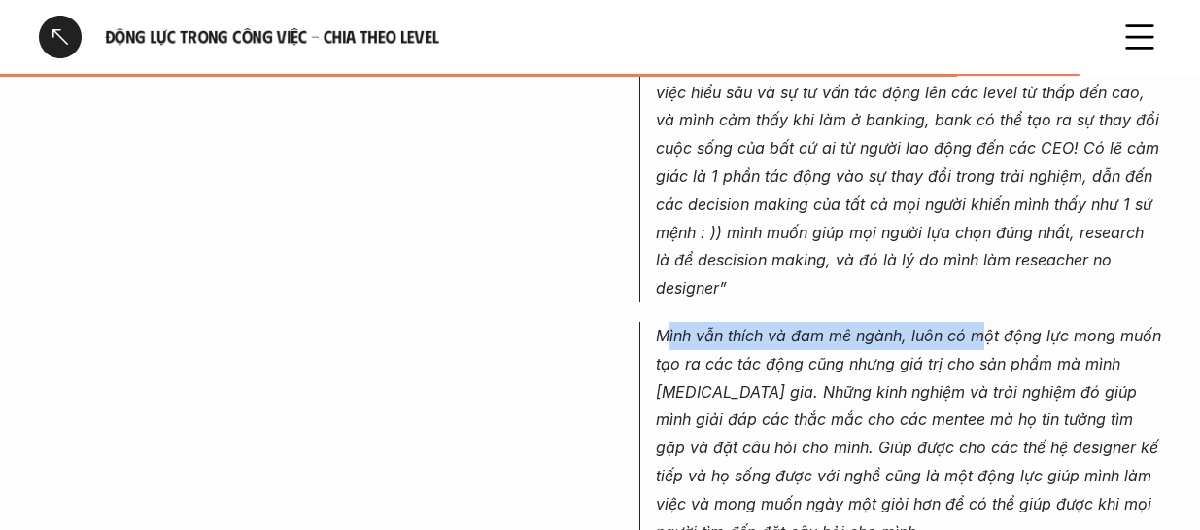
drag, startPoint x: 667, startPoint y: 290, endPoint x: 986, endPoint y: 283, distance: 319.7
click at [986, 325] on em "Mình vẫn thích và đam mê ngành, luôn có một động lực mong muốn tạo ra các tác đ…" at bounding box center [911, 433] width 510 height 216
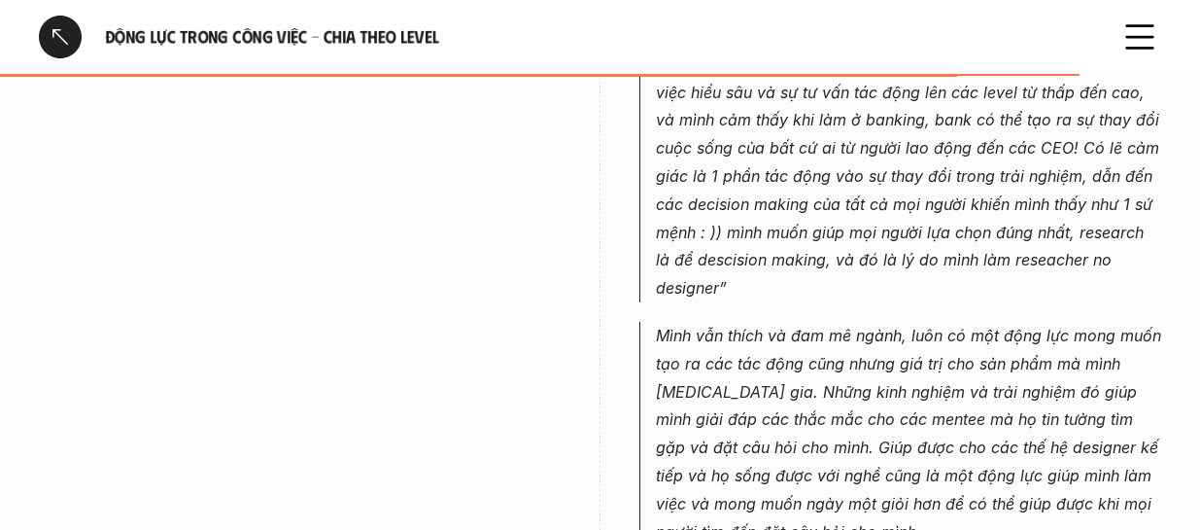
click at [826, 333] on p "Mình vẫn thích và đam mê ngành, luôn có một động lực mong muốn tạo ra các tác đ…" at bounding box center [908, 433] width 505 height 223
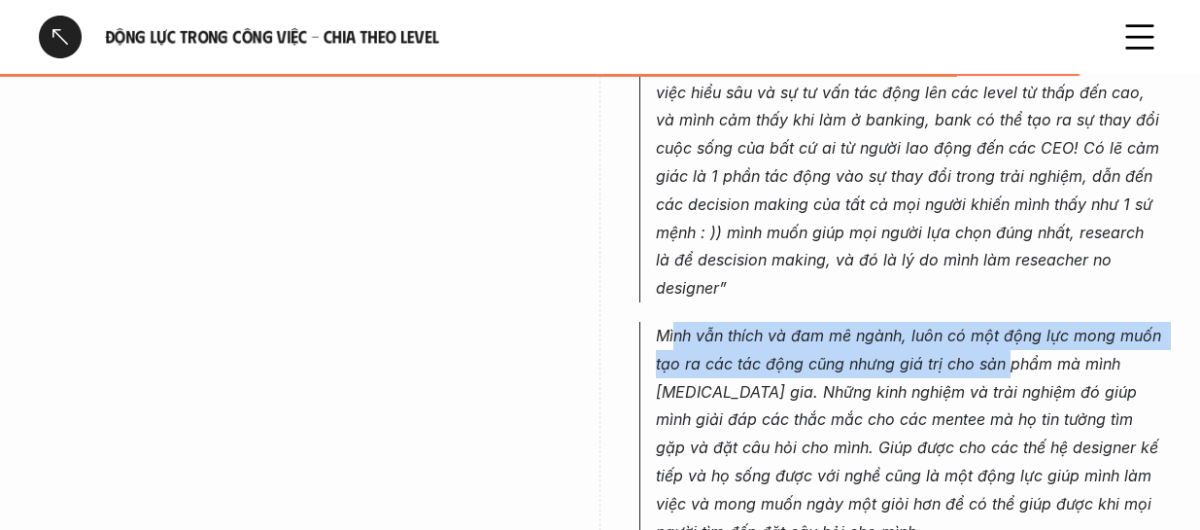
drag, startPoint x: 693, startPoint y: 292, endPoint x: 1009, endPoint y: 316, distance: 316.6
click at [1009, 325] on em "Mình vẫn thích và đam mê ngành, luôn có một động lực mong muốn tạo ra các tác đ…" at bounding box center [911, 433] width 510 height 216
click at [965, 325] on em "Mình vẫn thích và đam mê ngành, luôn có một động lực mong muốn tạo ra các tác đ…" at bounding box center [911, 433] width 510 height 216
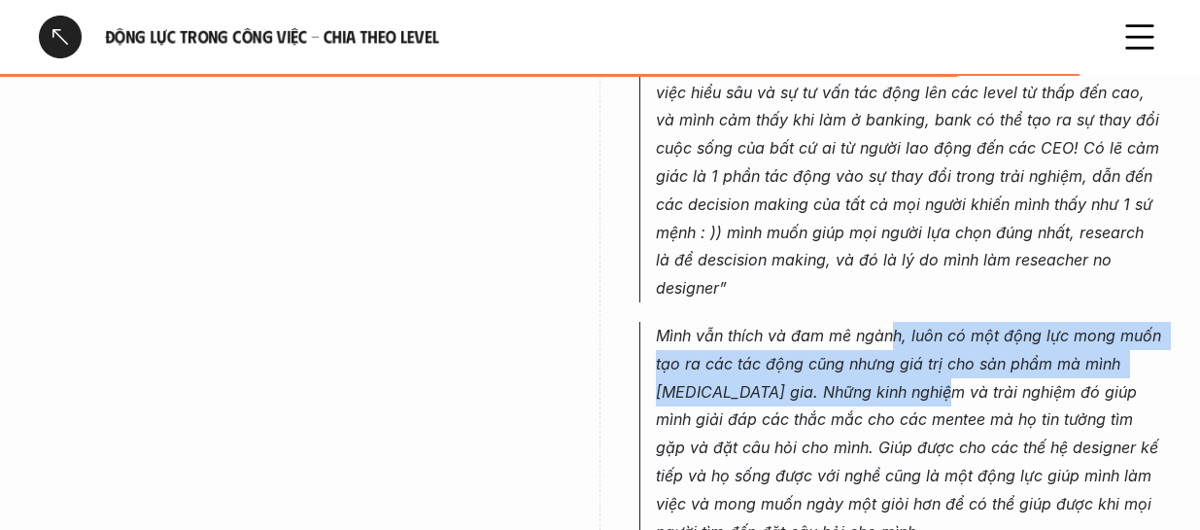
drag, startPoint x: 898, startPoint y: 288, endPoint x: 802, endPoint y: 332, distance: 106.1
click at [883, 345] on em "Mình vẫn thích và đam mê ngành, luôn có một động lực mong muốn tạo ra các tác đ…" at bounding box center [911, 433] width 510 height 216
click at [771, 332] on p "Mình vẫn thích và đam mê ngành, luôn có một động lực mong muốn tạo ra các tác đ…" at bounding box center [908, 433] width 505 height 223
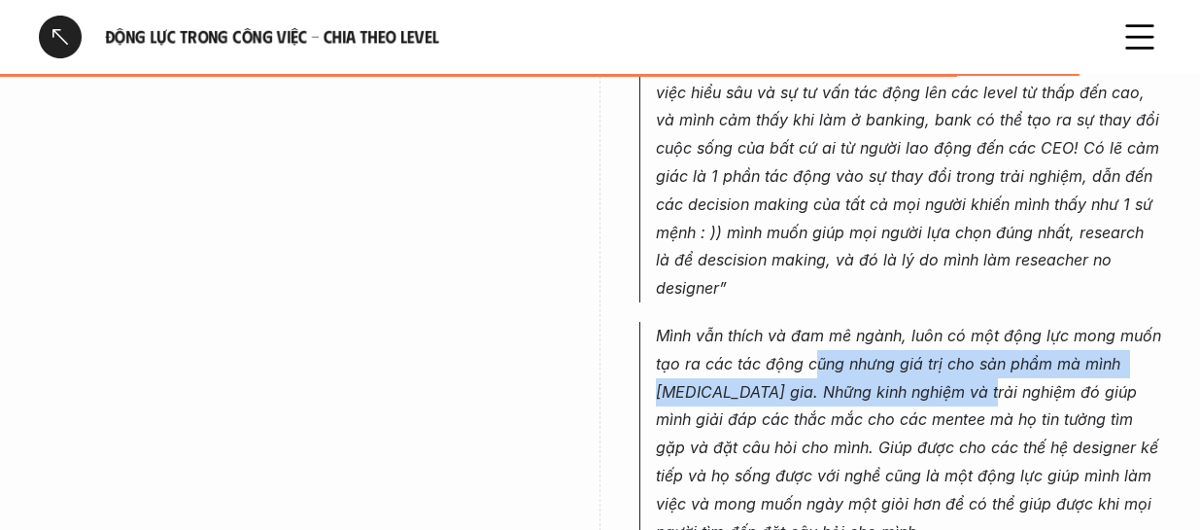
drag, startPoint x: 817, startPoint y: 311, endPoint x: 891, endPoint y: 342, distance: 80.1
click at [923, 344] on em "Mình vẫn thích và đam mê ngành, luôn có một động lực mong muốn tạo ra các tác đ…" at bounding box center [911, 433] width 510 height 216
drag, startPoint x: 753, startPoint y: 342, endPoint x: 733, endPoint y: 346, distance: 20.8
click at [752, 342] on em "Mình vẫn thích và đam mê ngành, luôn có một động lực mong muốn tạo ra các tác đ…" at bounding box center [911, 433] width 510 height 216
click at [815, 346] on em "Mình vẫn thích và đam mê ngành, luôn có một động lực mong muốn tạo ra các tác đ…" at bounding box center [911, 433] width 510 height 216
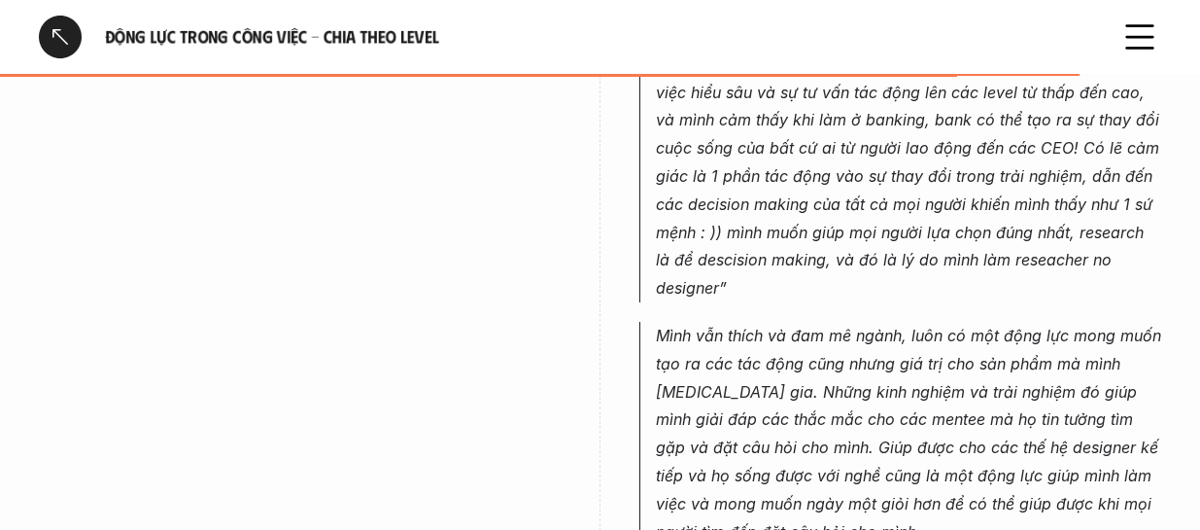
drag, startPoint x: 917, startPoint y: 337, endPoint x: 974, endPoint y: 337, distance: 56.4
click at [920, 337] on em "Mình vẫn thích và đam mê ngành, luôn có một động lực mong muốn tạo ra các tác đ…" at bounding box center [911, 433] width 510 height 216
drag, startPoint x: 974, startPoint y: 337, endPoint x: 992, endPoint y: 337, distance: 18.5
click at [986, 337] on em "Mình vẫn thích và đam mê ngành, luôn có một động lực mong muốn tạo ra các tác đ…" at bounding box center [911, 433] width 510 height 216
drag, startPoint x: 1052, startPoint y: 337, endPoint x: 1075, endPoint y: 338, distance: 22.4
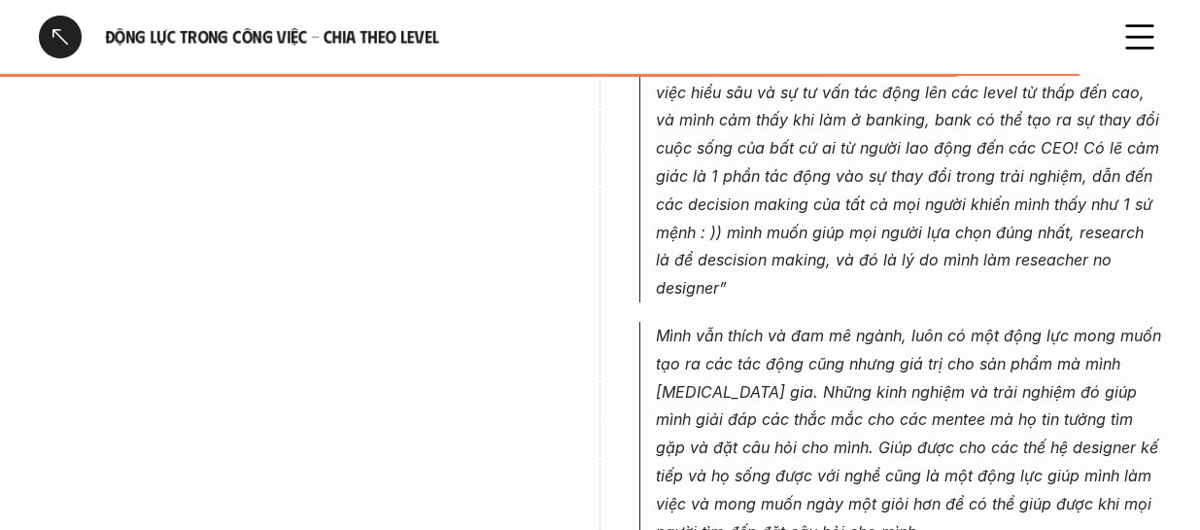
click at [1055, 337] on em "Mình vẫn thích và đam mê ngành, luôn có một động lực mong muốn tạo ra các tác đ…" at bounding box center [911, 433] width 510 height 216
drag, startPoint x: 1075, startPoint y: 338, endPoint x: 1117, endPoint y: 339, distance: 42.8
click at [1117, 339] on em "Mình vẫn thích và đam mê ngành, luôn có một động lực mong muốn tạo ra các tác đ…" at bounding box center [911, 433] width 510 height 216
click at [926, 369] on em "Mình vẫn thích và đam mê ngành, luôn có một động lực mong muốn tạo ra các tác đ…" at bounding box center [911, 433] width 510 height 216
click at [779, 391] on em "Mình vẫn thích và đam mê ngành, luôn có một động lực mong muốn tạo ra các tác đ…" at bounding box center [911, 433] width 510 height 216
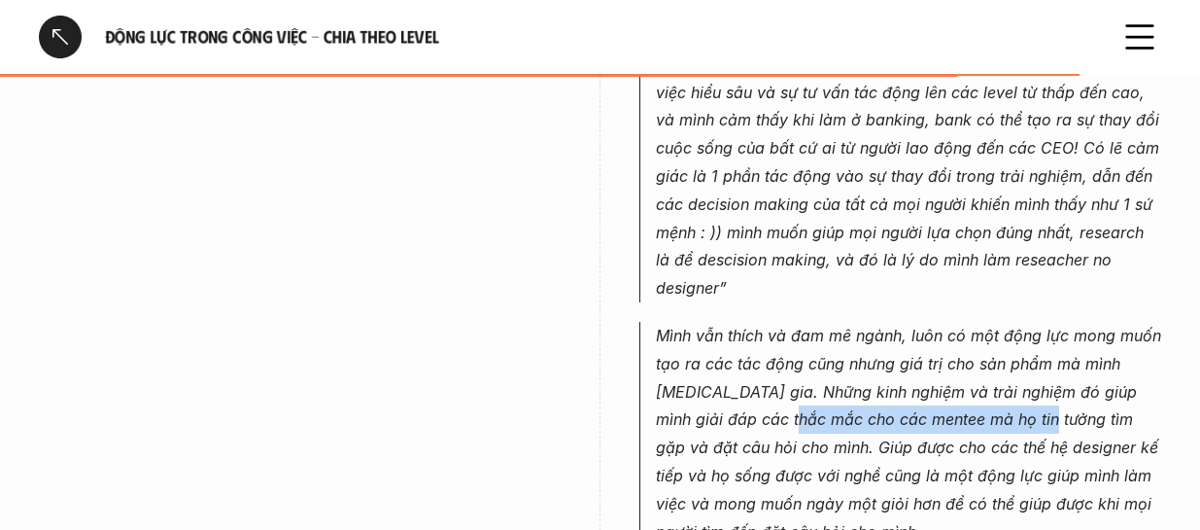
drag, startPoint x: 744, startPoint y: 381, endPoint x: 996, endPoint y: 380, distance: 251.7
click at [996, 380] on em "Mình vẫn thích và đam mê ngành, luôn có một động lực mong muốn tạo ra các tác đ…" at bounding box center [911, 433] width 510 height 216
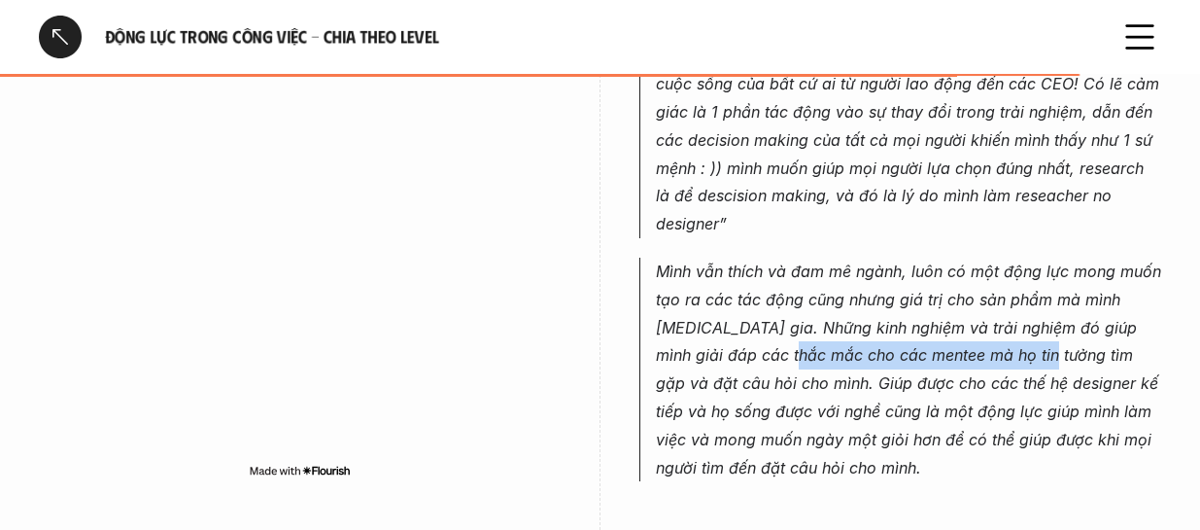
scroll to position [5733, 0]
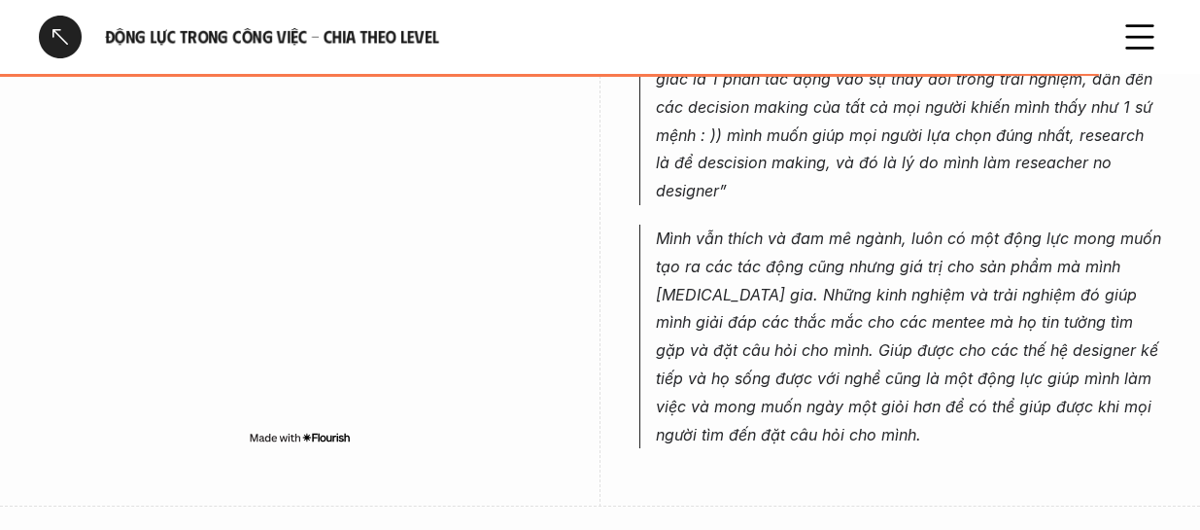
click at [900, 317] on p "Mình vẫn thích và đam mê ngành, luôn có một động lực mong muốn tạo ra các tác đ…" at bounding box center [908, 335] width 505 height 223
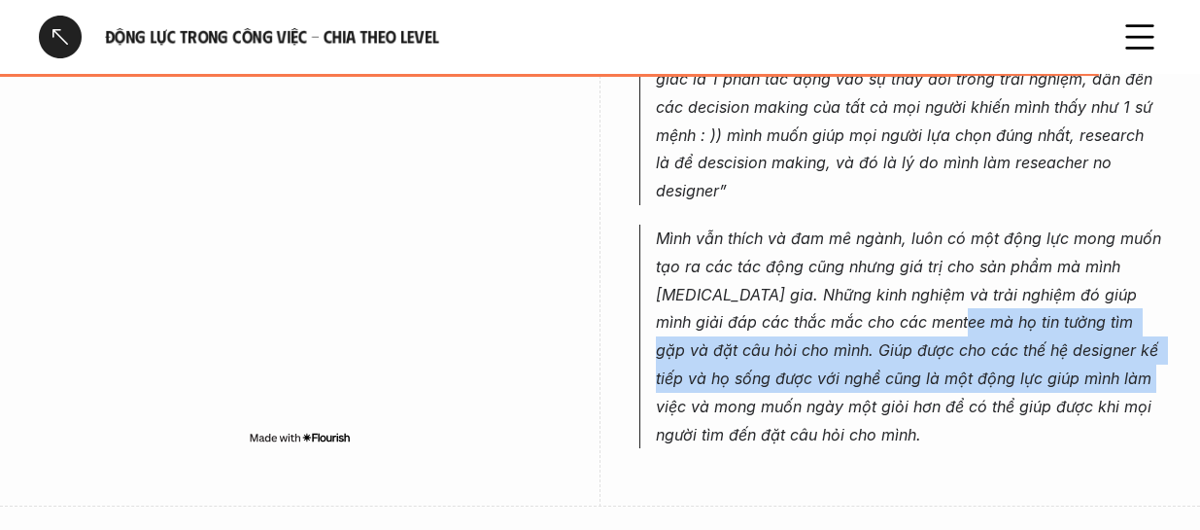
drag, startPoint x: 1004, startPoint y: 282, endPoint x: 1109, endPoint y: 325, distance: 113.7
click at [1109, 325] on em "Mình vẫn thích và đam mê ngành, luôn có một động lực mong muốn tạo ra các tác đ…" at bounding box center [911, 336] width 510 height 216
click at [1060, 309] on em "Mình vẫn thích và đam mê ngành, luôn có một động lực mong muốn tạo ra các tác đ…" at bounding box center [911, 336] width 510 height 216
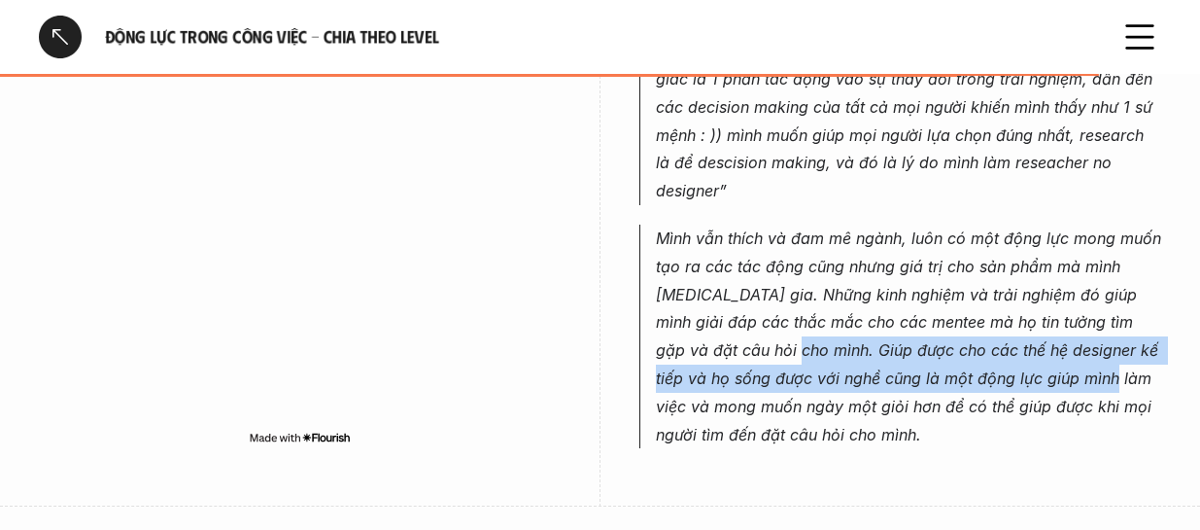
drag, startPoint x: 732, startPoint y: 308, endPoint x: 1065, endPoint y: 325, distance: 333.7
click at [1065, 325] on em "Mình vẫn thích và đam mê ngành, luôn có một động lực mong muốn tạo ra các tác đ…" at bounding box center [911, 336] width 510 height 216
click at [1037, 326] on em "Mình vẫn thích và đam mê ngành, luôn có một động lực mong muốn tạo ra các tác đ…" at bounding box center [911, 336] width 510 height 216
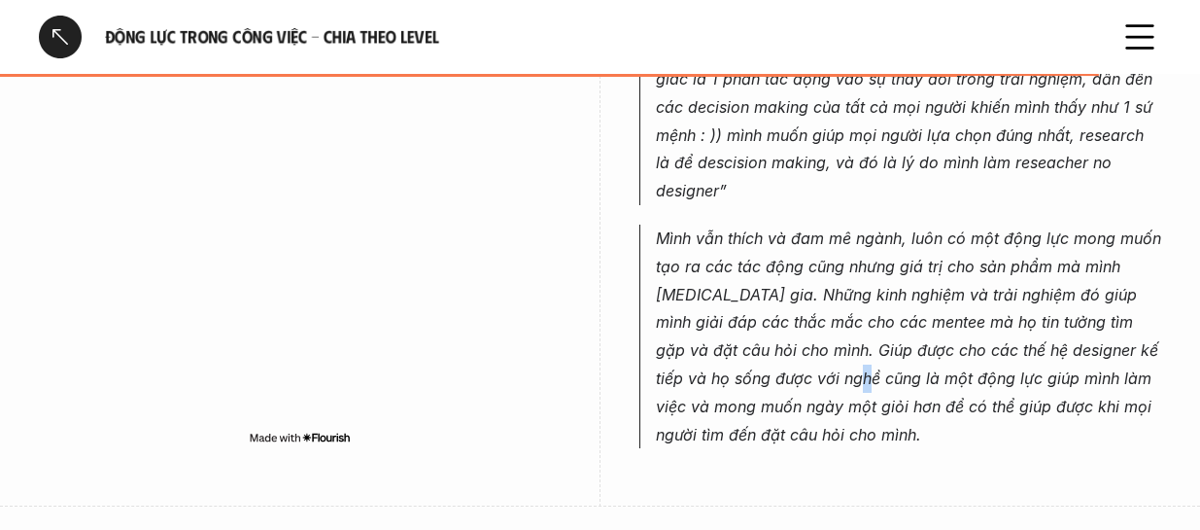
click at [819, 335] on em "Mình vẫn thích và đam mê ngành, luôn có một động lực mong muốn tạo ra các tác đ…" at bounding box center [911, 336] width 510 height 216
click at [751, 344] on p "Mình vẫn thích và đam mê ngành, luôn có một động lực mong muốn tạo ra các tác đ…" at bounding box center [908, 335] width 505 height 223
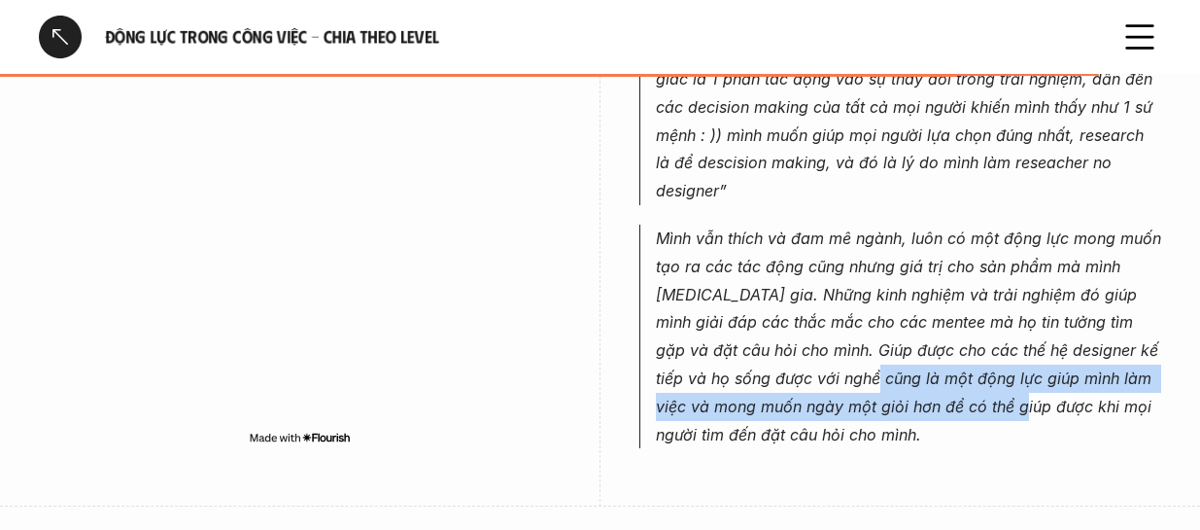
drag, startPoint x: 831, startPoint y: 330, endPoint x: 999, endPoint y: 363, distance: 171.3
click at [999, 363] on em "Mình vẫn thích và đam mê ngành, luôn có một động lực mong muốn tạo ra các tác đ…" at bounding box center [911, 336] width 510 height 216
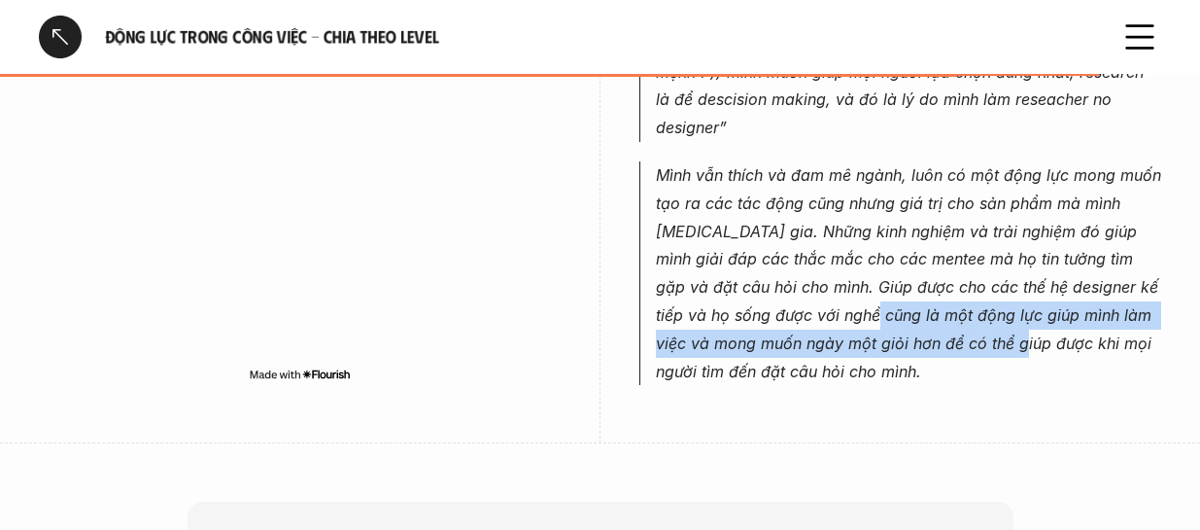
scroll to position [5830, 0]
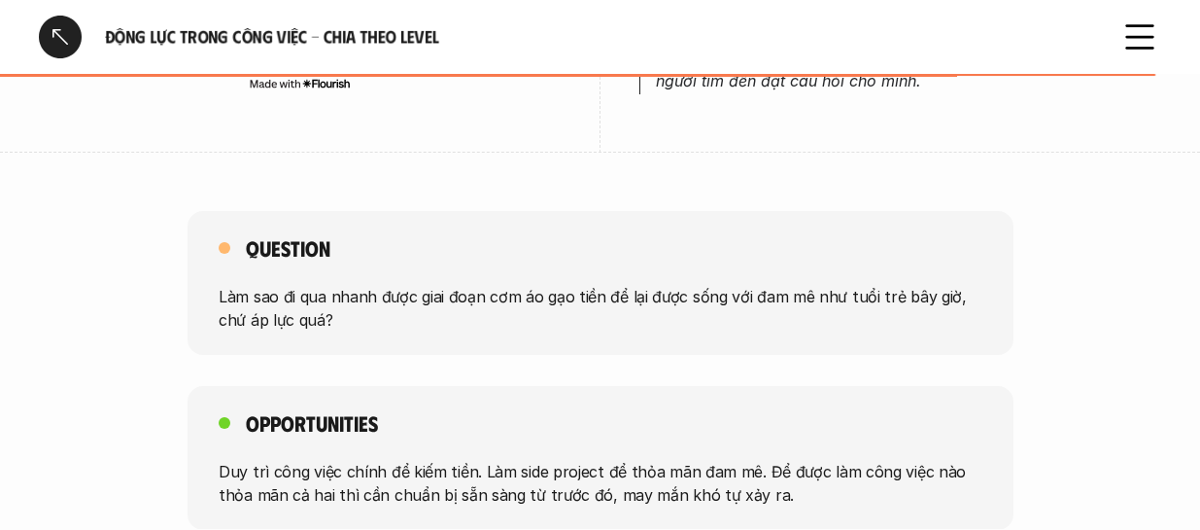
scroll to position [6121, 0]
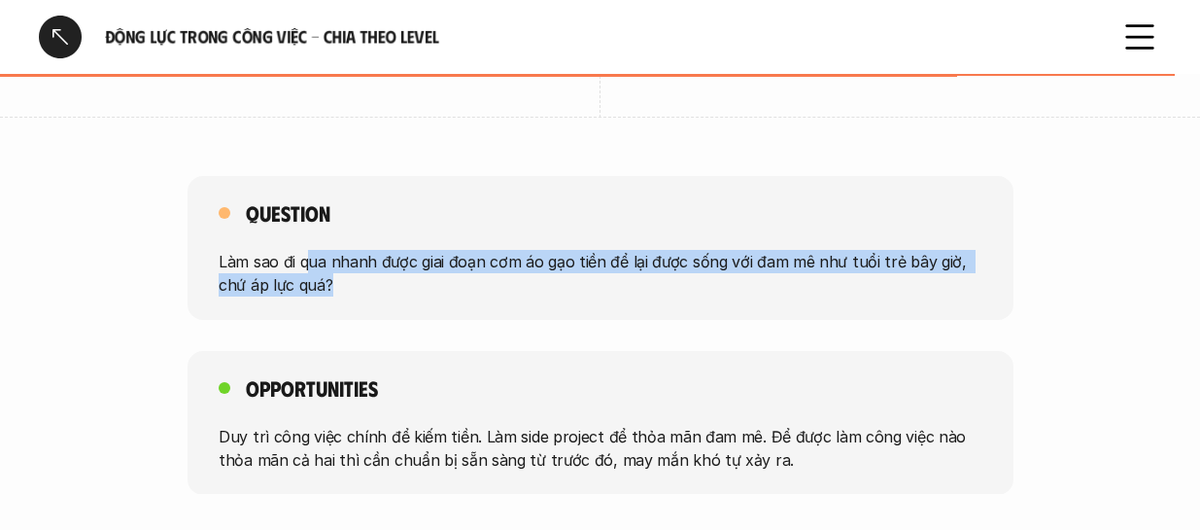
drag, startPoint x: 318, startPoint y: 221, endPoint x: 949, endPoint y: 246, distance: 632.1
click at [949, 250] on p "Làm sao đi qua nhanh được giai đoạn cơm áo gạo tiền để lại được sống với đam mê…" at bounding box center [601, 273] width 764 height 47
click at [714, 250] on p "Làm sao đi qua nhanh được giai đoạn cơm áo gạo tiền để lại được sống với đam mê…" at bounding box center [601, 273] width 764 height 47
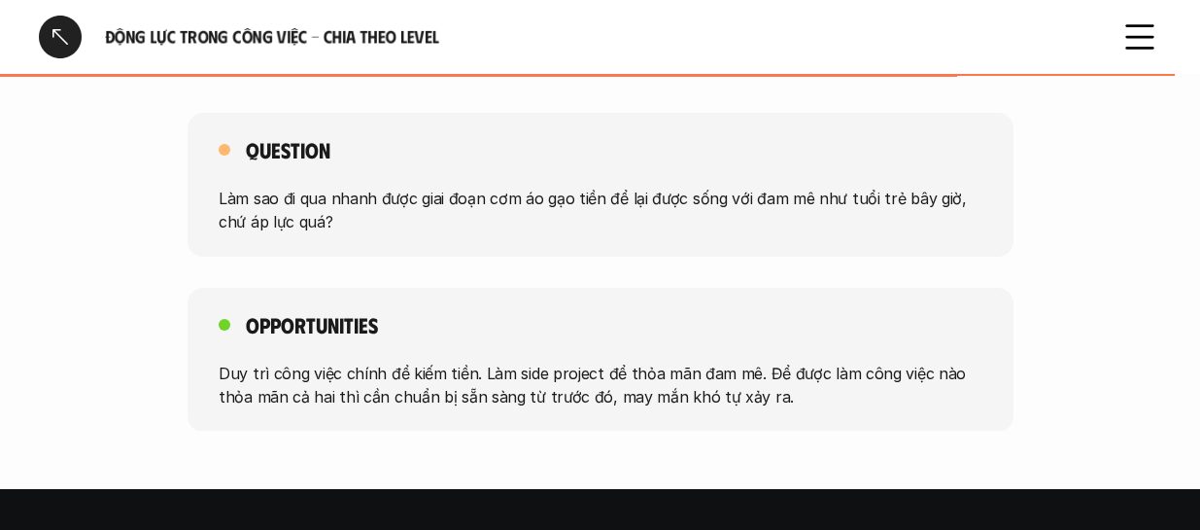
scroll to position [6218, 0]
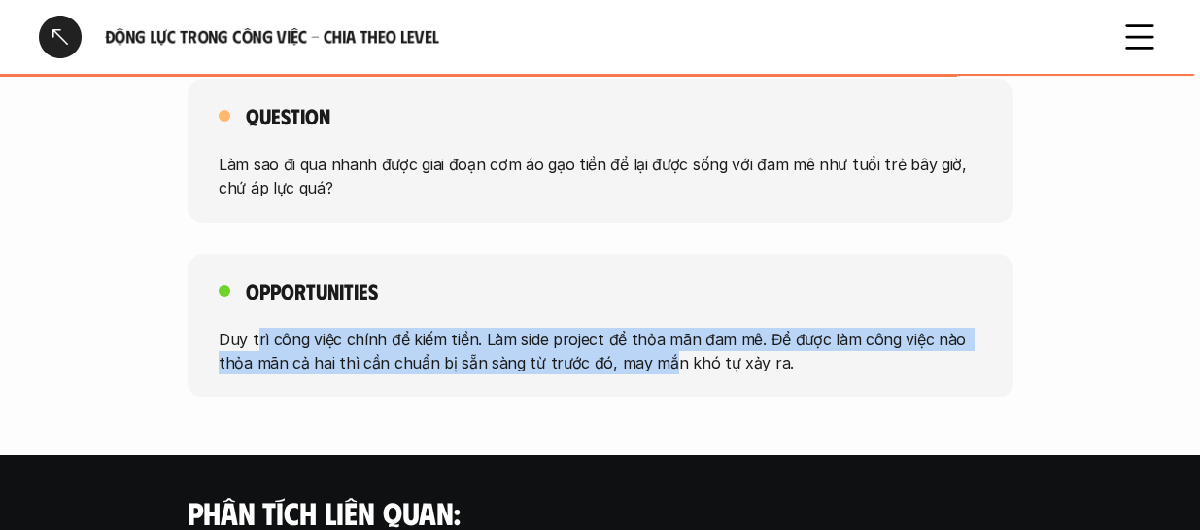
drag, startPoint x: 520, startPoint y: 302, endPoint x: 663, endPoint y: 315, distance: 143.4
click at [663, 326] on p "Duy trì công việc chính để kiếm tiền. Làm side project để thỏa mãn đam mê. Để đ…" at bounding box center [601, 349] width 764 height 47
click at [511, 326] on p "Duy trì công việc chính để kiếm tiền. Làm side project để thỏa mãn đam mê. Để đ…" at bounding box center [601, 349] width 764 height 47
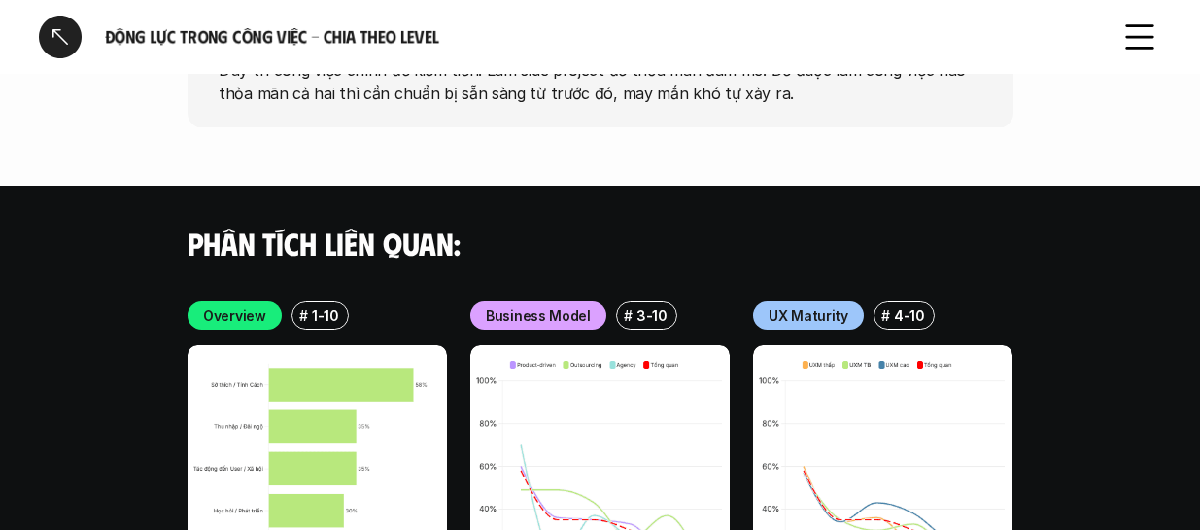
scroll to position [6704, 0]
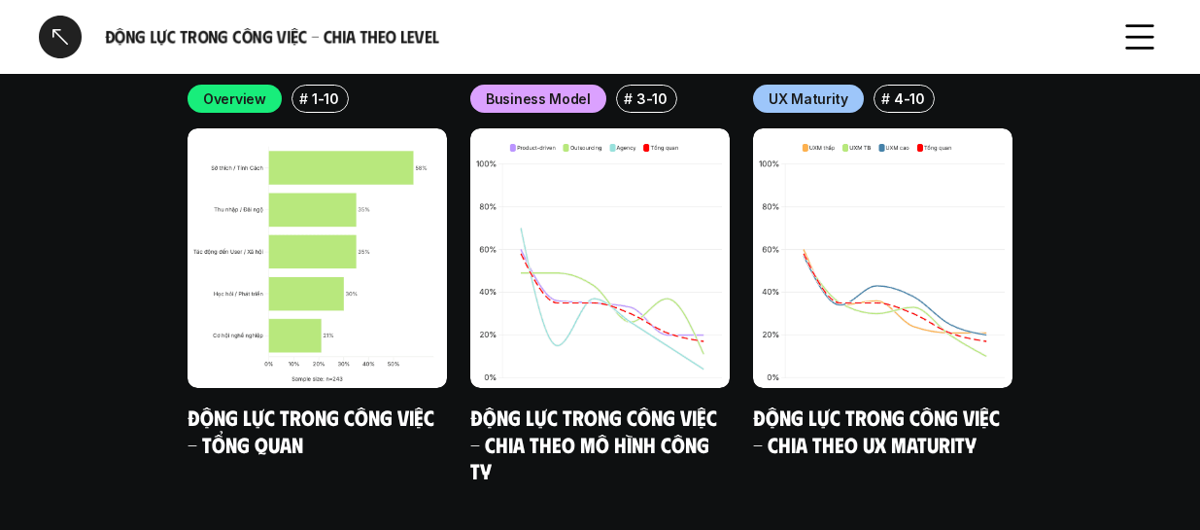
click at [59, 45] on div at bounding box center [60, 37] width 43 height 43
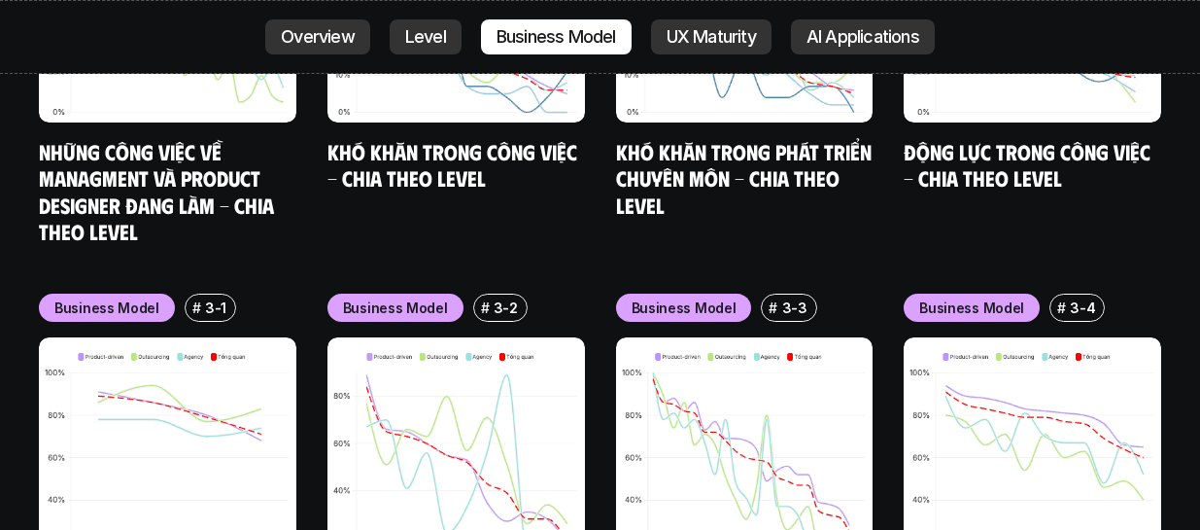
scroll to position [7757, 0]
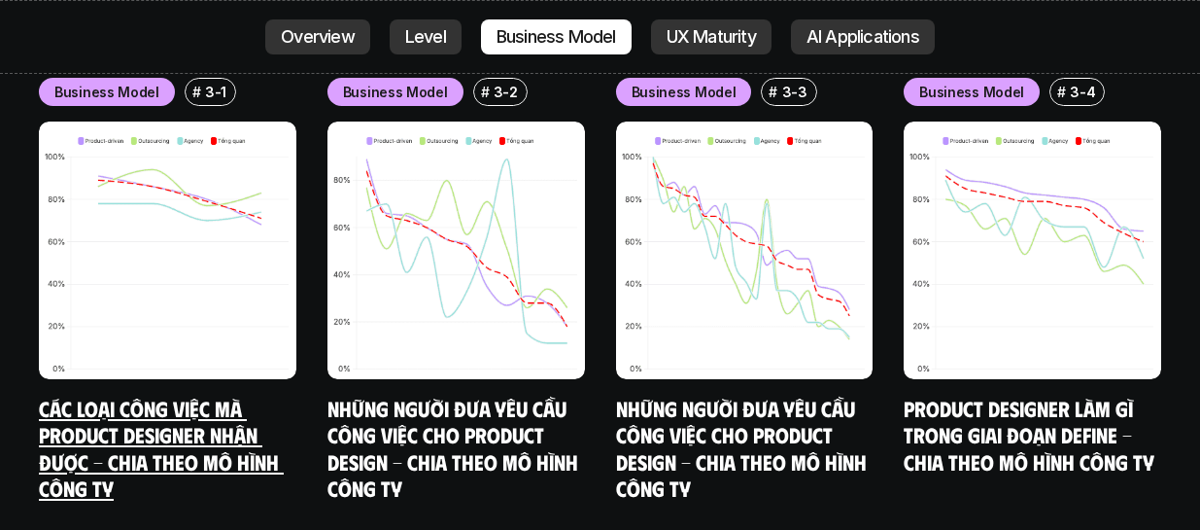
click at [176, 394] on link "Các loại công việc mà Product Designer nhận được - Chia theo mô hình công ty" at bounding box center [161, 447] width 245 height 107
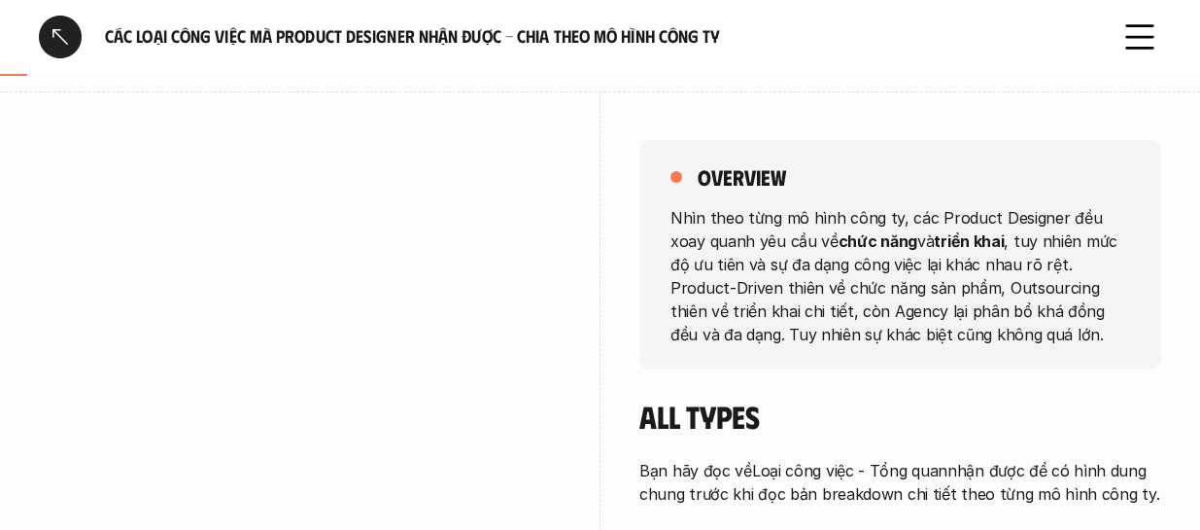
scroll to position [194, 0]
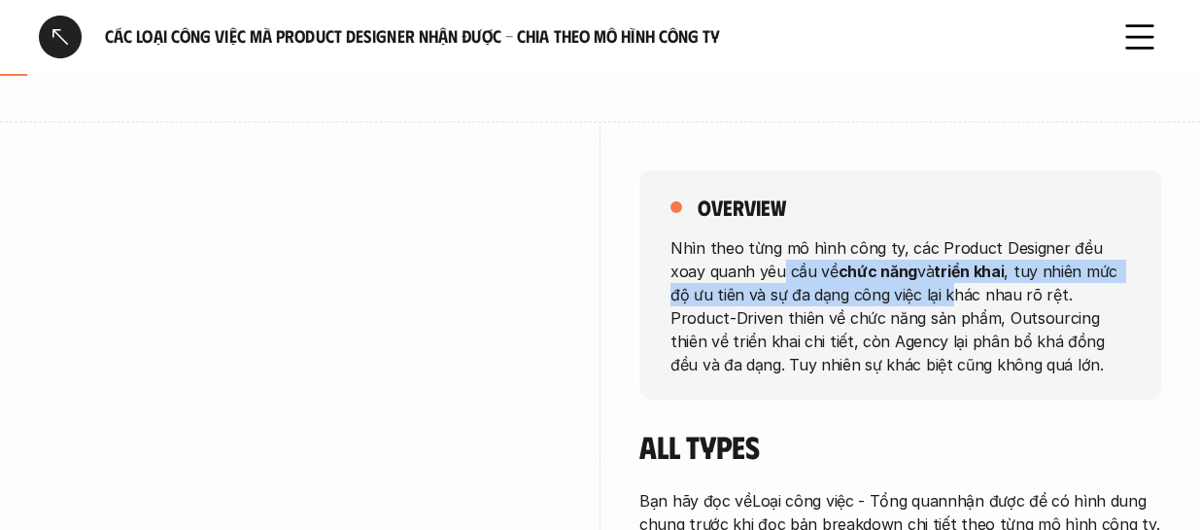
drag, startPoint x: 742, startPoint y: 278, endPoint x: 948, endPoint y: 285, distance: 206.1
click at [917, 284] on p "Nhìn theo từng mô hình công ty, các Product Designer đều xoay quanh yêu cầu về …" at bounding box center [900, 305] width 460 height 140
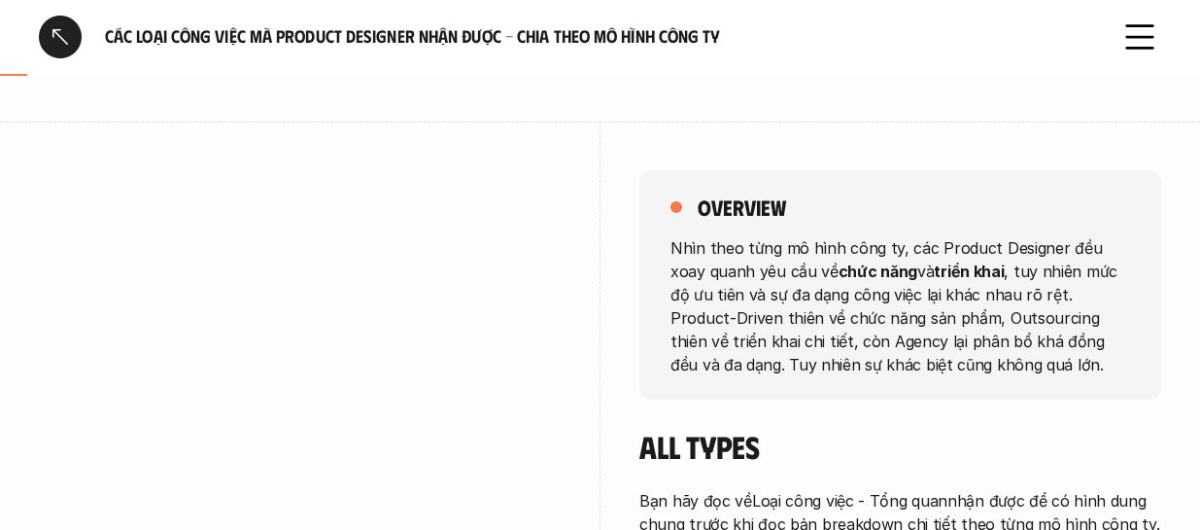
click at [933, 342] on p "Nhìn theo từng mô hình công ty, các Product Designer đều xoay quanh yêu cầu về …" at bounding box center [900, 305] width 460 height 140
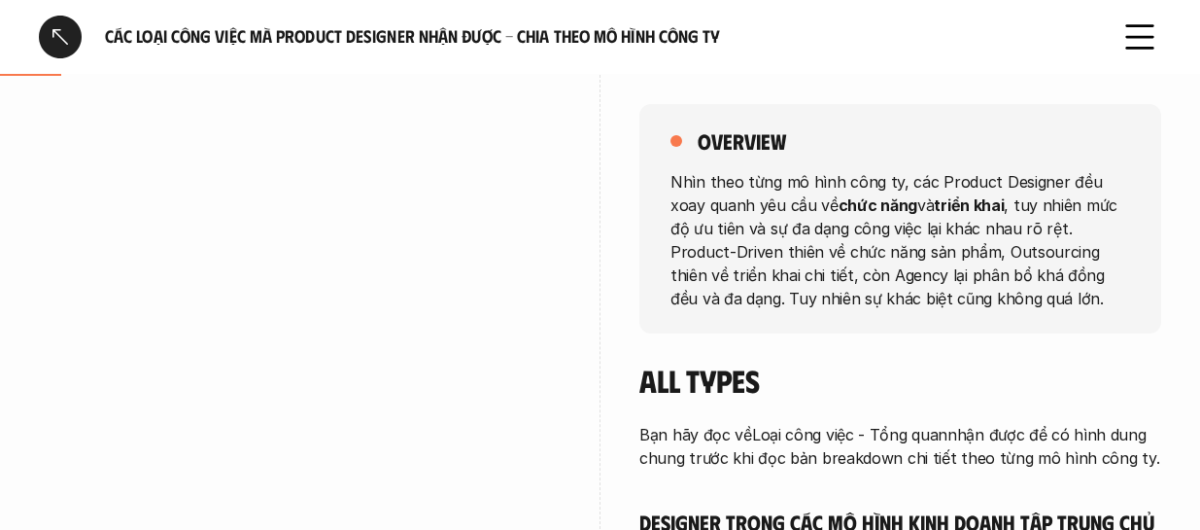
scroll to position [291, 0]
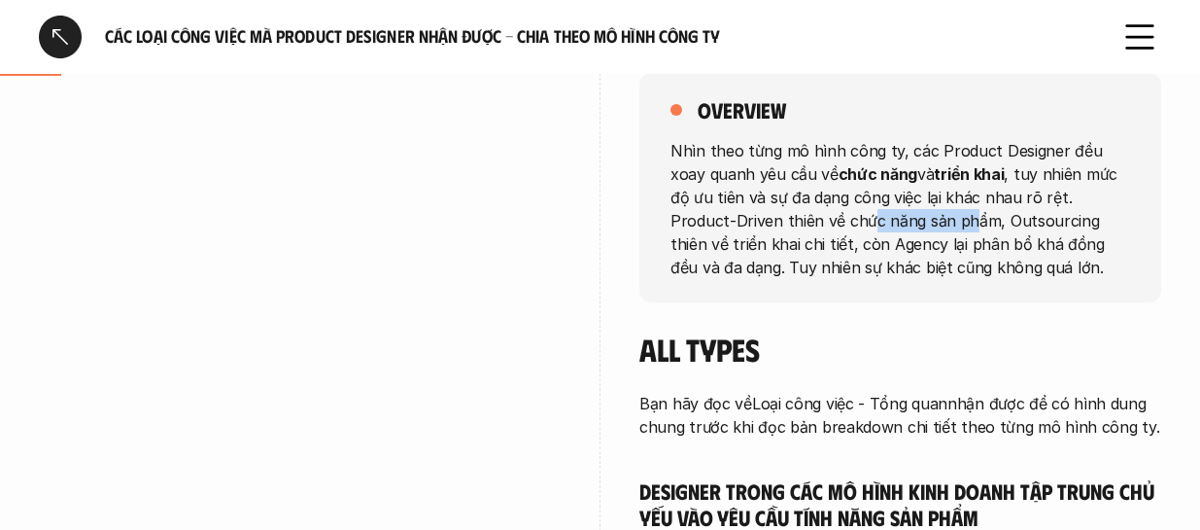
drag, startPoint x: 762, startPoint y: 224, endPoint x: 867, endPoint y: 245, distance: 106.9
click at [864, 242] on p "Nhìn theo từng mô hình công ty, các Product Designer đều xoay quanh yêu cầu về …" at bounding box center [900, 208] width 460 height 140
click at [882, 266] on p "Nhìn theo từng mô hình công ty, các Product Designer đều xoay quanh yêu cầu về …" at bounding box center [900, 208] width 460 height 140
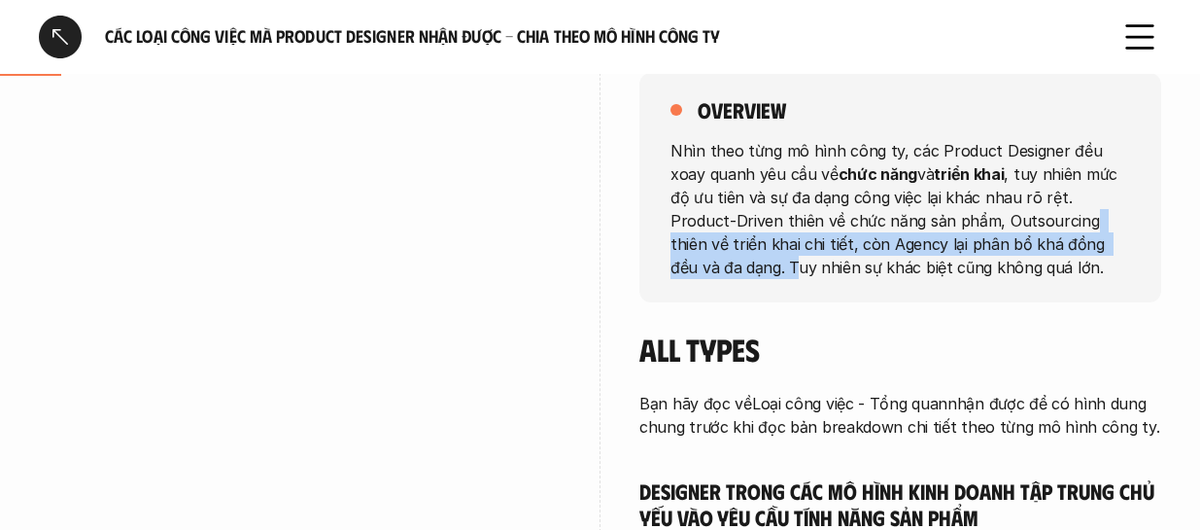
drag, startPoint x: 974, startPoint y: 223, endPoint x: 1071, endPoint y: 234, distance: 97.9
click at [1071, 234] on p "Nhìn theo từng mô hình công ty, các Product Designer đều xoay quanh yêu cầu về …" at bounding box center [900, 208] width 460 height 140
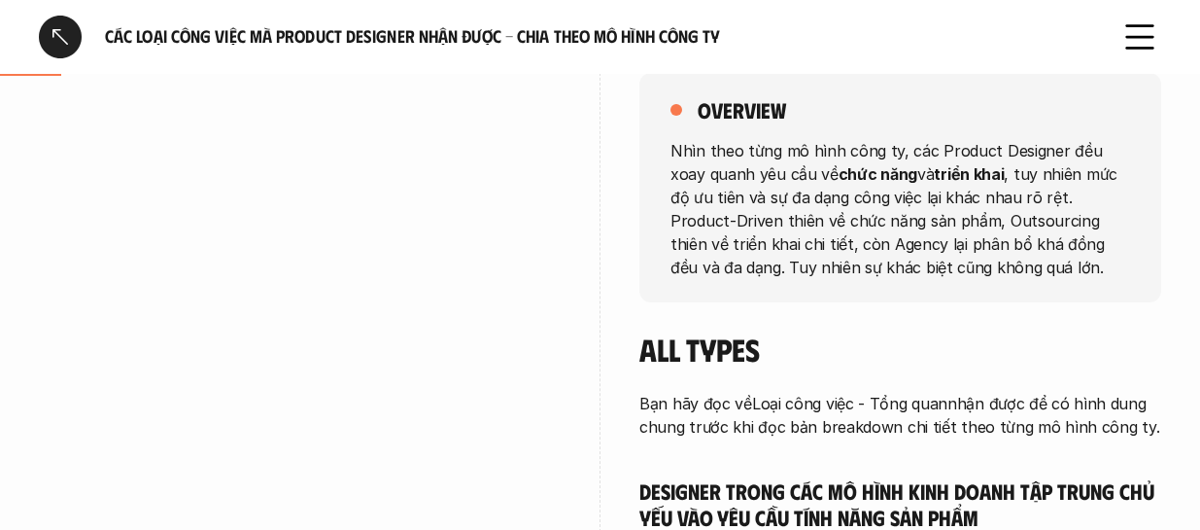
click at [979, 266] on p "Nhìn theo từng mô hình công ty, các Product Designer đều xoay quanh yêu cầu về …" at bounding box center [900, 208] width 460 height 140
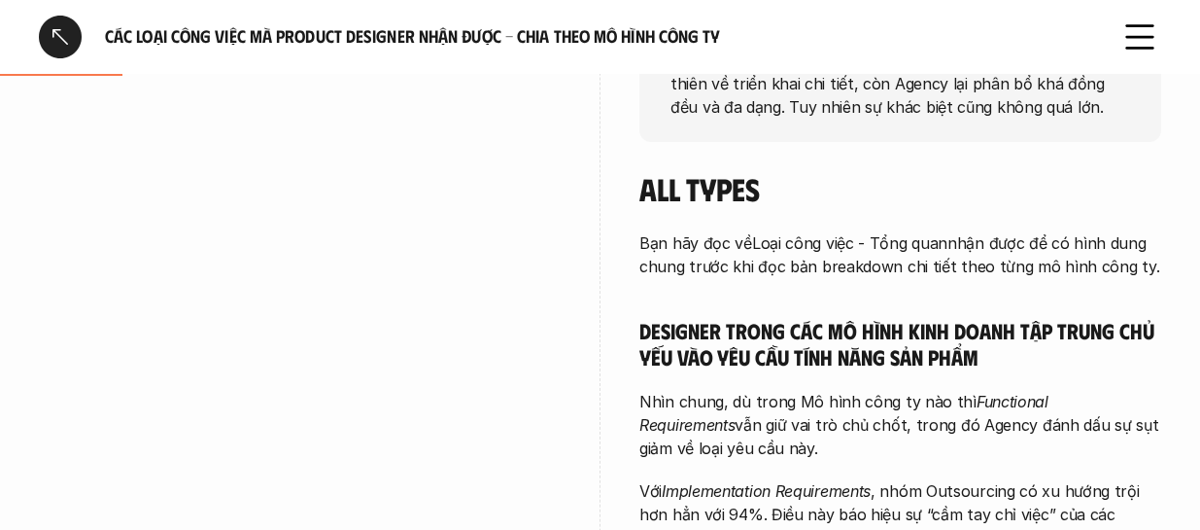
scroll to position [486, 0]
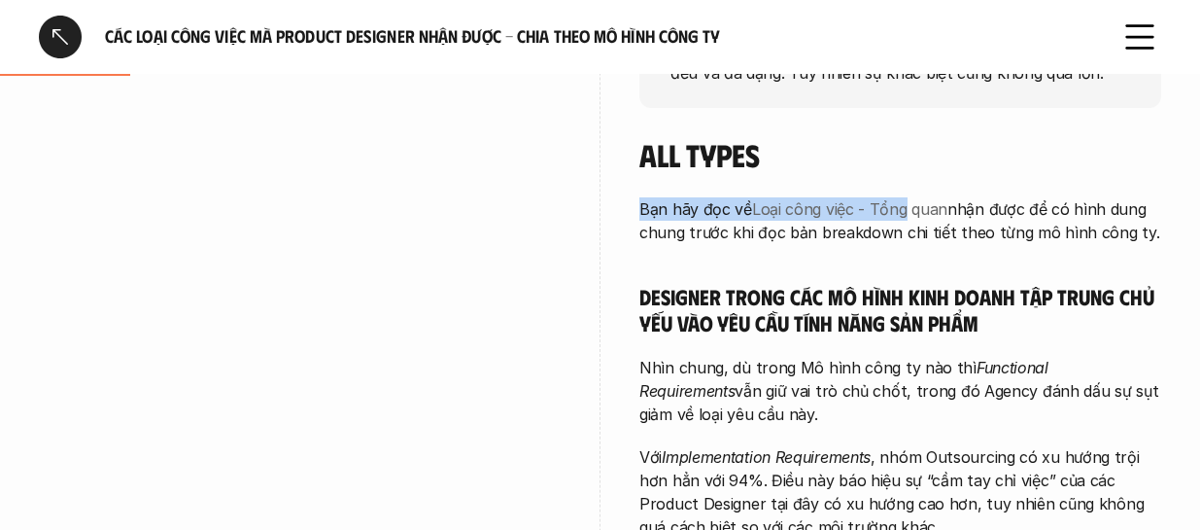
drag, startPoint x: 642, startPoint y: 215, endPoint x: 911, endPoint y: 216, distance: 269.1
click at [909, 216] on p "Bạn hãy đọc về Loại công việc - Tổng quan nhận được để có hình dung chung trước…" at bounding box center [900, 220] width 522 height 47
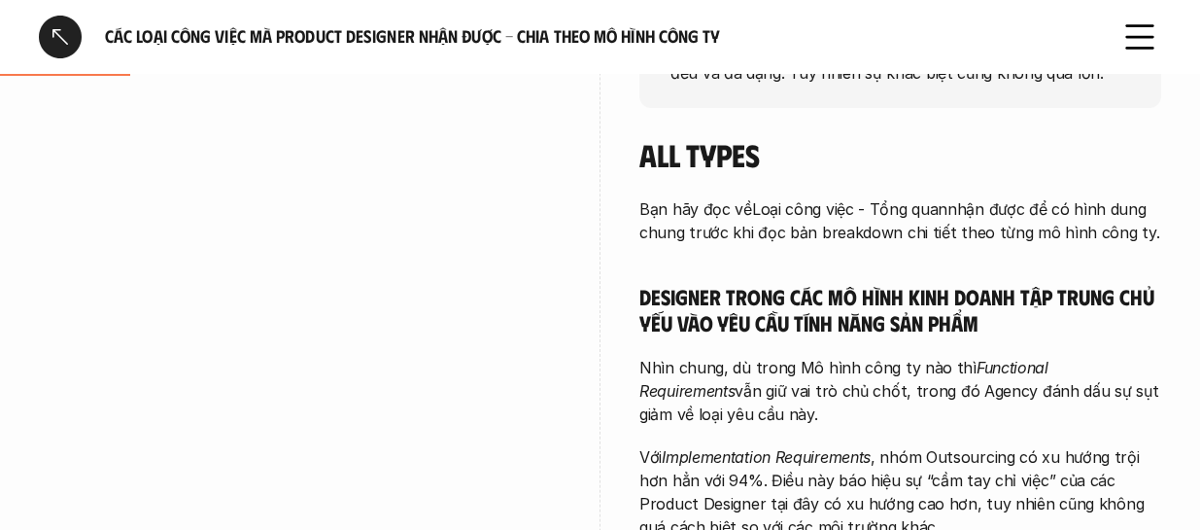
click at [794, 231] on p "Bạn hãy đọc về Loại công việc - Tổng quan nhận được để có hình dung chung trước…" at bounding box center [900, 220] width 522 height 47
click at [1108, 223] on p "Bạn hãy đọc về Loại công việc - Tổng quan nhận được để có hình dung chung trước…" at bounding box center [900, 220] width 522 height 47
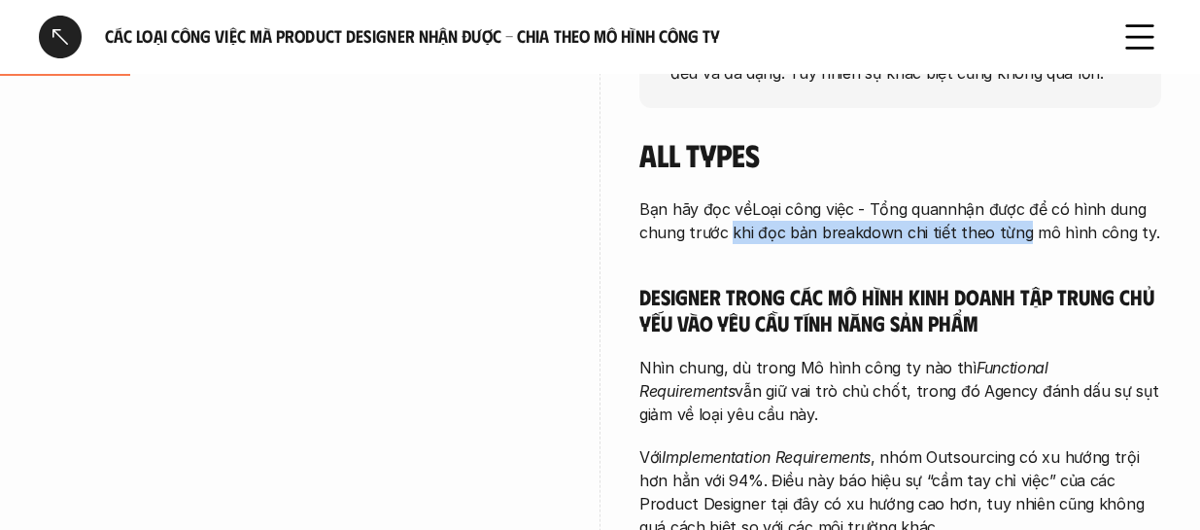
drag, startPoint x: 724, startPoint y: 230, endPoint x: 1005, endPoint y: 234, distance: 280.8
click at [1005, 234] on p "Bạn hãy đọc về Loại công việc - Tổng quan nhận được để có hình dung chung trước…" at bounding box center [900, 220] width 522 height 47
click at [863, 255] on div "Bạn hãy đọc về Loại công việc - Tổng quan nhận được để có hình dung chung trước…" at bounding box center [900, 490] width 522 height 586
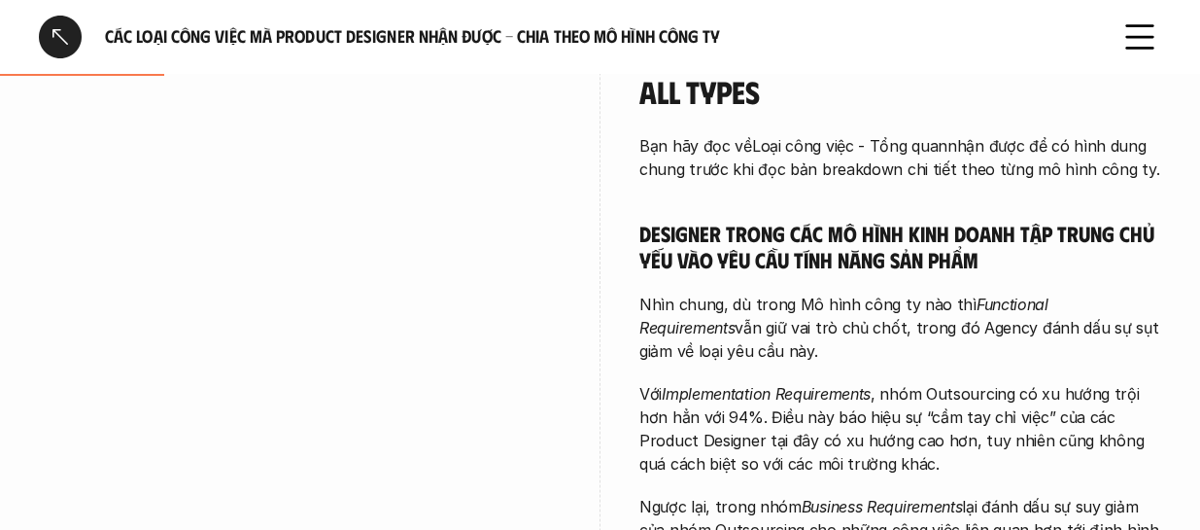
scroll to position [583, 0]
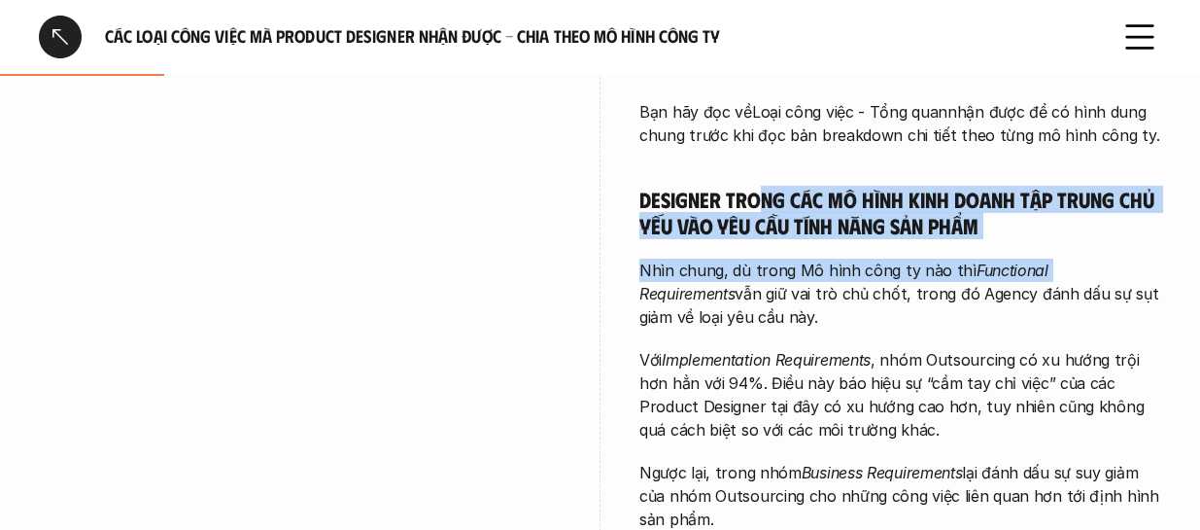
drag, startPoint x: 759, startPoint y: 206, endPoint x: 1039, endPoint y: 272, distance: 287.5
click at [1044, 272] on div "Bạn hãy đọc về Loại công việc - Tổng quan nhận được để có hình dung chung trước…" at bounding box center [900, 393] width 522 height 586
click at [923, 242] on div "Bạn hãy đọc về Loại công việc - Tổng quan nhận được để có hình dung chung trước…" at bounding box center [900, 393] width 522 height 586
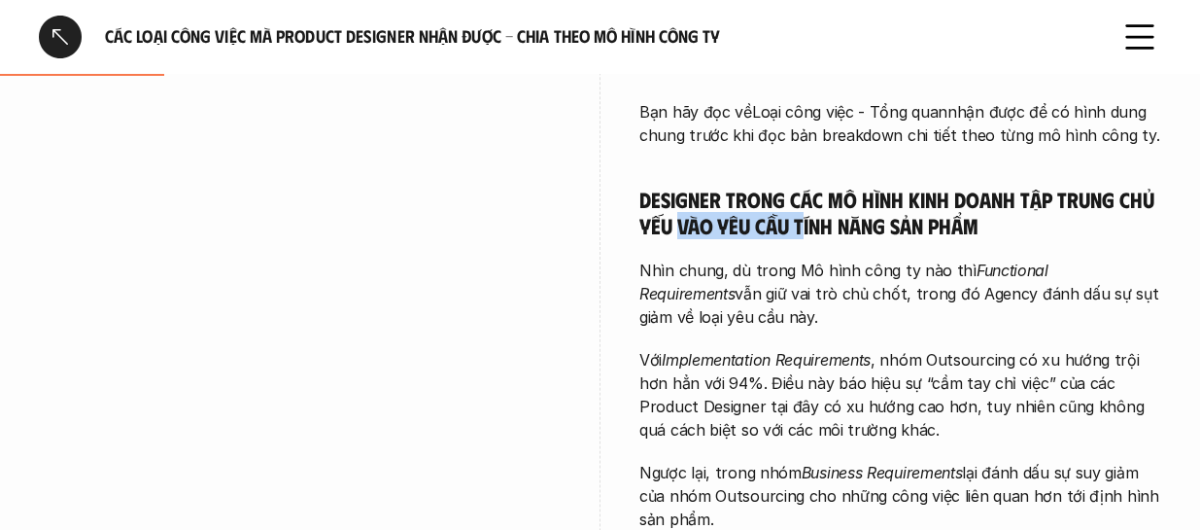
drag, startPoint x: 676, startPoint y: 218, endPoint x: 805, endPoint y: 230, distance: 129.8
click at [805, 230] on h5 "Designer trong các mô hình kinh doanh tập trung chủ yếu vào yêu cầu tính năng s…" at bounding box center [900, 212] width 522 height 53
click at [771, 237] on h5 "Designer trong các mô hình kinh doanh tập trung chủ yếu vào yêu cầu tính năng s…" at bounding box center [900, 212] width 522 height 53
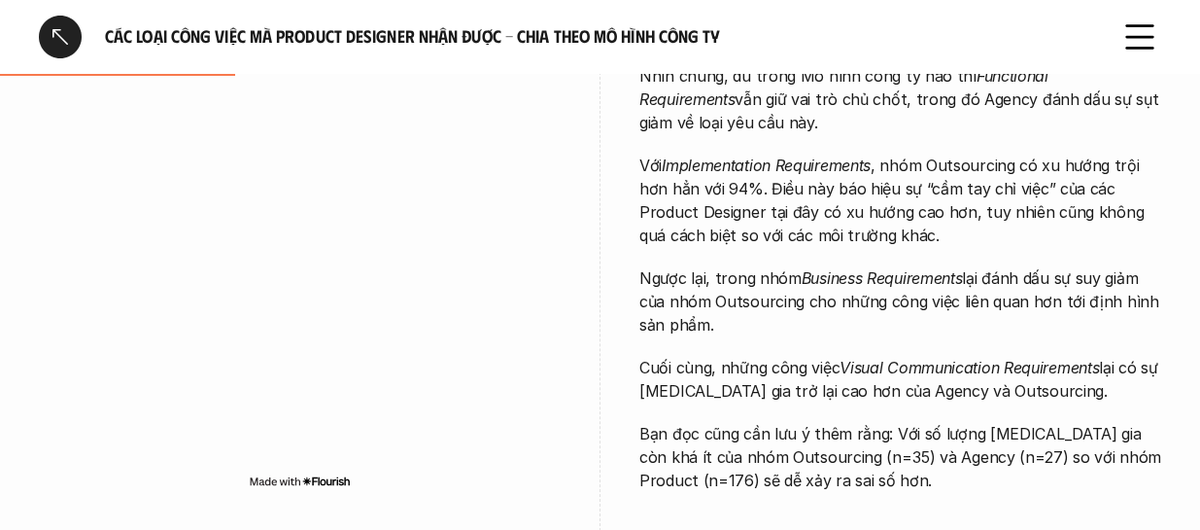
scroll to position [874, 0]
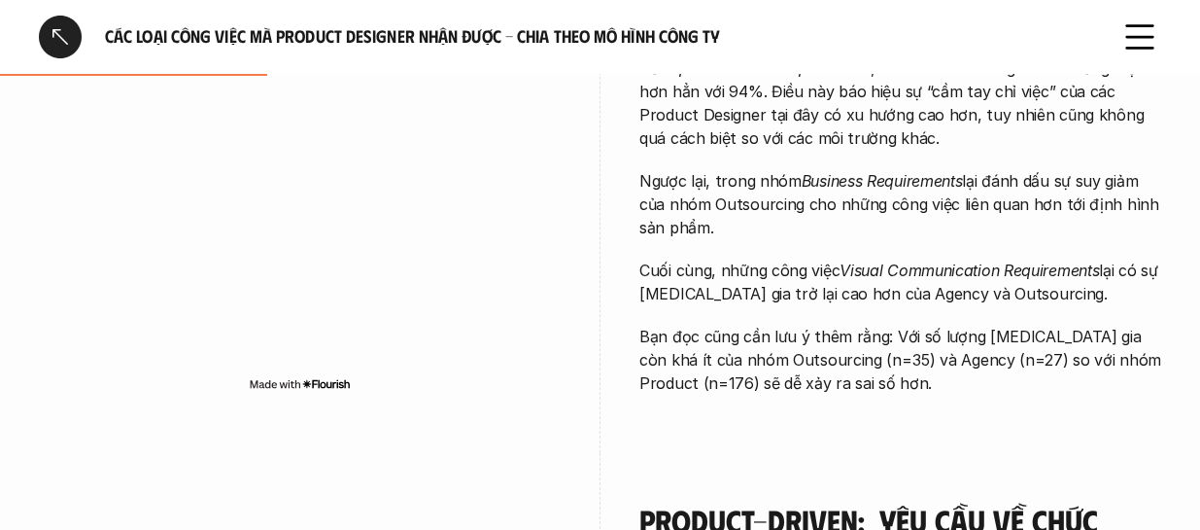
drag, startPoint x: 679, startPoint y: 182, endPoint x: 1077, endPoint y: 238, distance: 401.4
click at [1077, 238] on p "Ngược lại, trong nhóm Business Requirements lại đánh dấu sự suy giảm của nhóm O…" at bounding box center [900, 204] width 522 height 70
click at [924, 310] on div "Bạn hãy đọc về Loại công việc - Tổng quan nhận được để có hình dung chung trước…" at bounding box center [900, 102] width 522 height 586
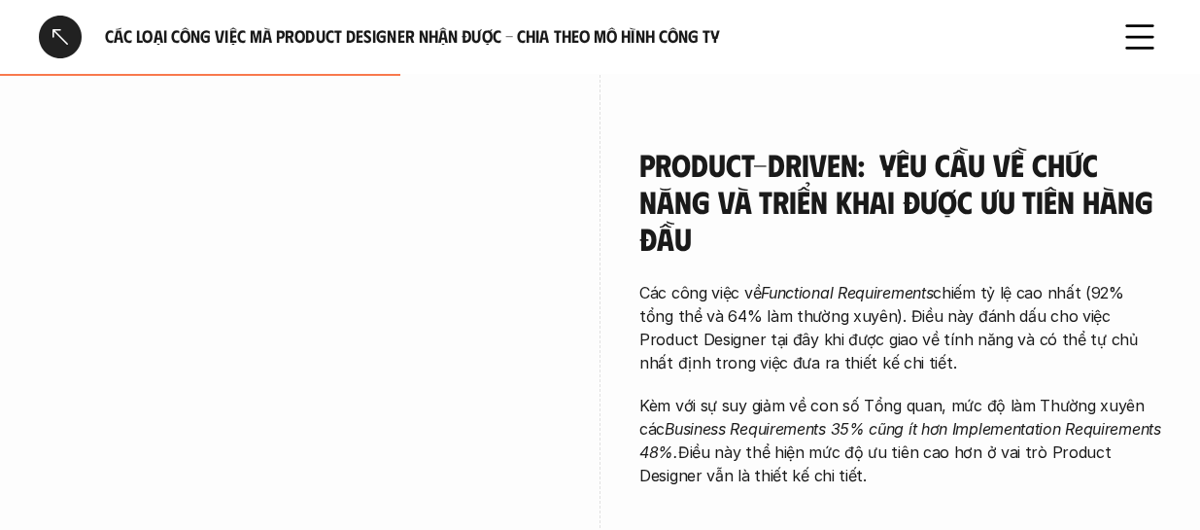
scroll to position [1263, 0]
